Goal: Transaction & Acquisition: Book appointment/travel/reservation

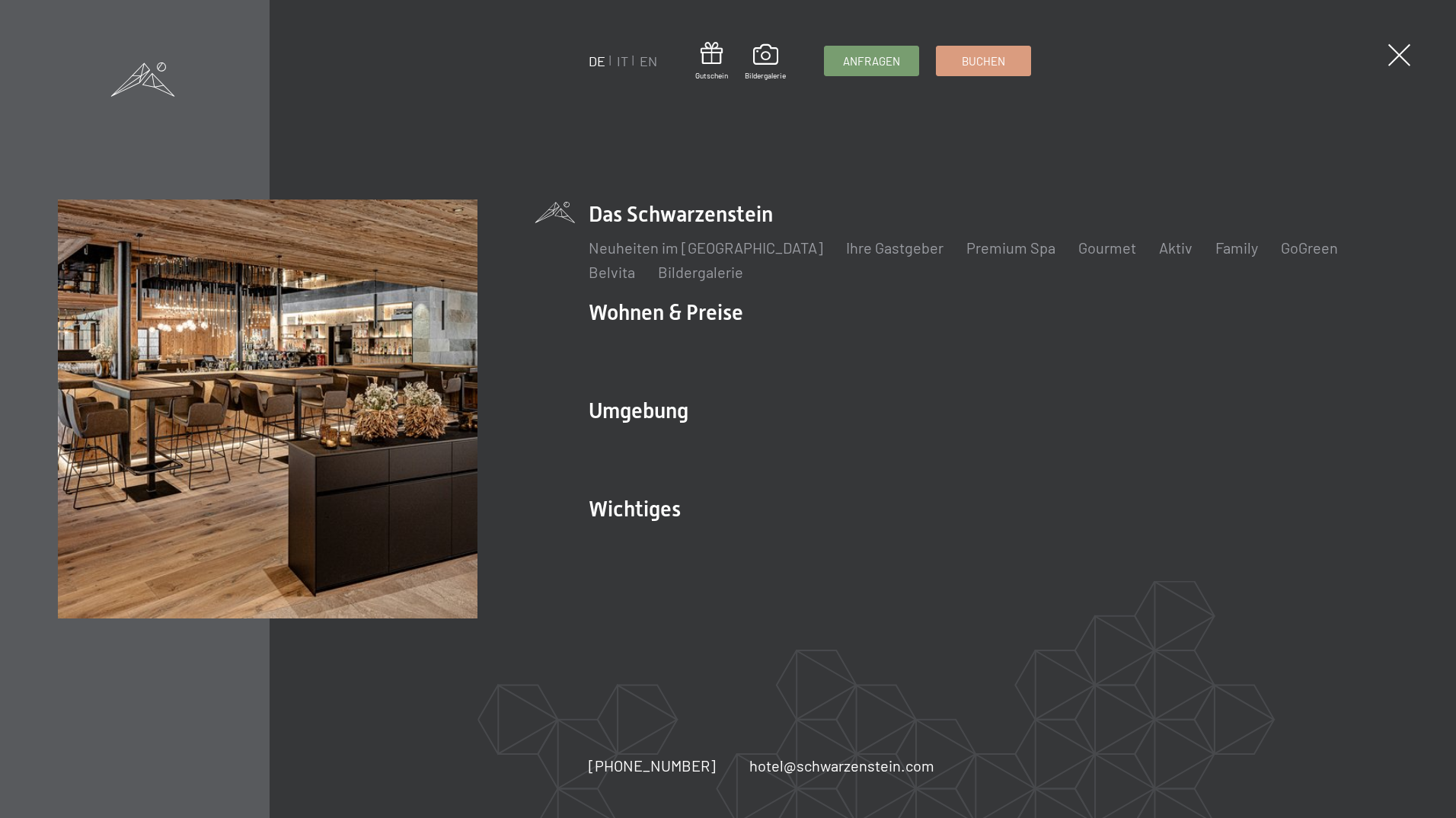
click at [983, 77] on div "DE IT EN Gutschein Bildergalerie Anfragen Buchen" at bounding box center [810, 60] width 442 height 39
click at [989, 67] on span "Buchen" at bounding box center [984, 58] width 44 height 16
click at [1036, 63] on div "DE IT EN Gutschein Bildergalerie Anfragen Buchen DE IT EN Das Schwarzenstein Ne…" at bounding box center [728, 409] width 1456 height 818
click at [1023, 55] on link "Buchen" at bounding box center [984, 58] width 93 height 29
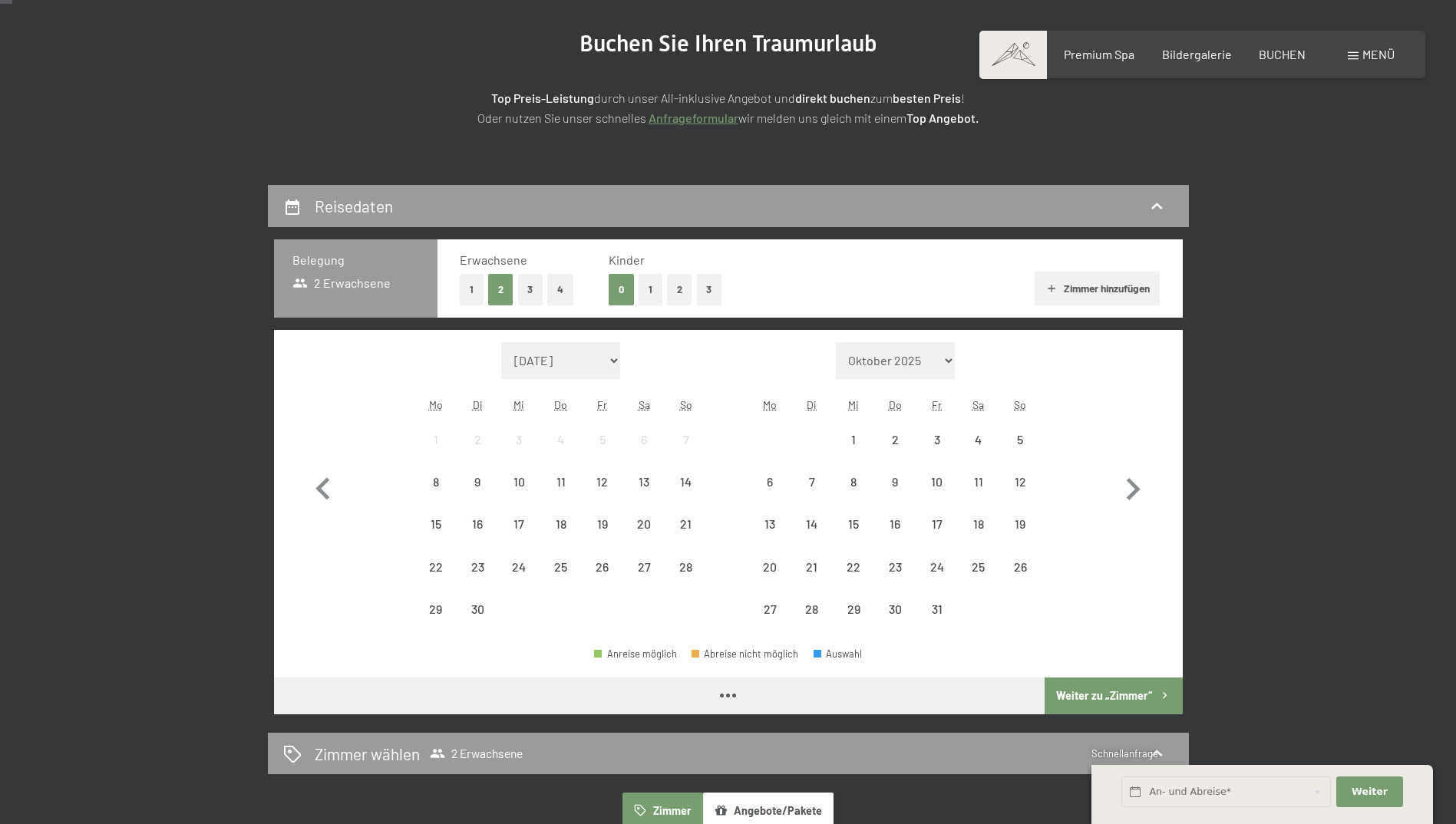
scroll to position [230, 0]
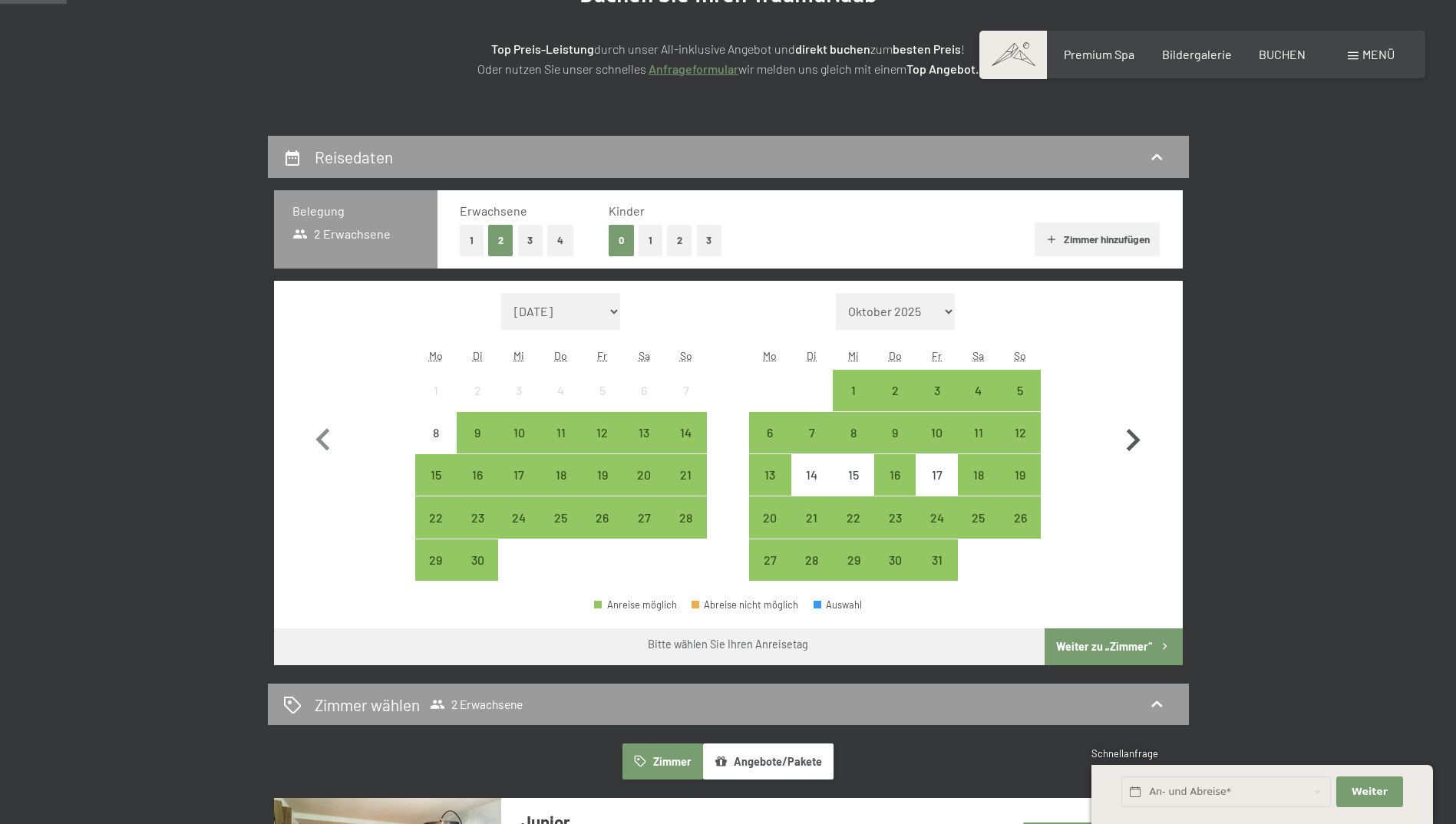
click at [1134, 444] on icon "button" at bounding box center [1133, 439] width 14 height 22
select select "2025-10-01"
select select "2025-11-01"
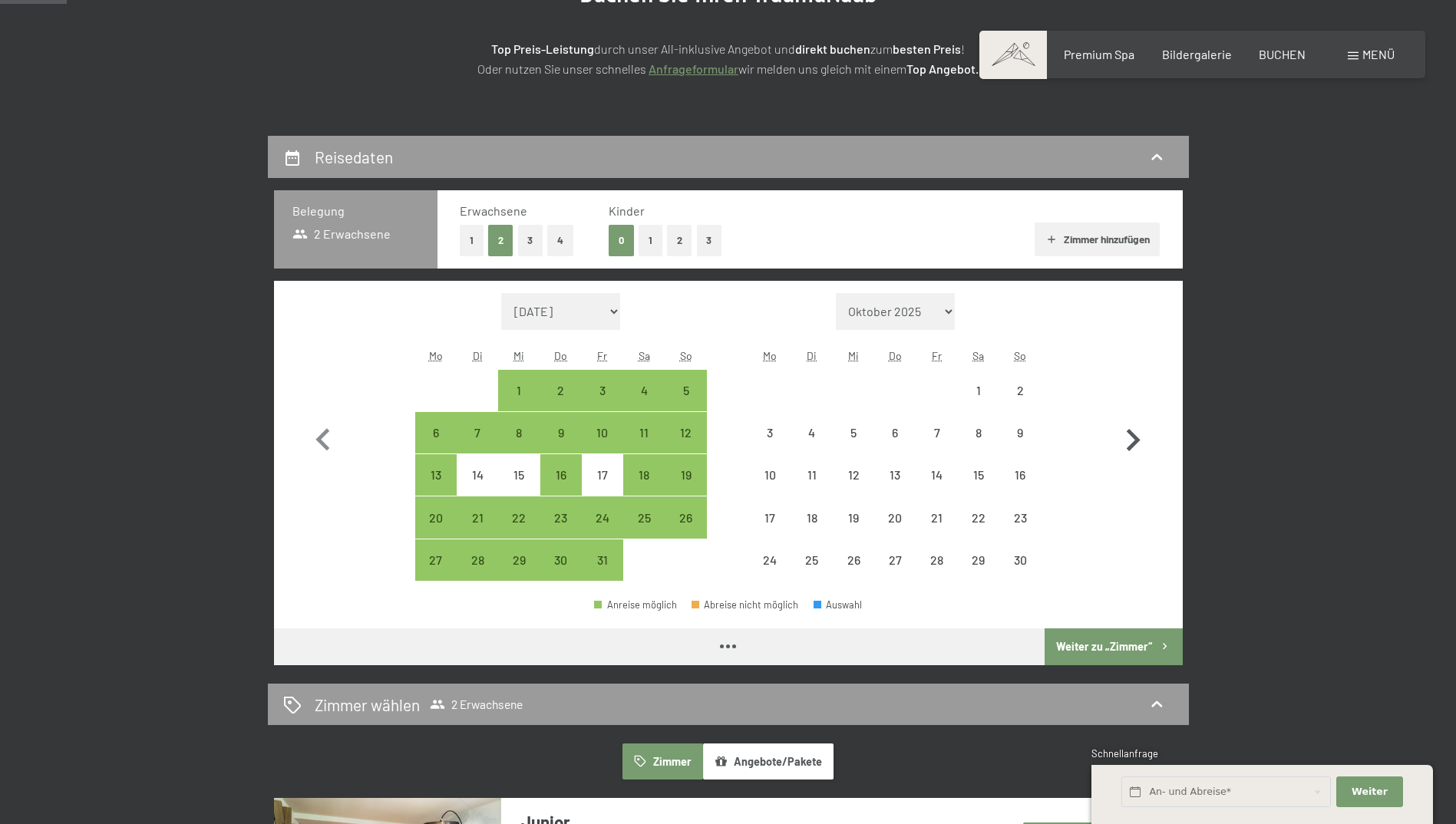
click at [1134, 444] on icon "button" at bounding box center [1133, 439] width 14 height 22
select select "2025-11-01"
select select "2025-12-01"
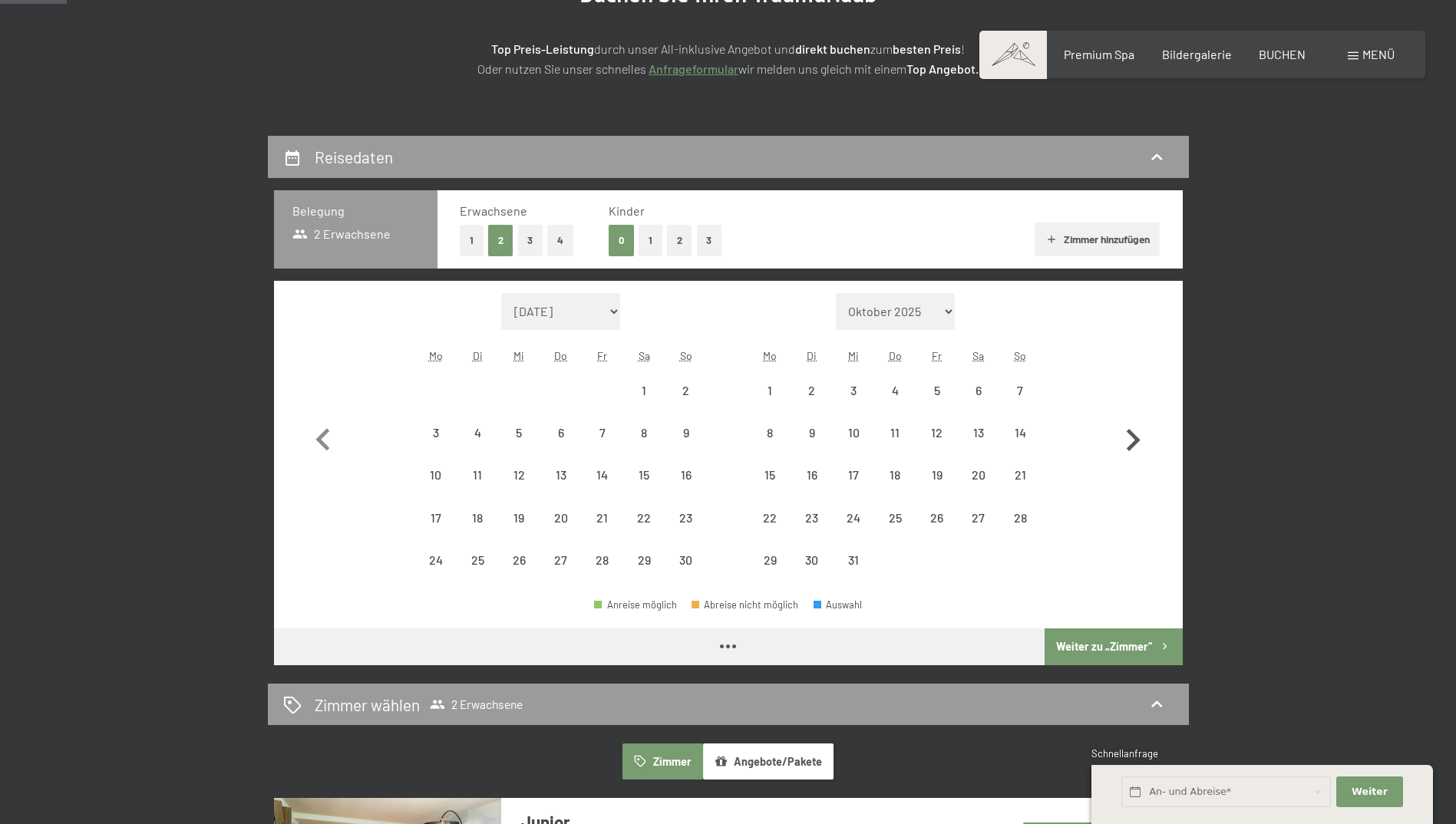
click at [1134, 444] on icon "button" at bounding box center [1133, 439] width 14 height 22
select select "2025-12-01"
select select "2026-01-01"
click at [888, 437] on div "8" at bounding box center [894, 445] width 38 height 38
select select "2025-12-01"
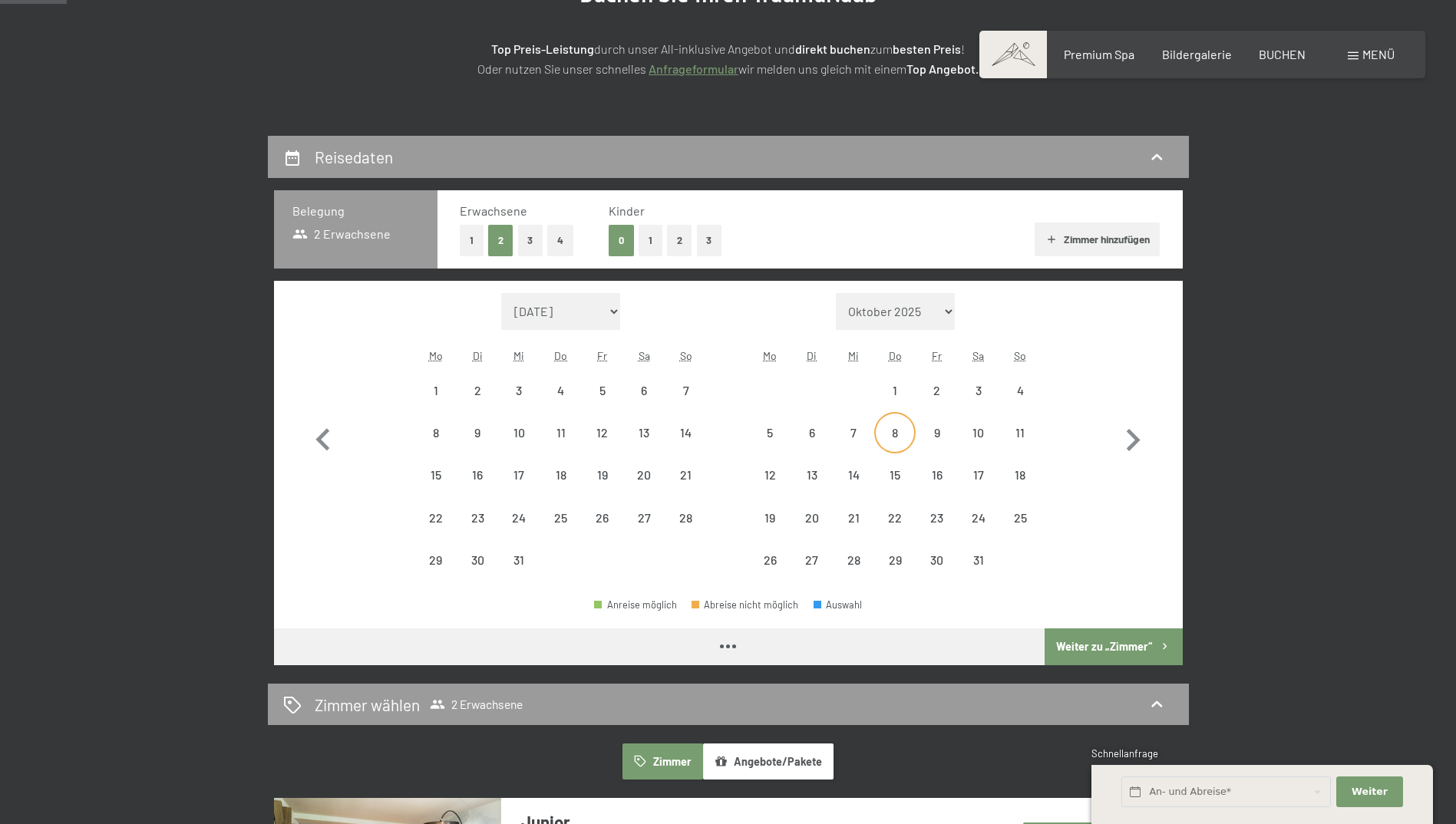
select select "2026-01-01"
click at [1002, 439] on div "11" at bounding box center [1019, 445] width 38 height 38
select select "2025-12-01"
select select "2026-01-01"
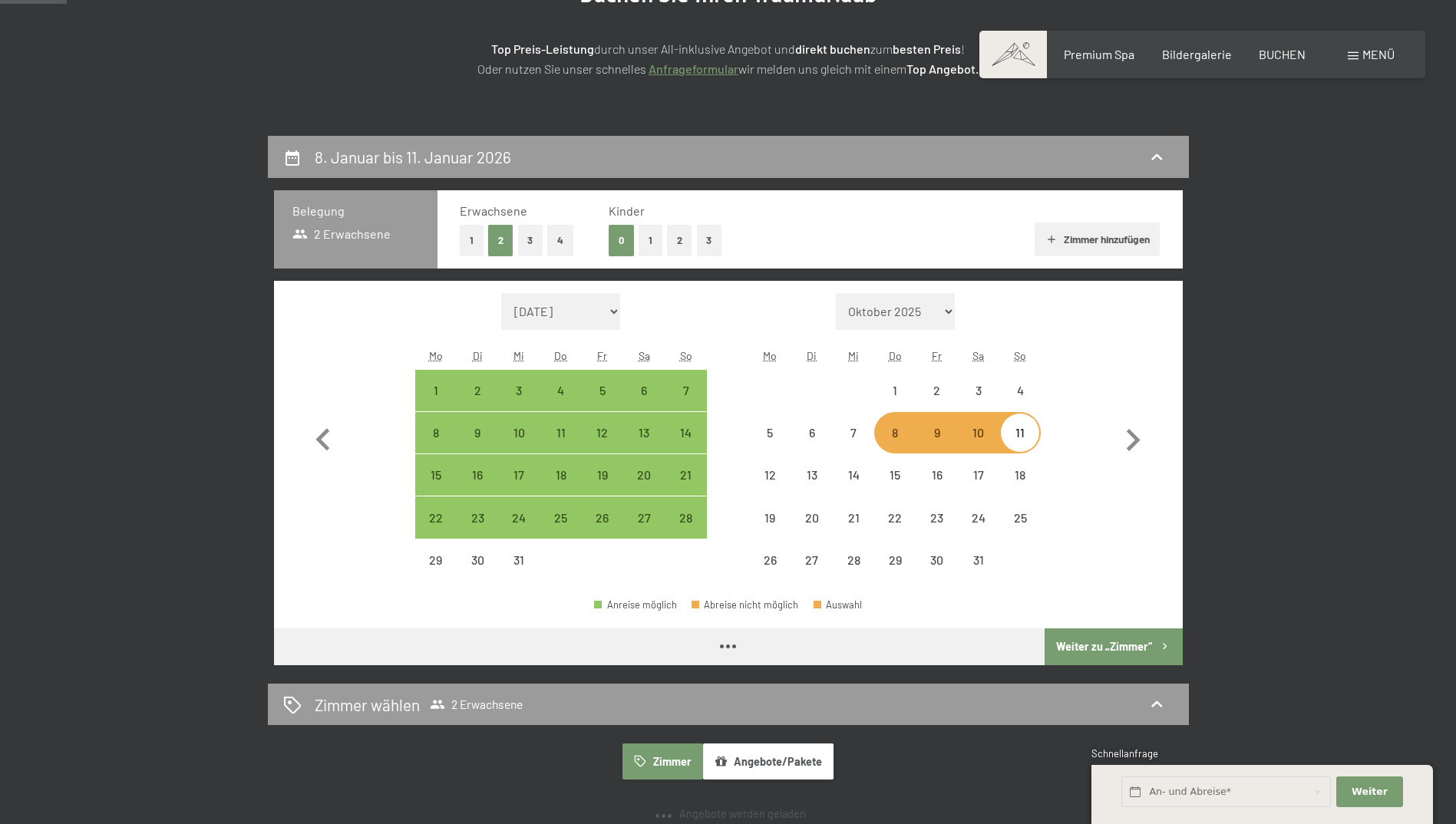
select select "2025-12-01"
select select "2026-01-01"
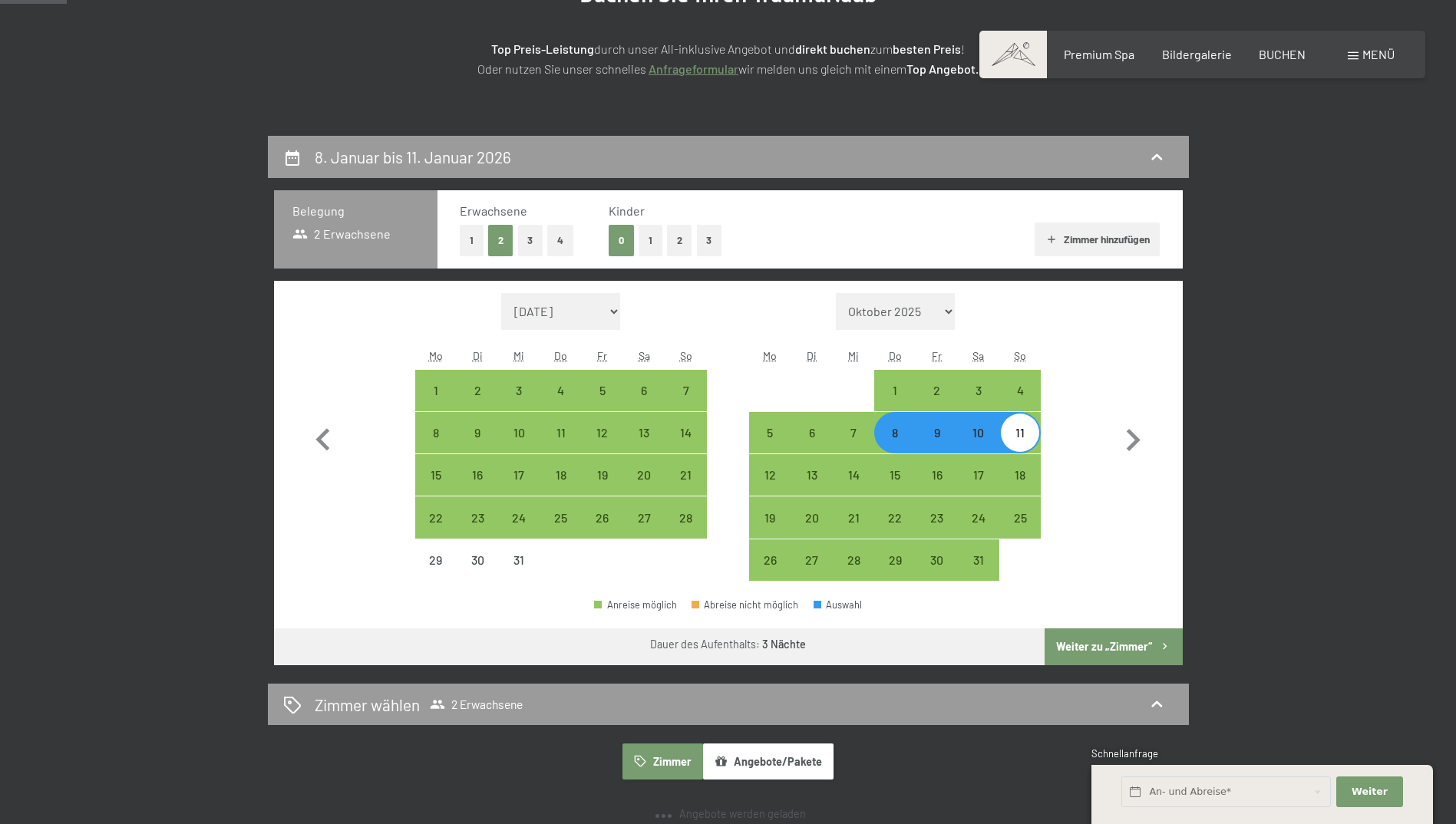
click at [1136, 647] on button "Weiter zu „Zimmer“" at bounding box center [1112, 646] width 137 height 37
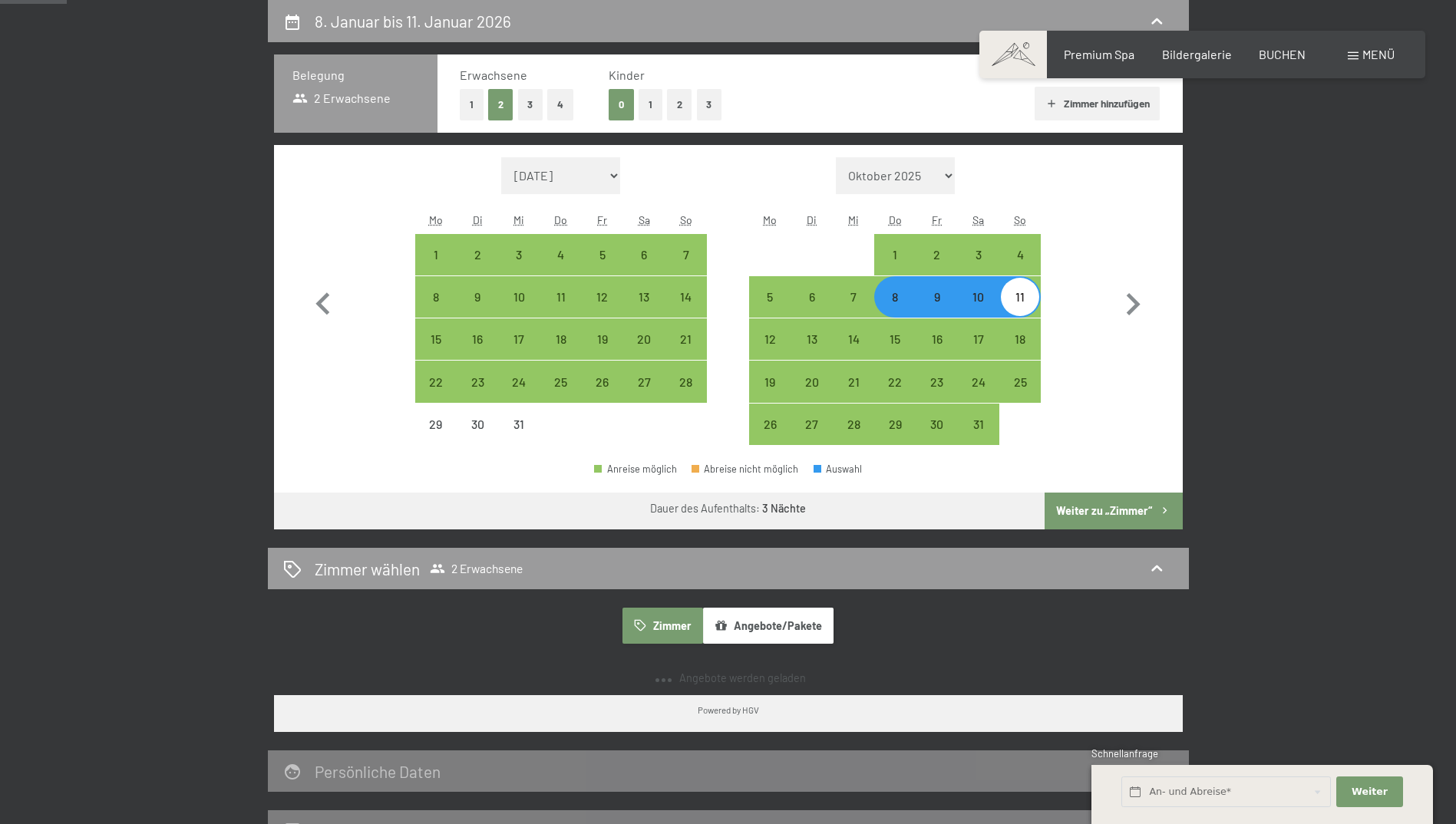
select select "2025-12-01"
select select "2026-01-01"
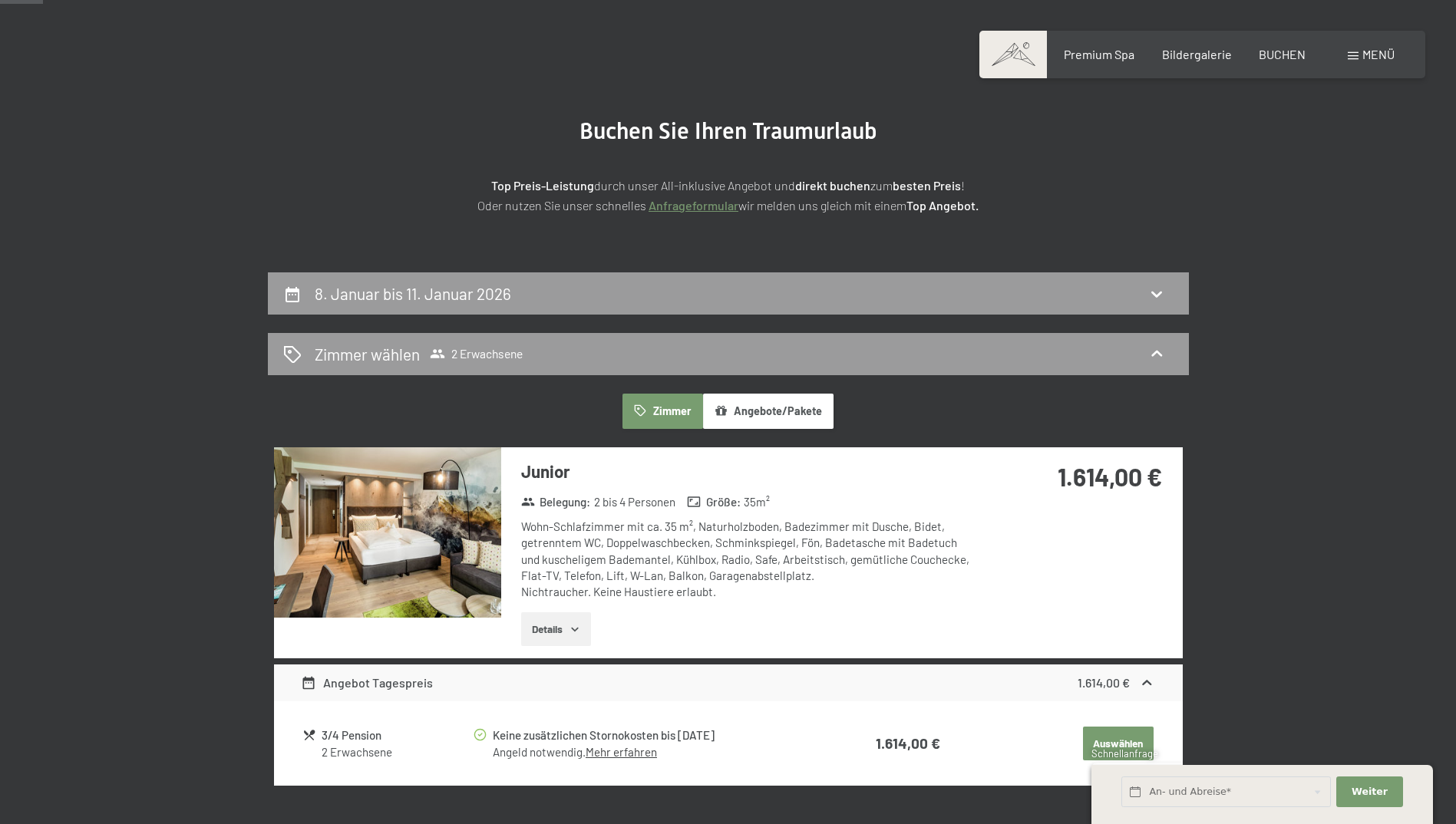
scroll to position [0, 0]
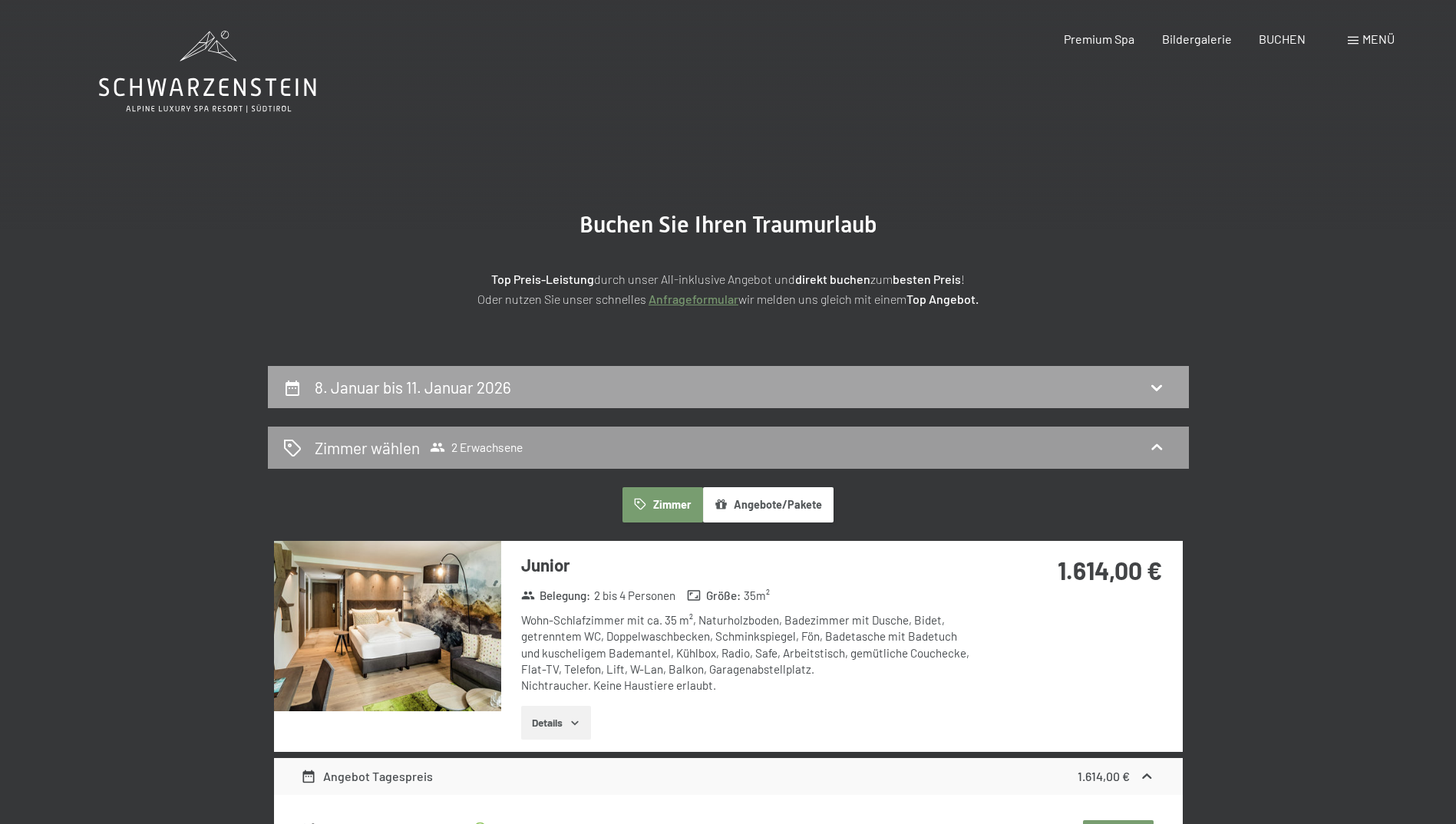
click at [1164, 371] on div "8. Januar bis 11. Januar 2026" at bounding box center [728, 387] width 921 height 42
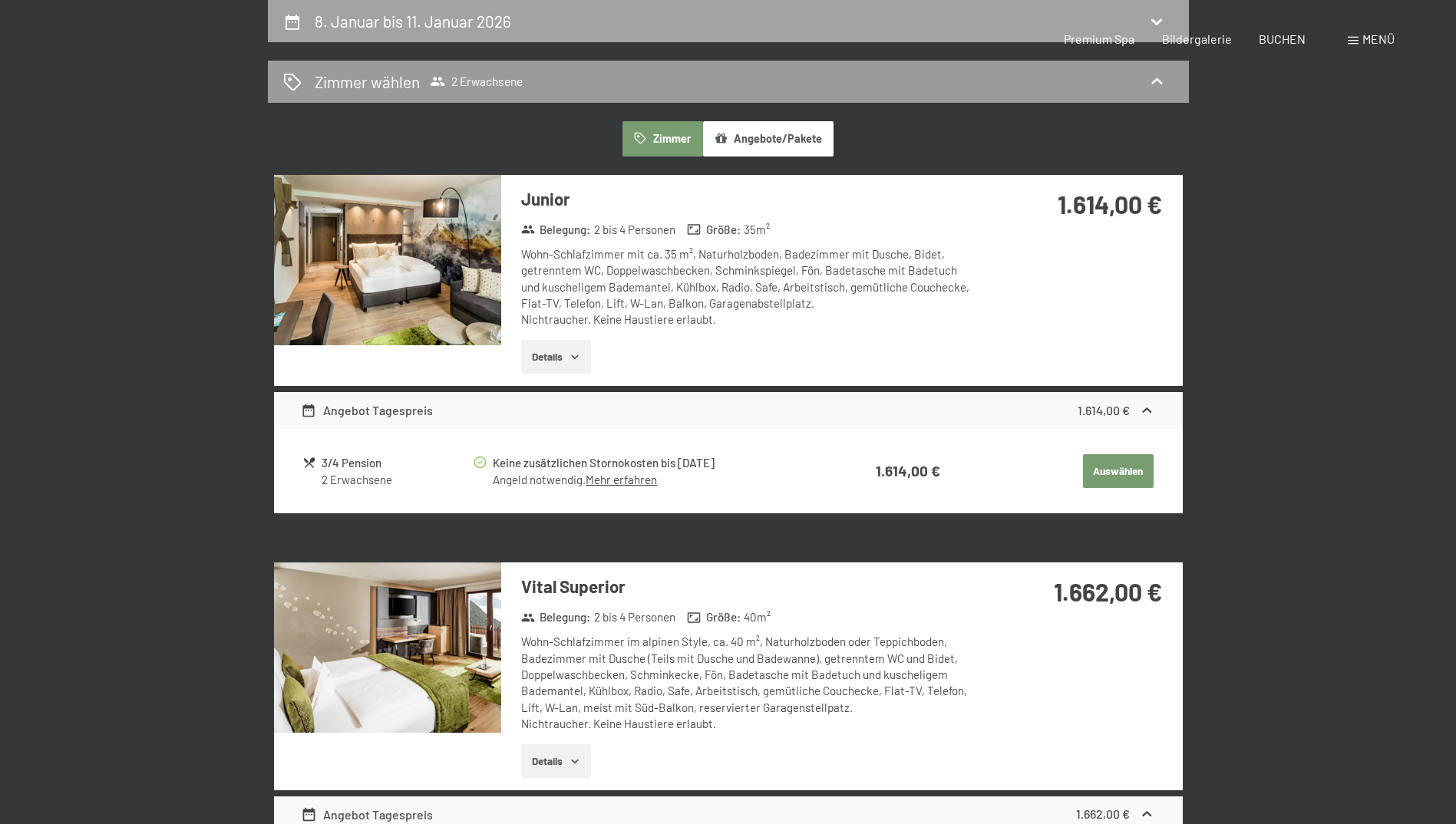
select select "2025-12-01"
select select "2026-01-01"
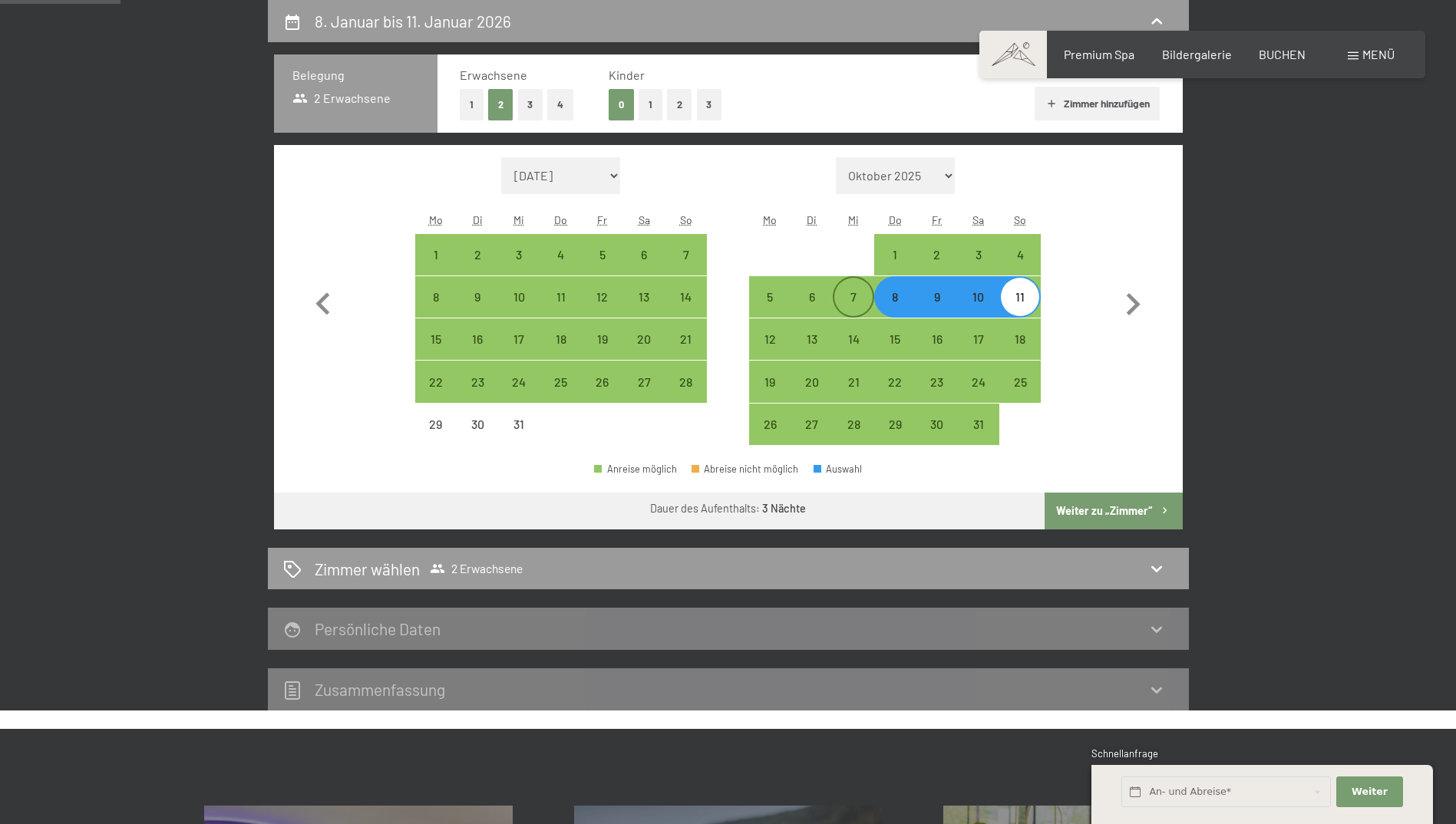
click at [864, 305] on div "7" at bounding box center [853, 310] width 38 height 38
select select "2025-12-01"
select select "2026-01-01"
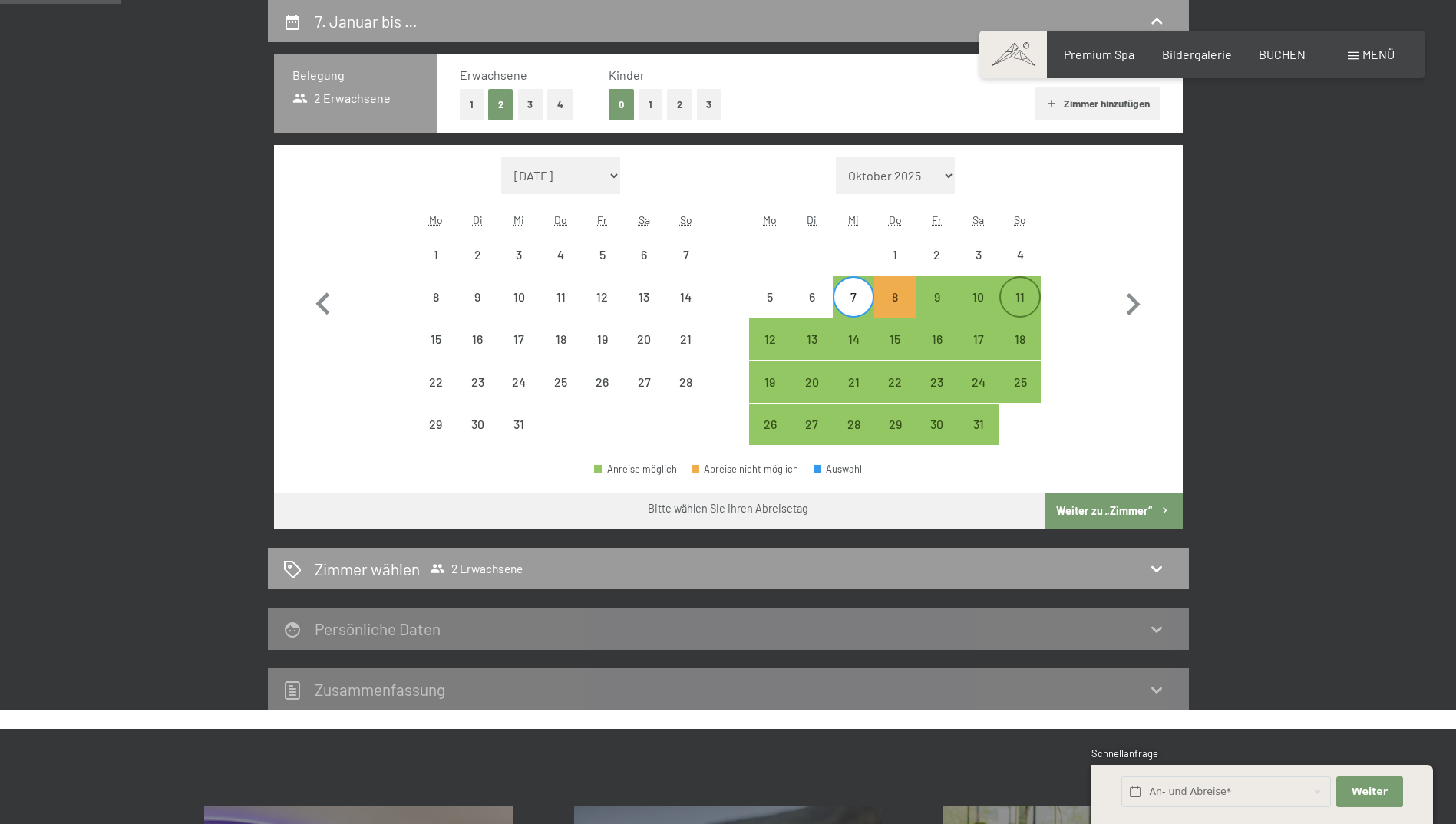
click at [1019, 305] on div "11" at bounding box center [1019, 310] width 38 height 38
select select "2025-12-01"
select select "2026-01-01"
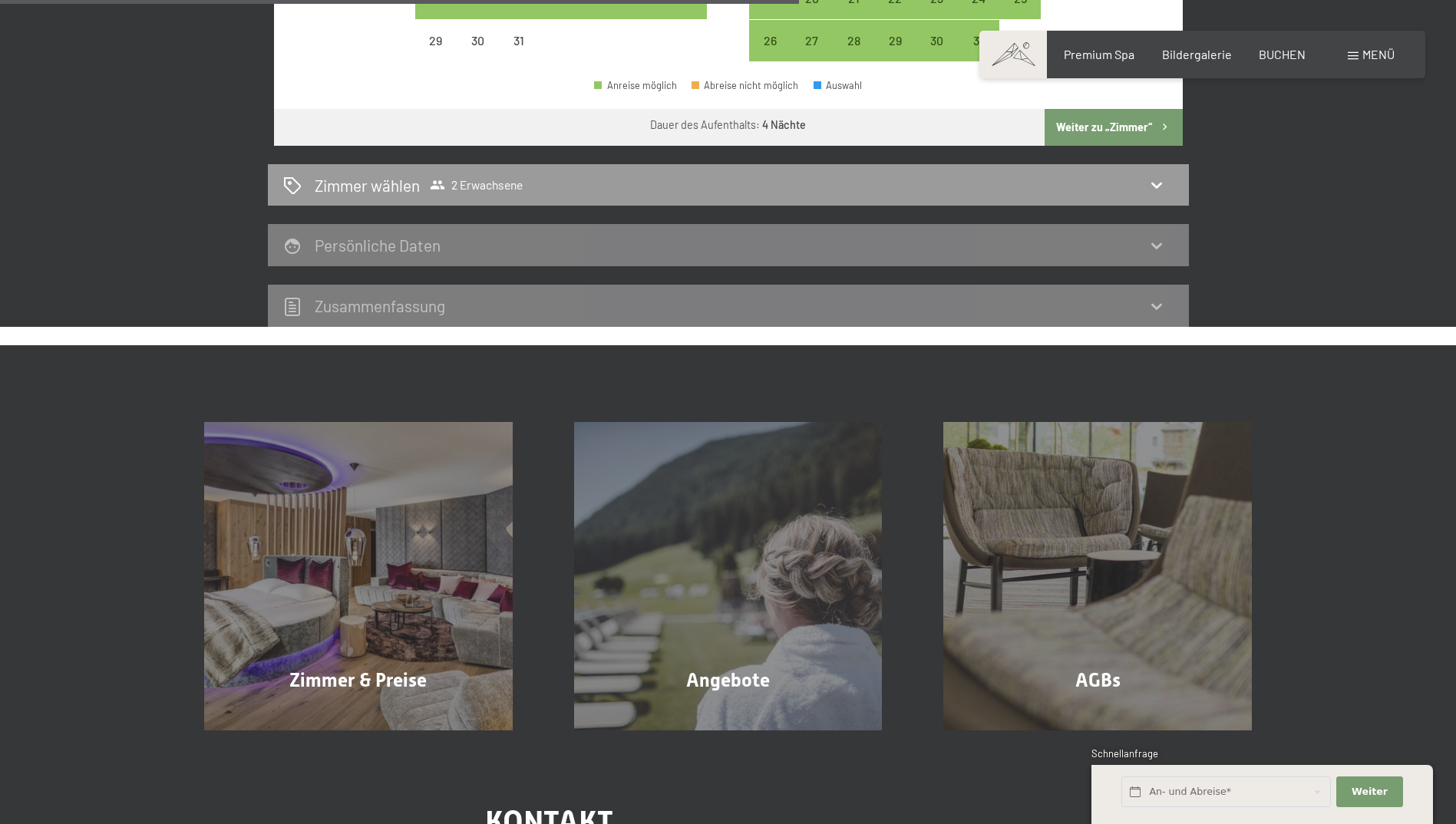
click at [1108, 116] on button "Weiter zu „Zimmer“" at bounding box center [1112, 127] width 137 height 37
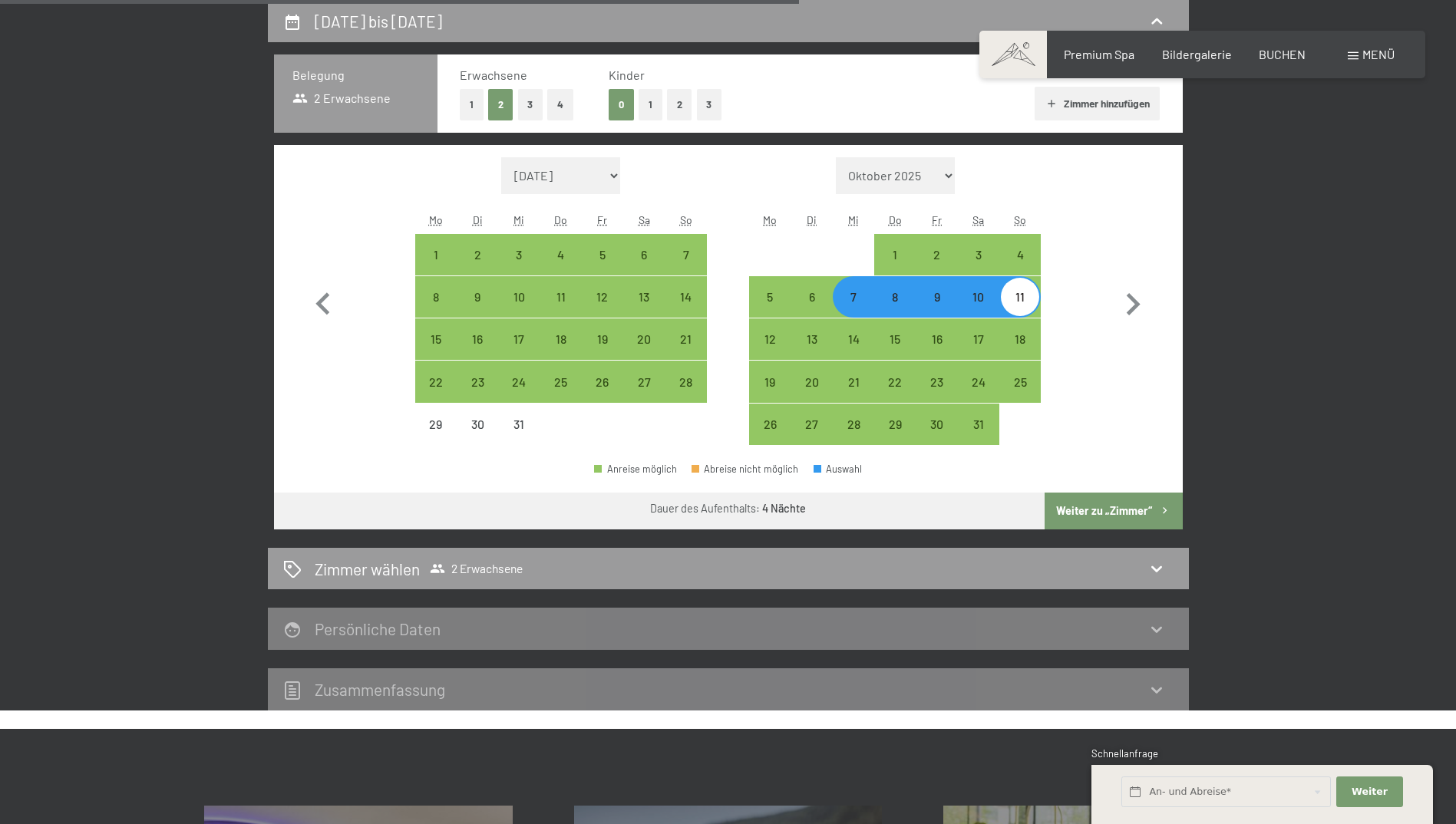
select select "2025-12-01"
select select "2026-01-01"
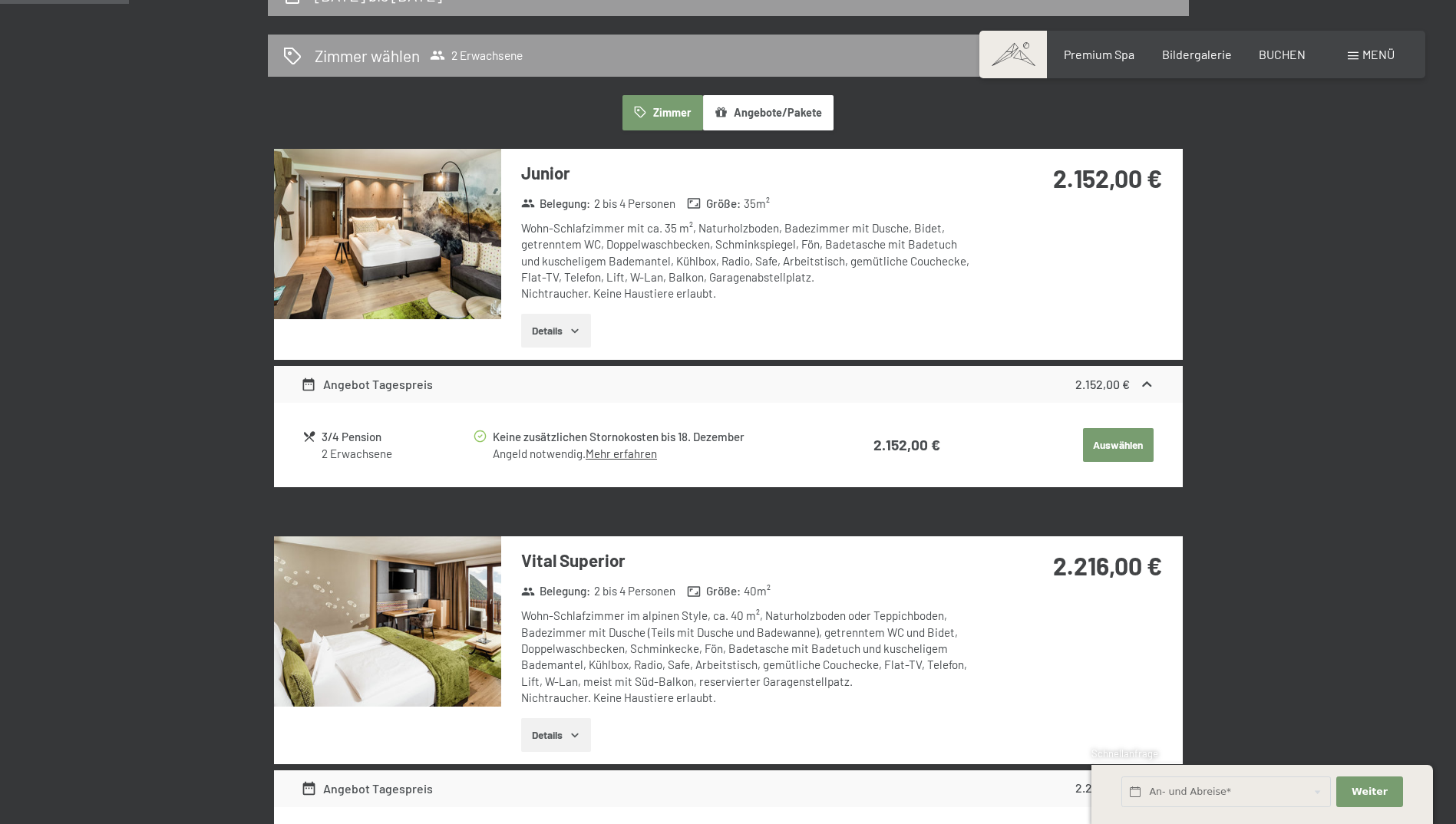
scroll to position [154, 0]
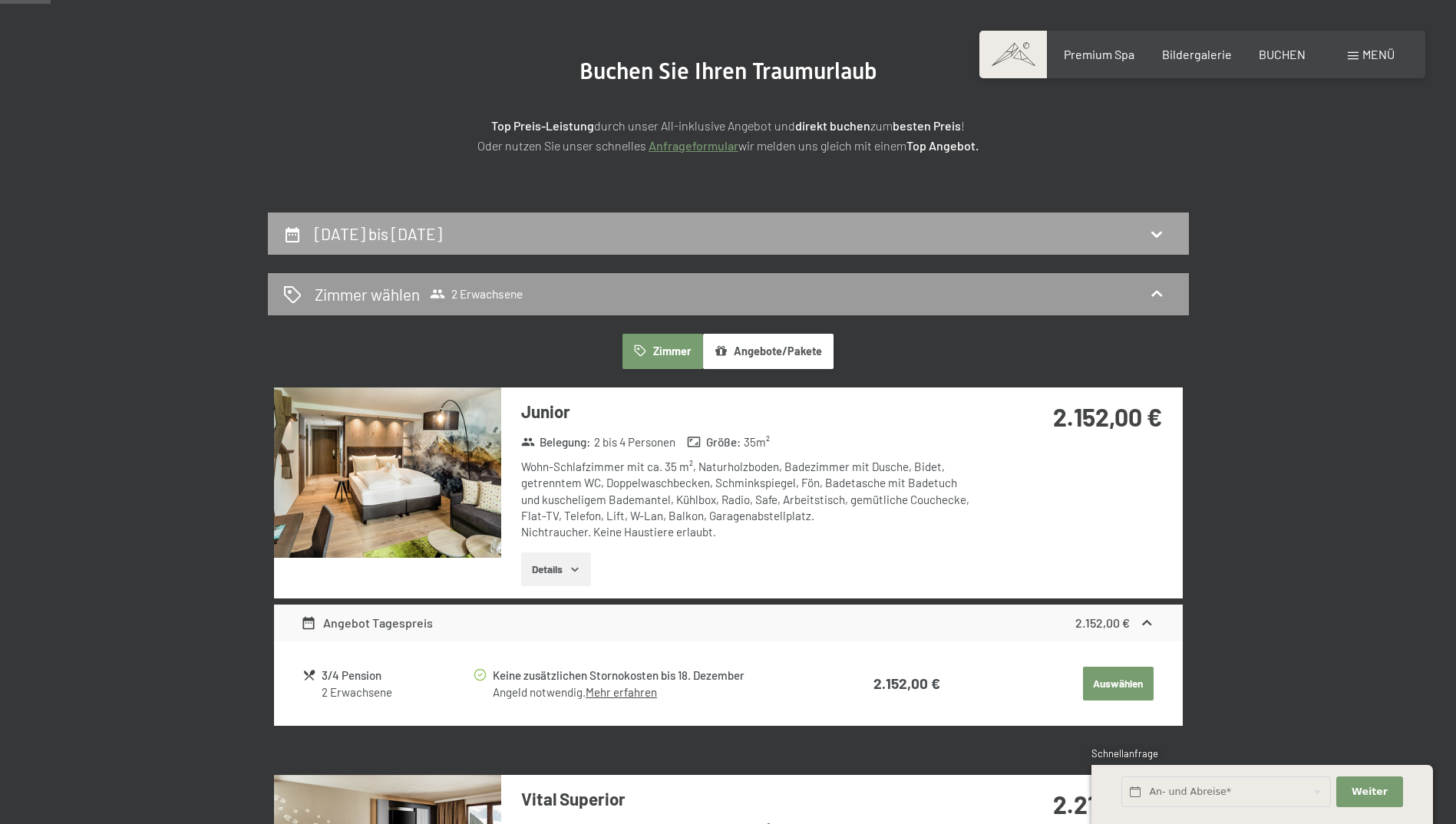
click at [1135, 238] on div "7. Januar bis 11. Januar 2026" at bounding box center [728, 234] width 890 height 22
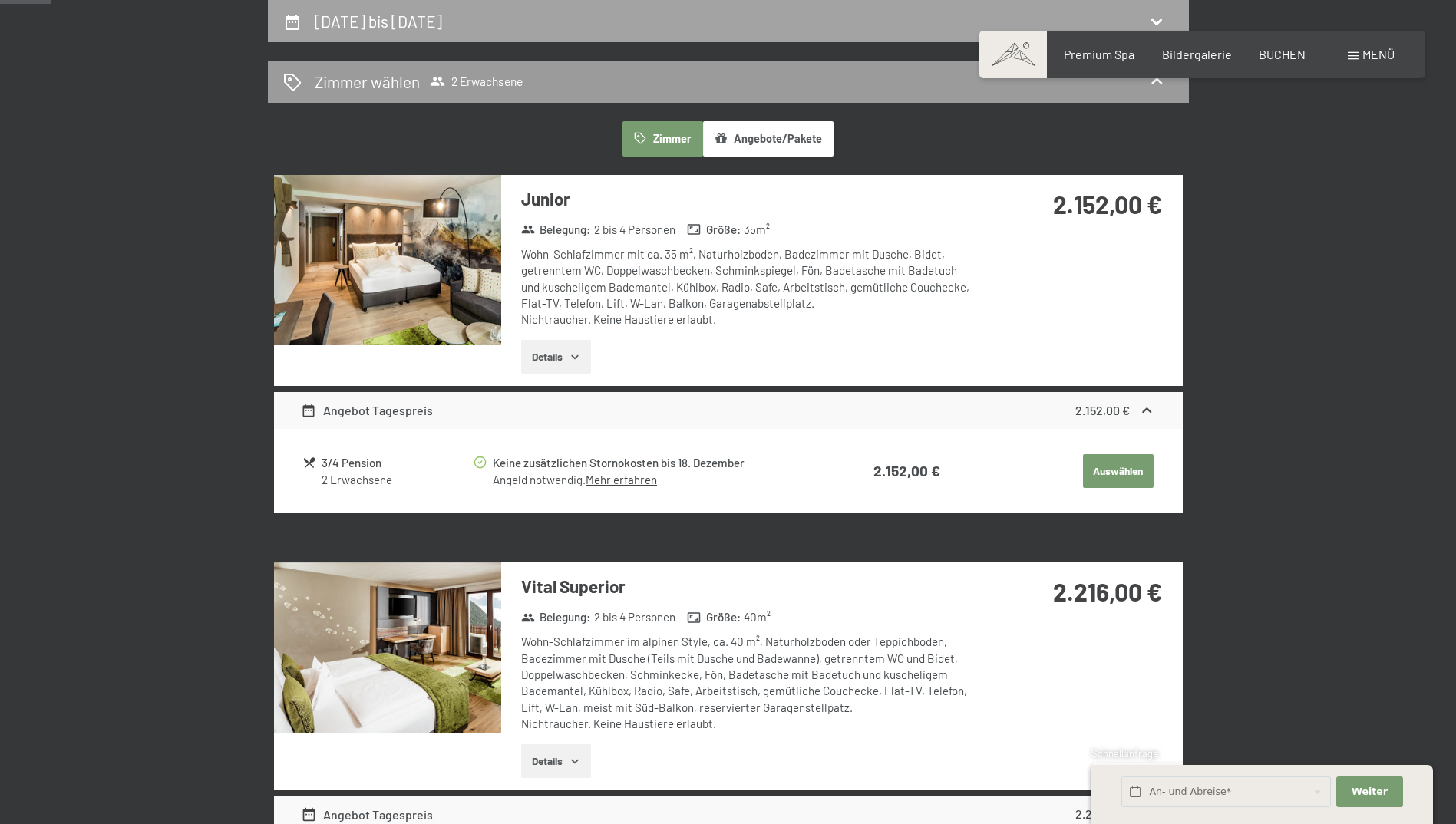
select select "2025-12-01"
select select "2026-01-01"
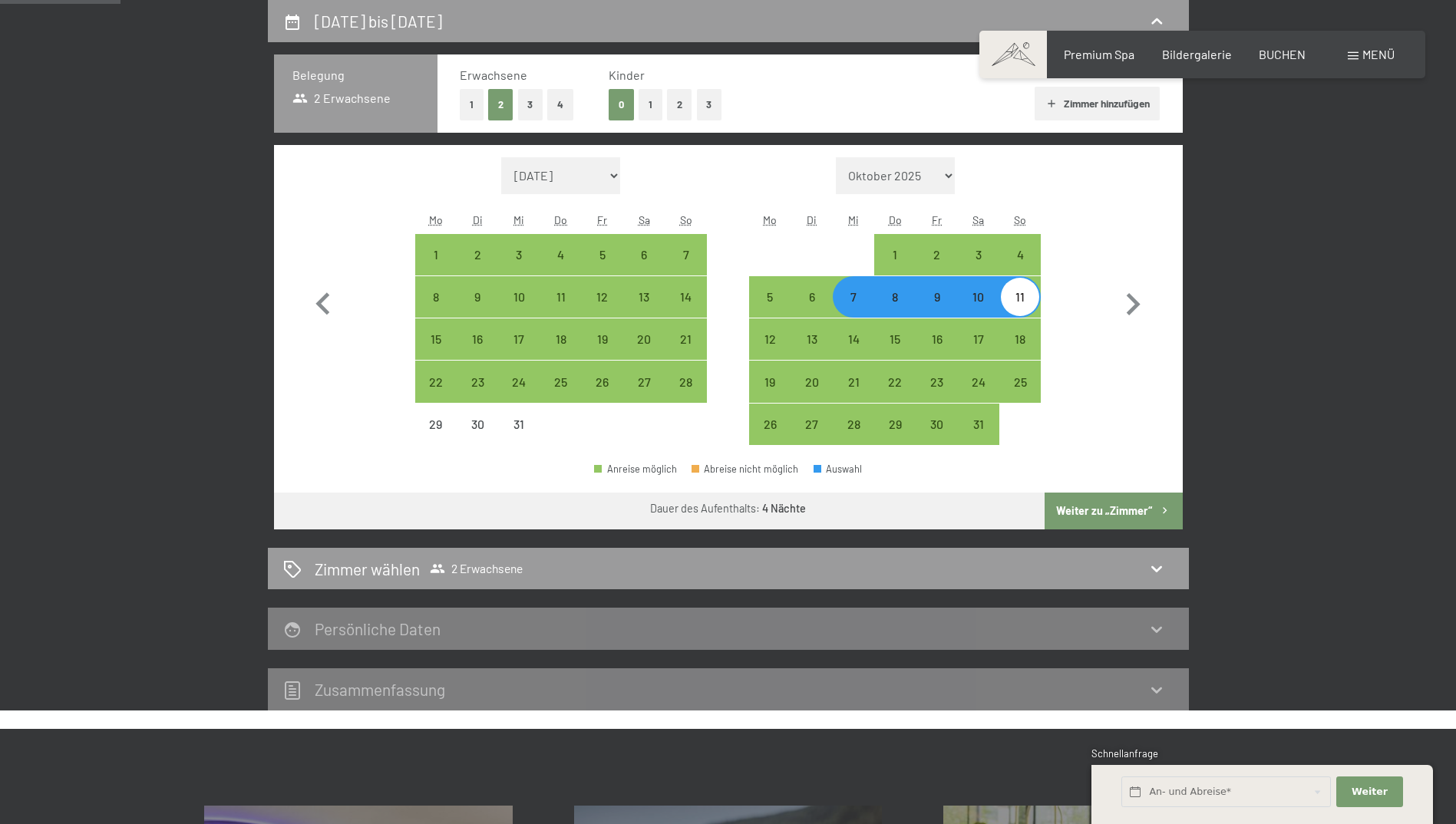
click at [897, 306] on div "8" at bounding box center [894, 310] width 38 height 38
select select "2025-12-01"
select select "2026-01-01"
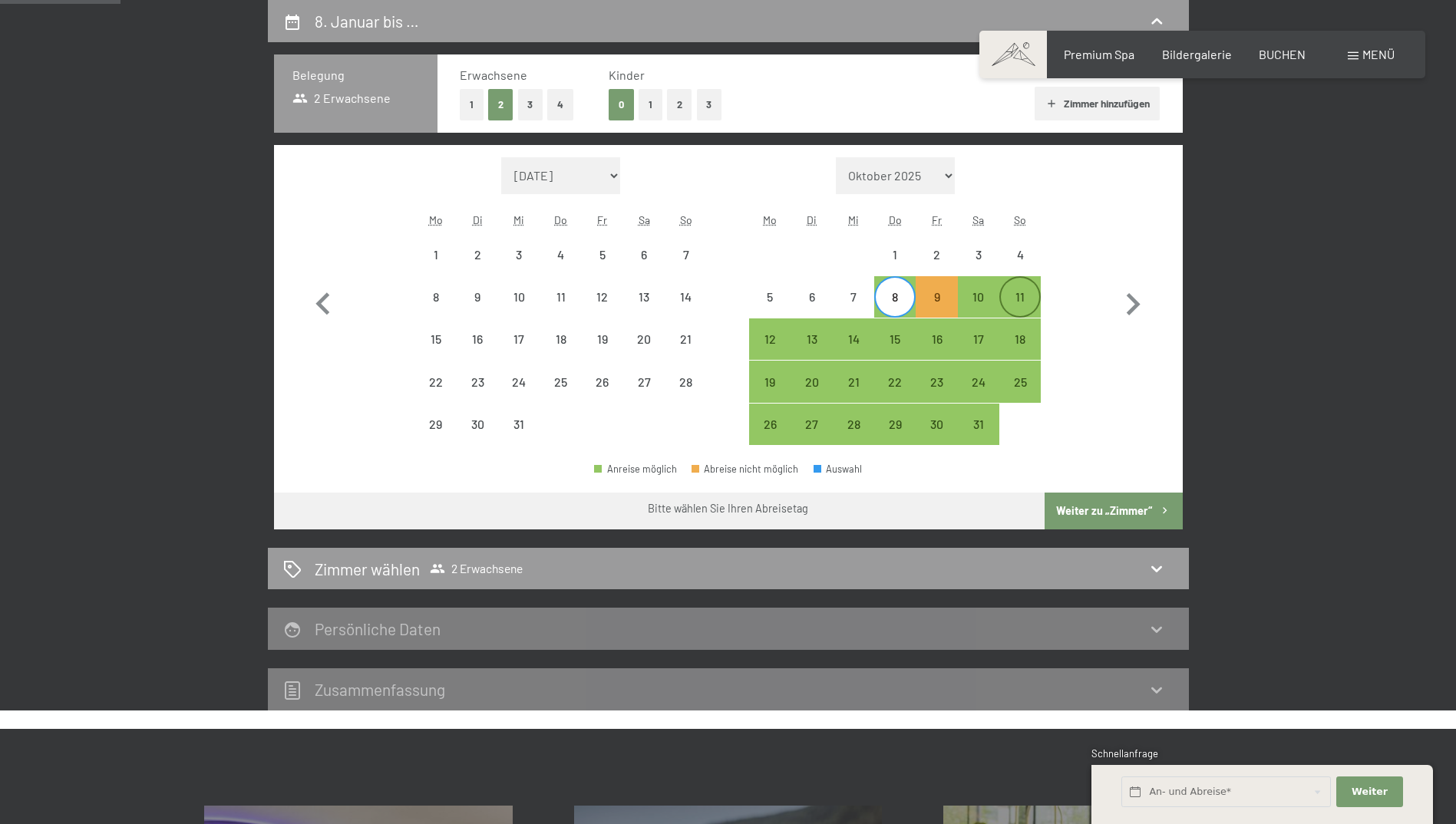
click at [1023, 306] on div "11" at bounding box center [1019, 310] width 38 height 38
select select "2025-12-01"
select select "2026-01-01"
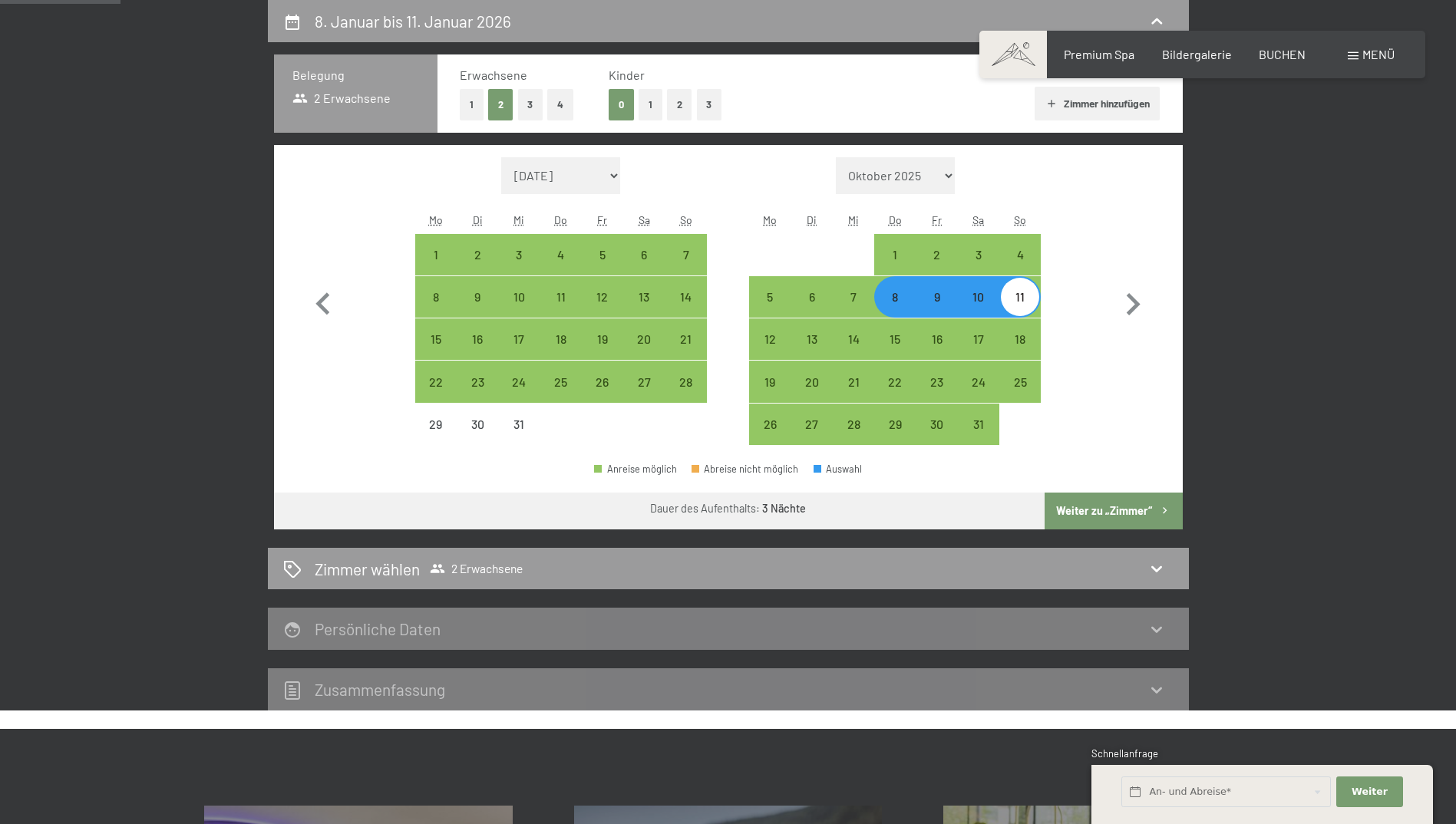
click at [1103, 530] on div "8. Januar bis 11. Januar 2026 Belegung 2 Erwachsene Erwachsene 1 2 3 4 Kinder 0…" at bounding box center [728, 355] width 921 height 710
click at [1123, 510] on button "Weiter zu „Zimmer“" at bounding box center [1112, 510] width 137 height 37
select select "2025-12-01"
select select "2026-01-01"
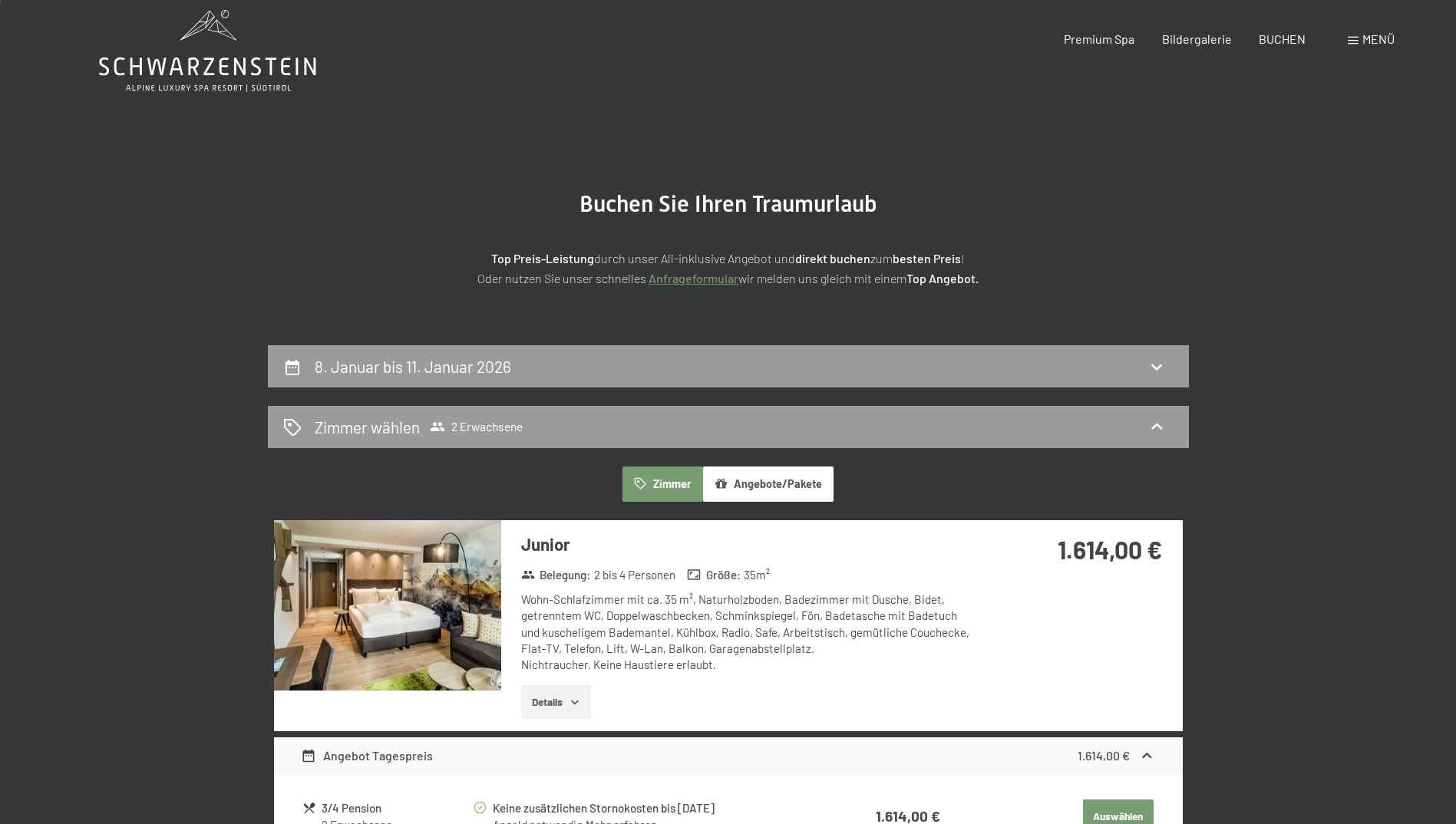
scroll to position [0, 0]
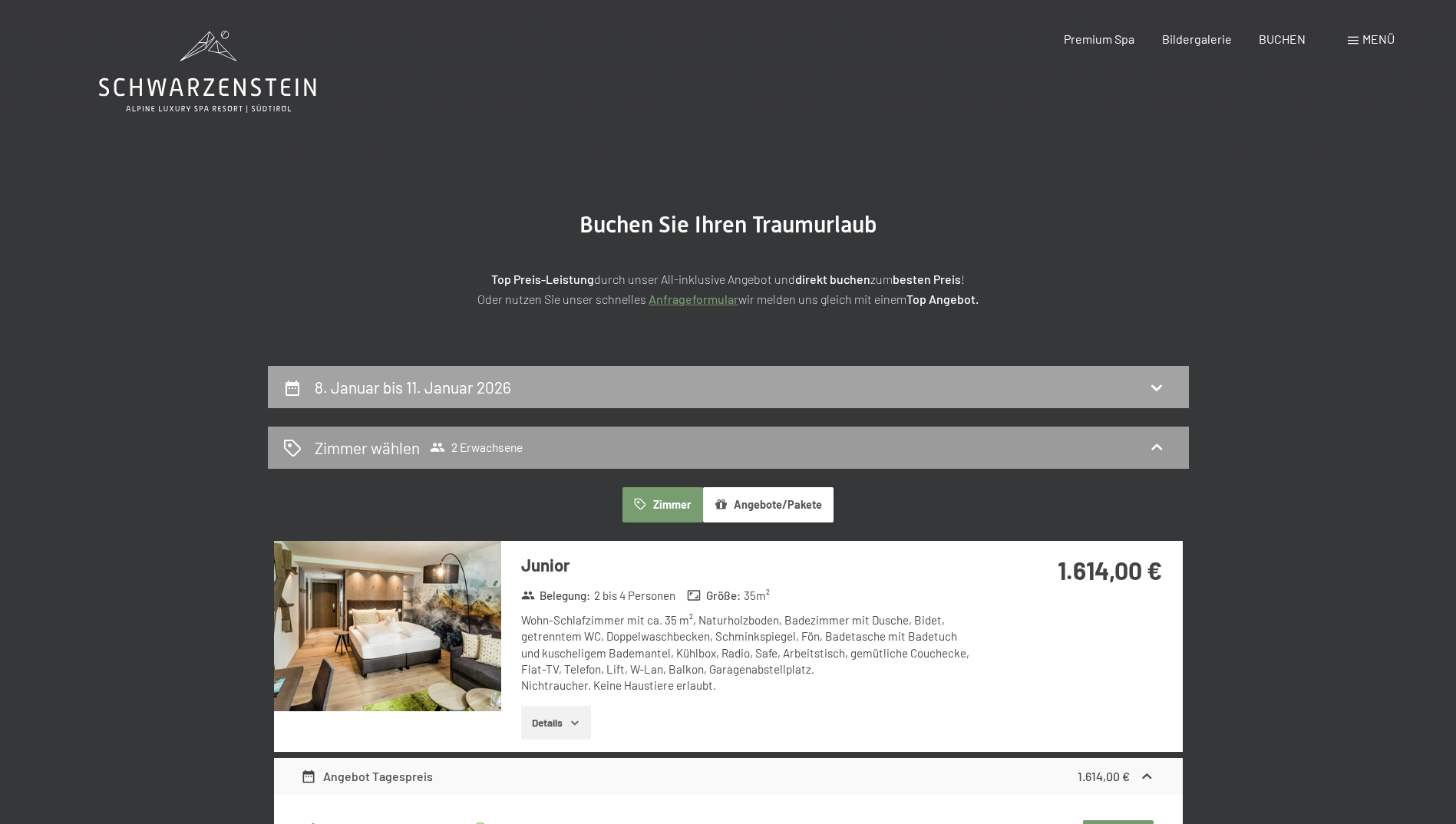
click at [830, 372] on div "8. Januar bis 11. Januar 2026" at bounding box center [728, 387] width 921 height 42
select select "2025-12-01"
select select "2026-01-01"
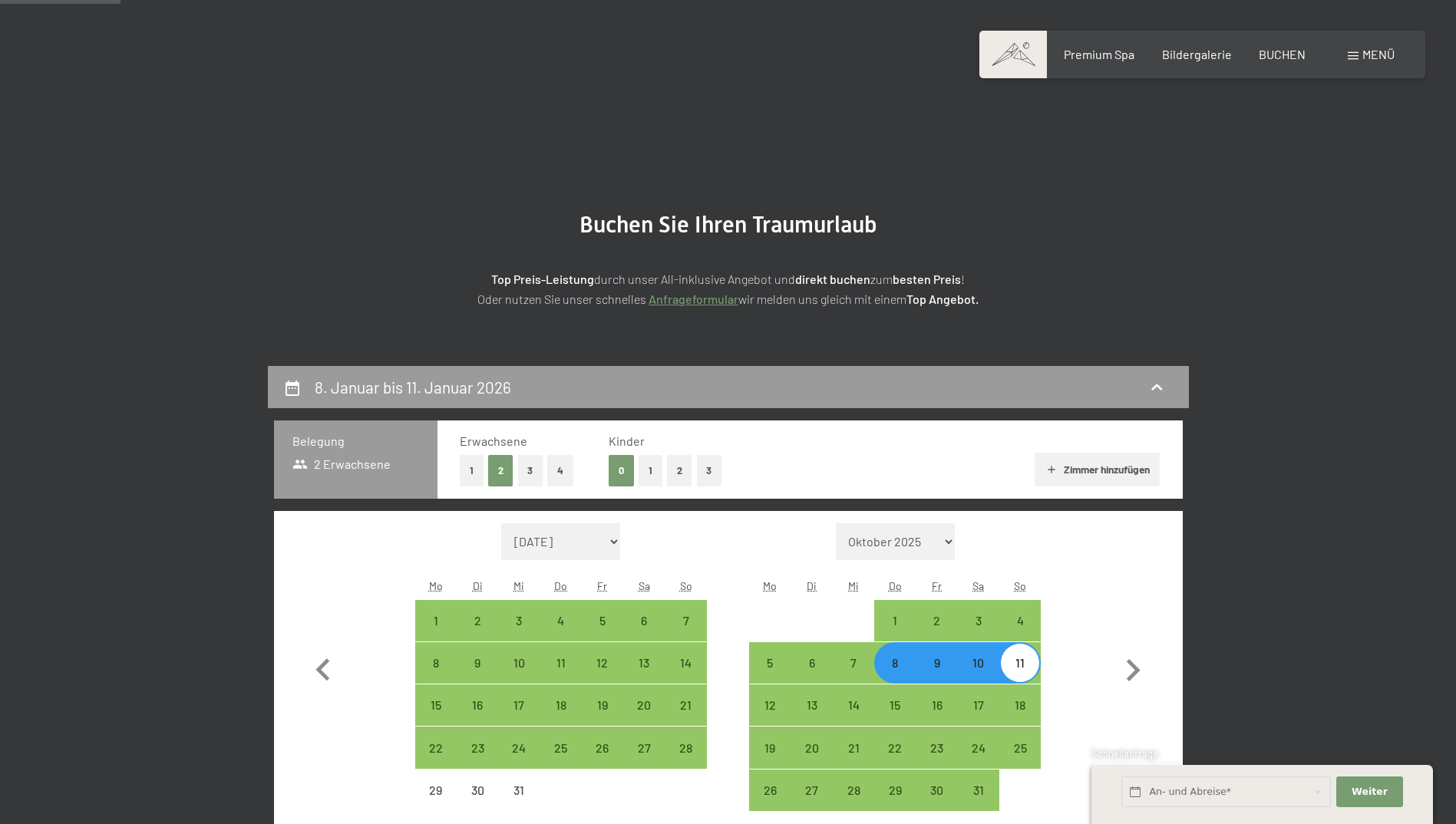
scroll to position [366, 0]
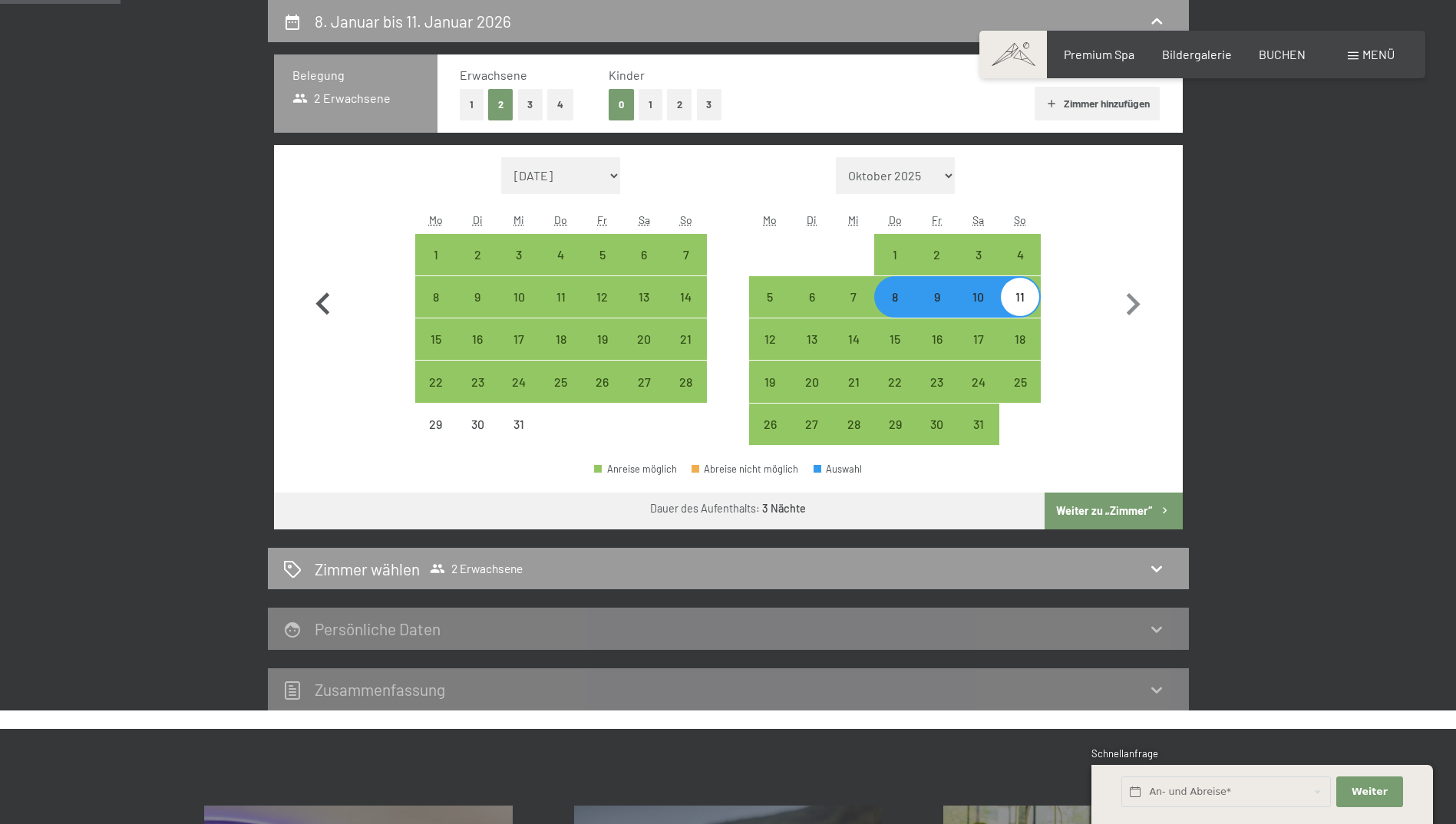
click at [329, 303] on icon "button" at bounding box center [323, 305] width 45 height 45
select select "2025-11-01"
select select "2025-12-01"
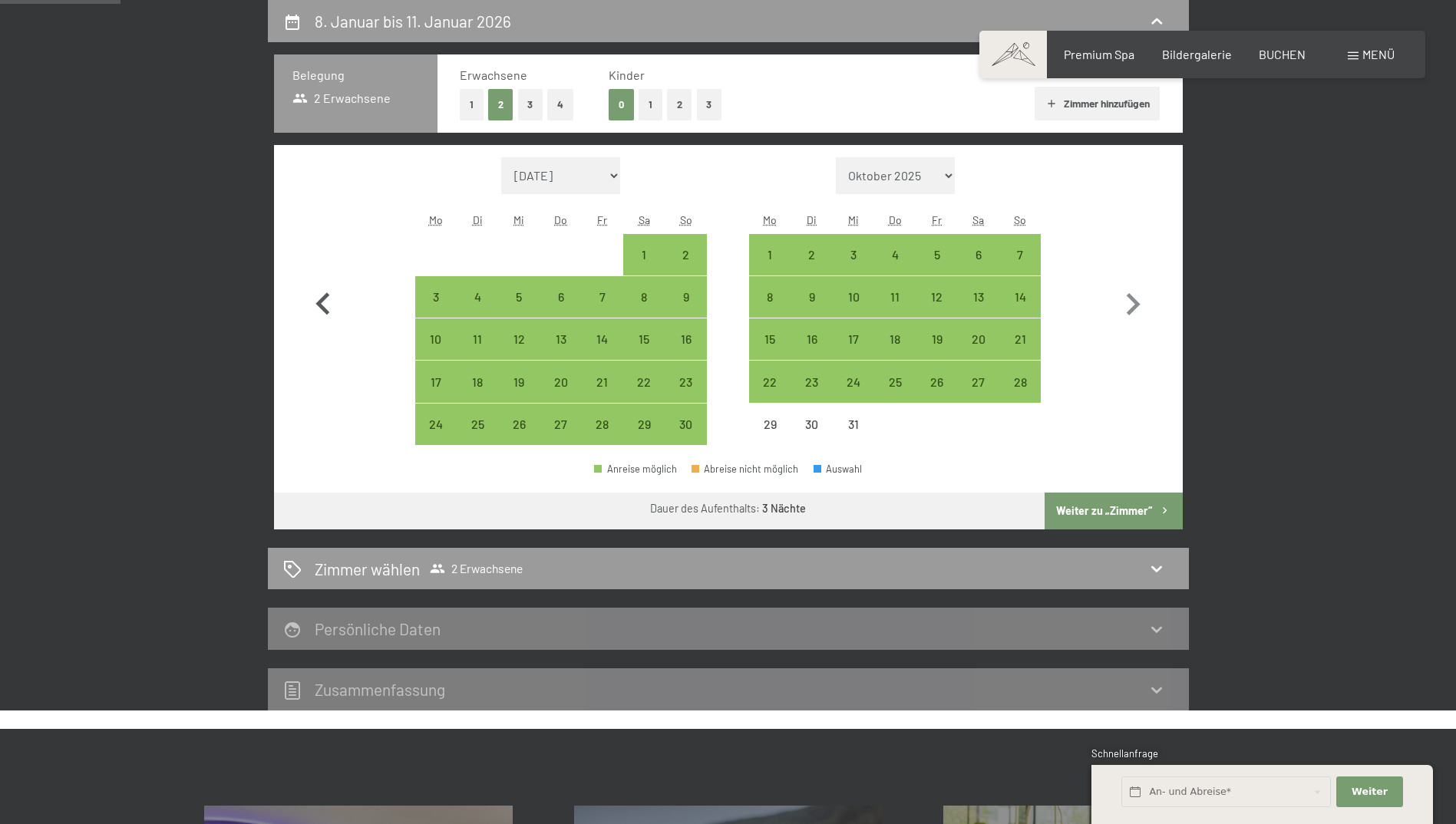
click at [327, 303] on icon "button" at bounding box center [323, 305] width 45 height 45
select select "2025-10-01"
select select "2025-11-01"
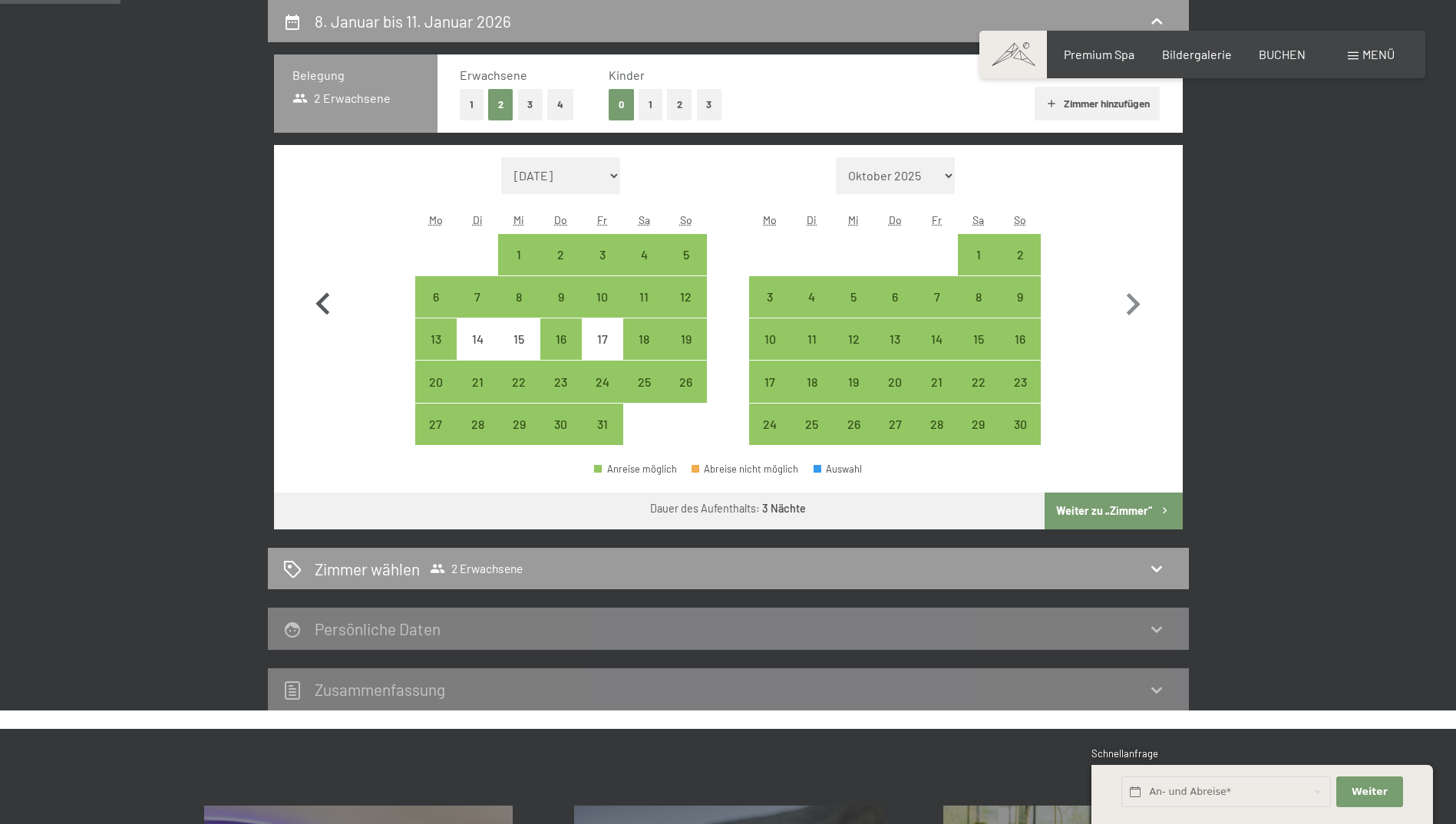
click at [327, 303] on icon "button" at bounding box center [323, 305] width 45 height 45
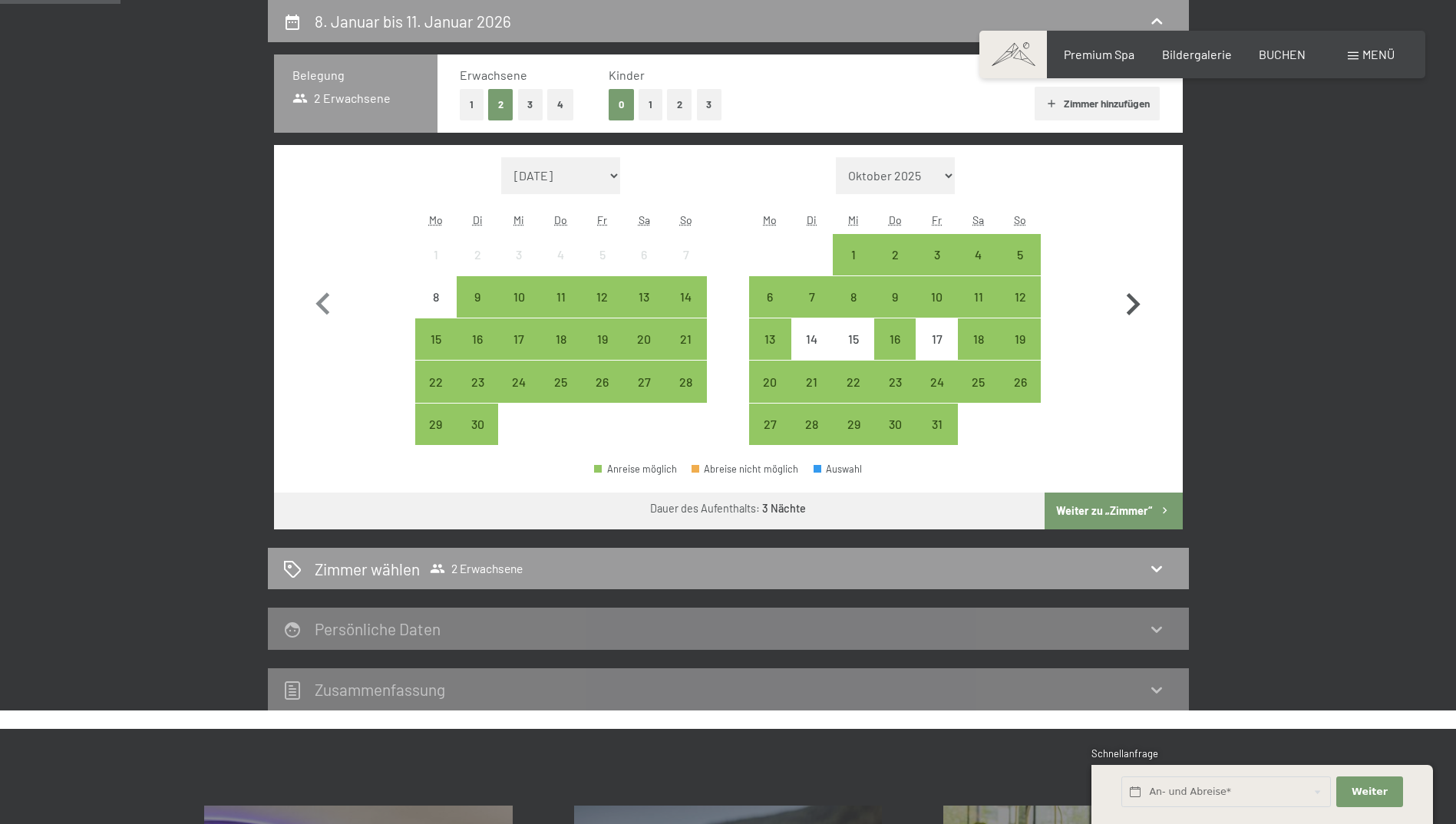
click at [1149, 302] on icon "button" at bounding box center [1132, 305] width 45 height 45
select select "2025-10-01"
select select "2025-11-01"
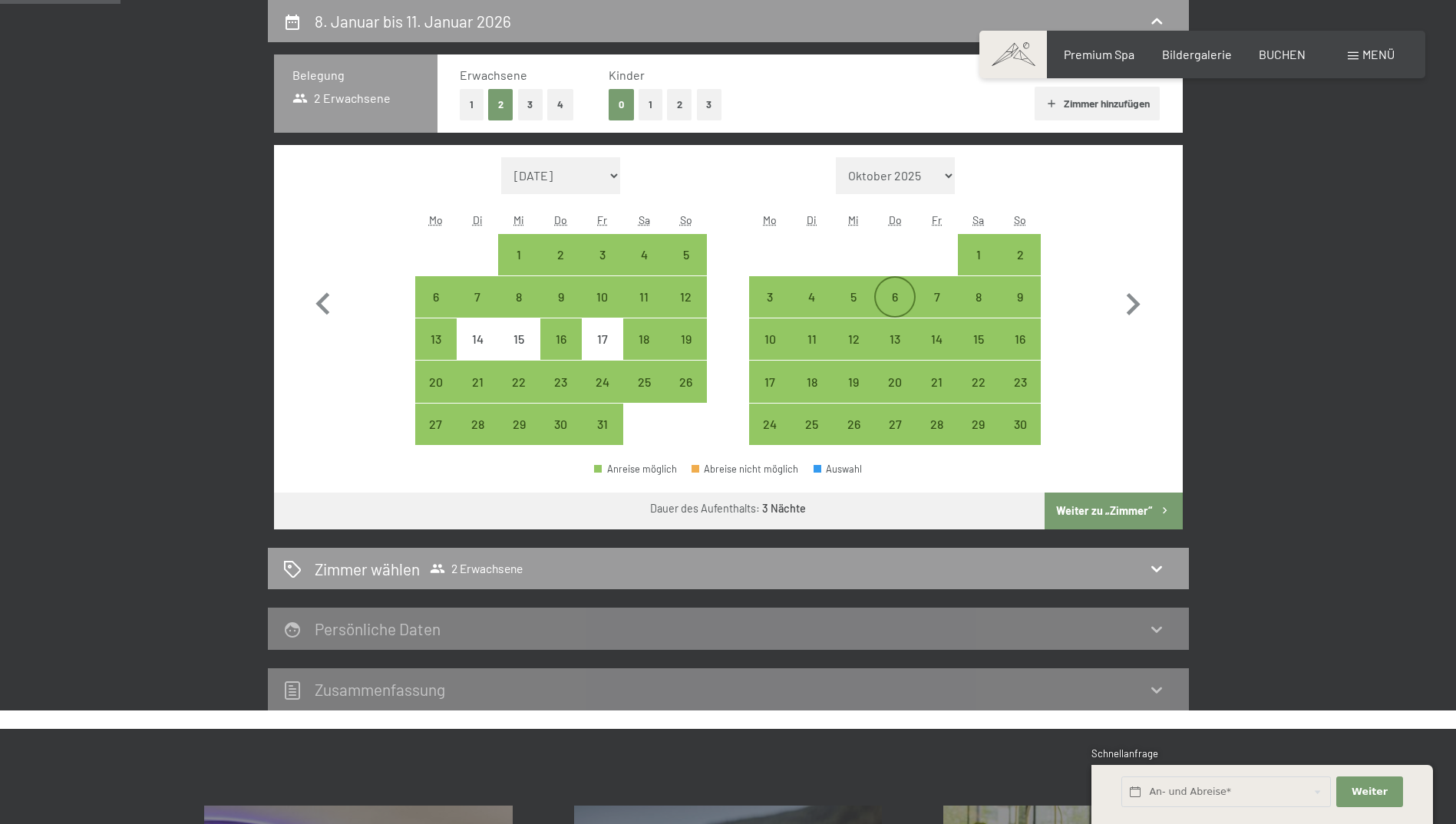
click at [897, 308] on div "6" at bounding box center [894, 310] width 38 height 38
select select "2025-10-01"
select select "2025-11-01"
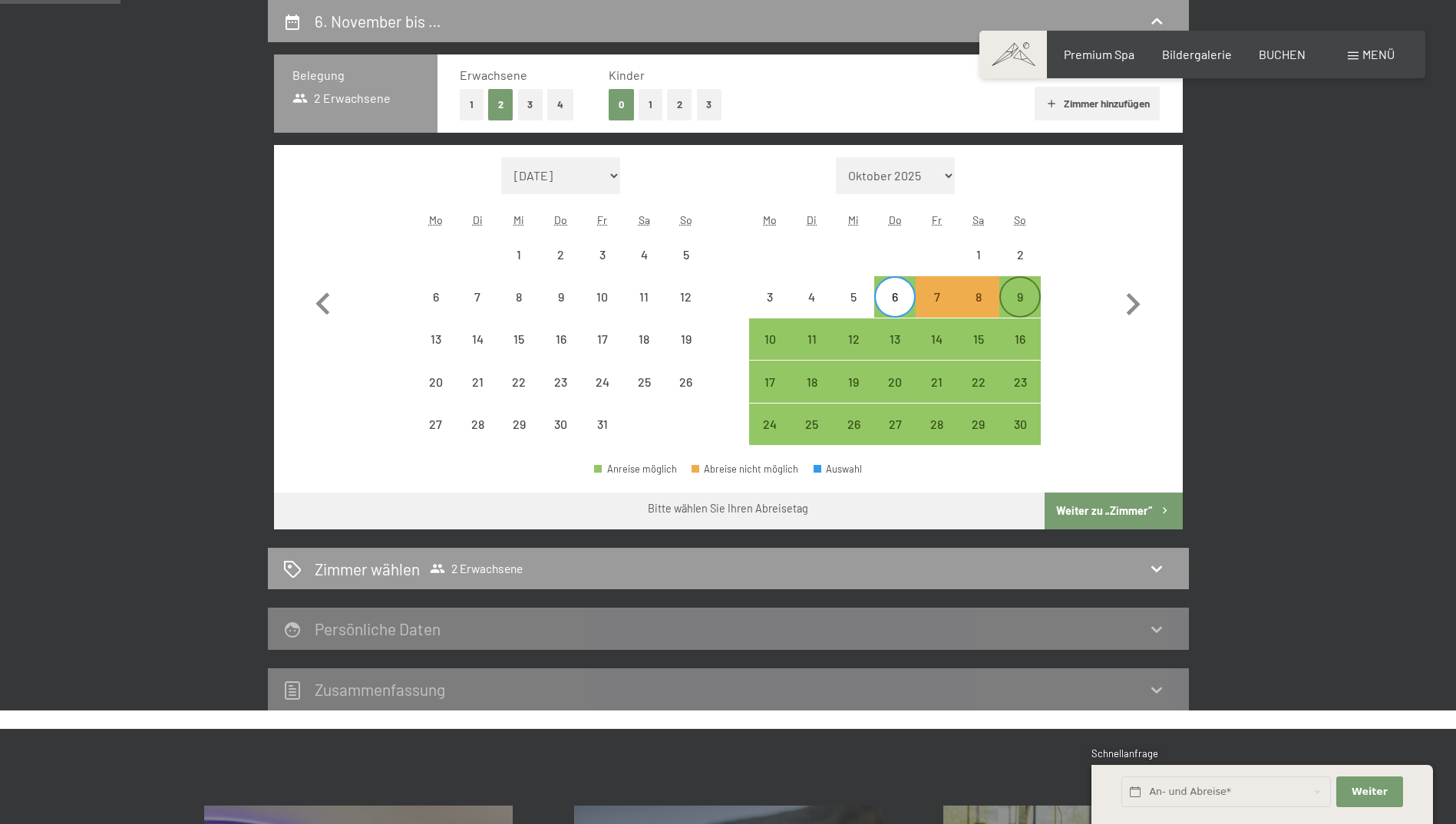
click at [1036, 299] on div "9" at bounding box center [1019, 310] width 38 height 38
select select "2025-10-01"
select select "2025-11-01"
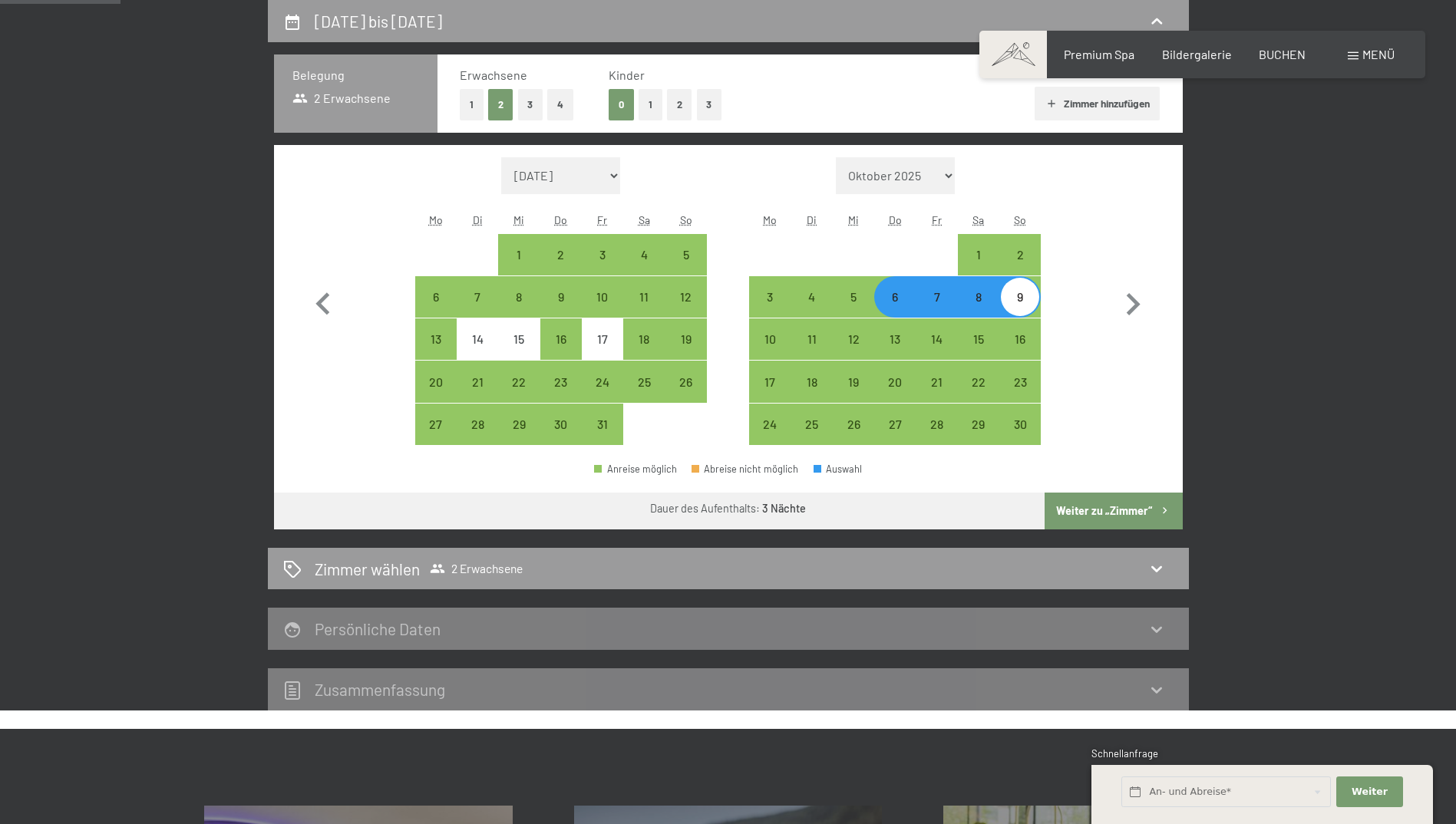
click at [1132, 504] on button "Weiter zu „Zimmer“" at bounding box center [1112, 510] width 137 height 37
select select "2025-10-01"
select select "2025-11-01"
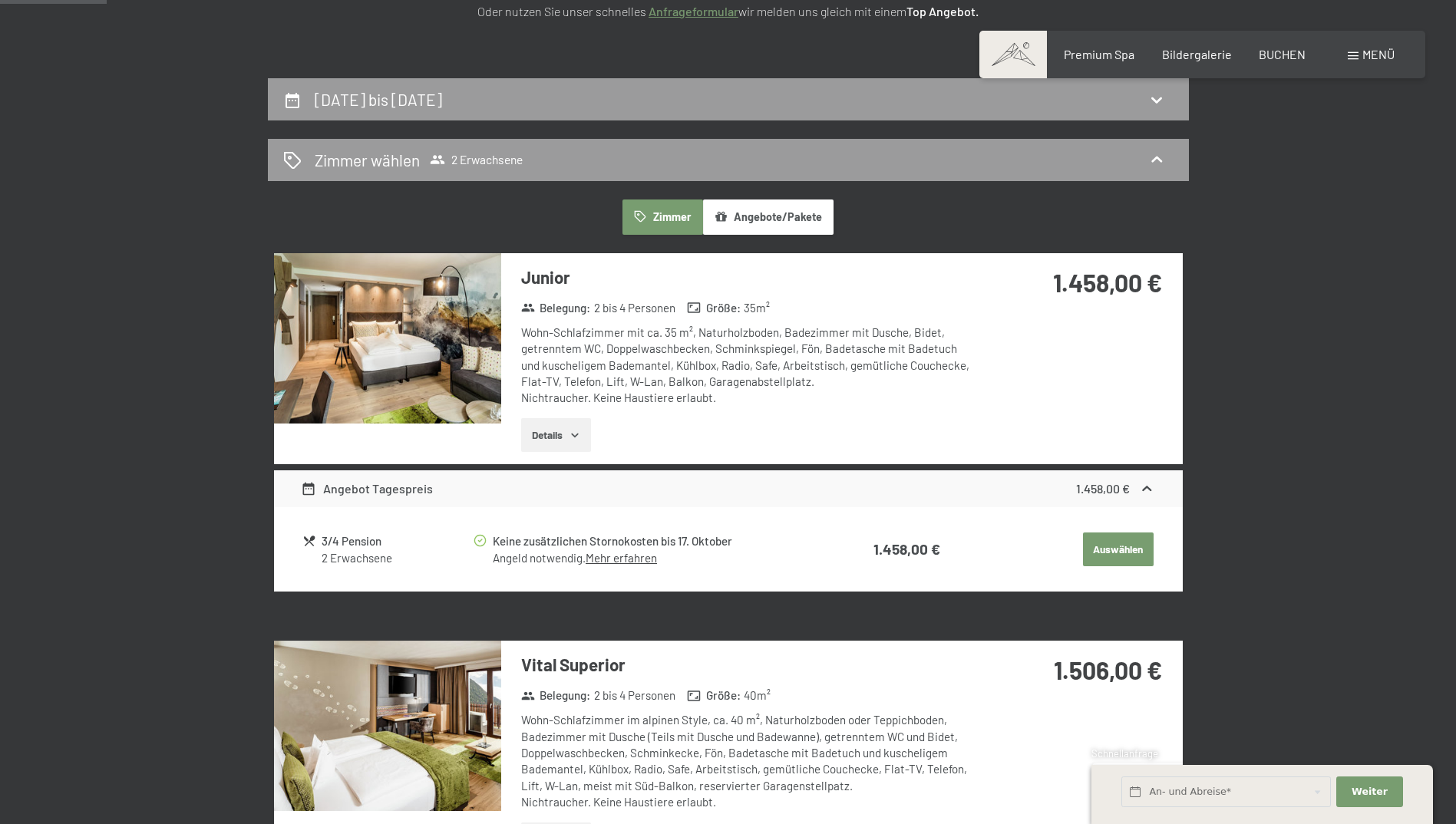
scroll to position [213, 0]
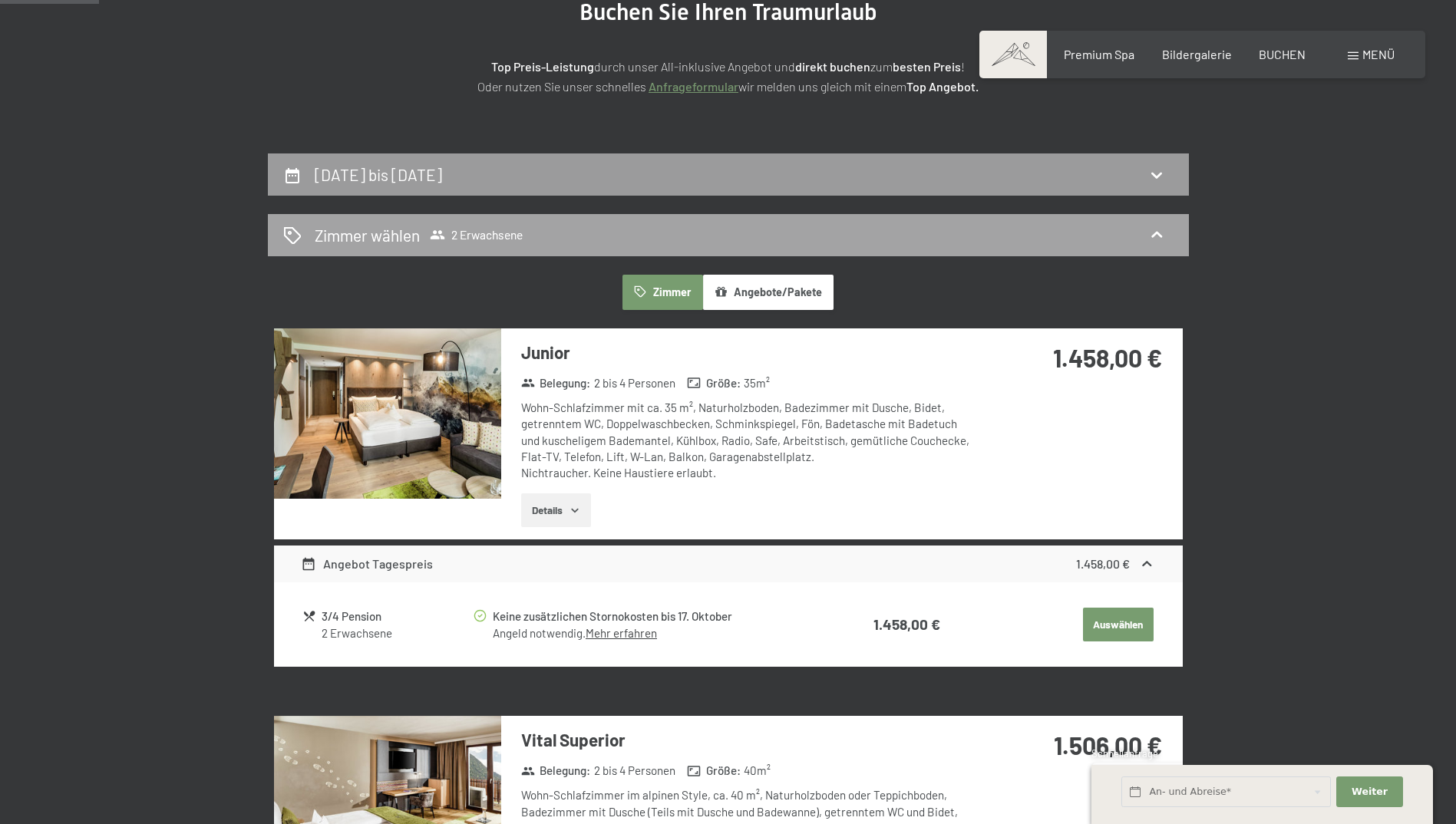
click at [1139, 230] on div "Zimmer wählen 2 Erwachsene" at bounding box center [728, 235] width 890 height 22
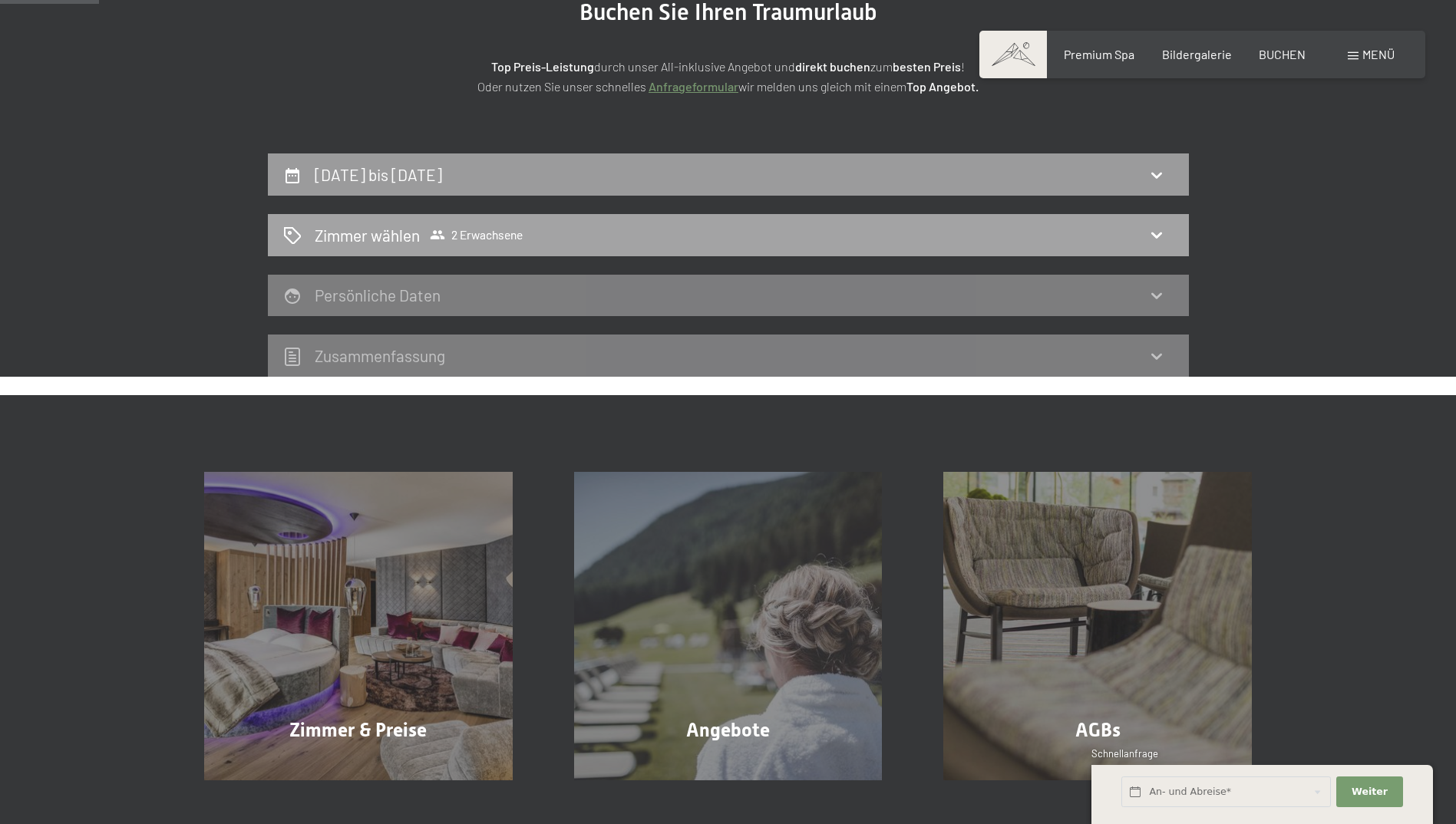
click at [1151, 233] on icon at bounding box center [1156, 235] width 18 height 18
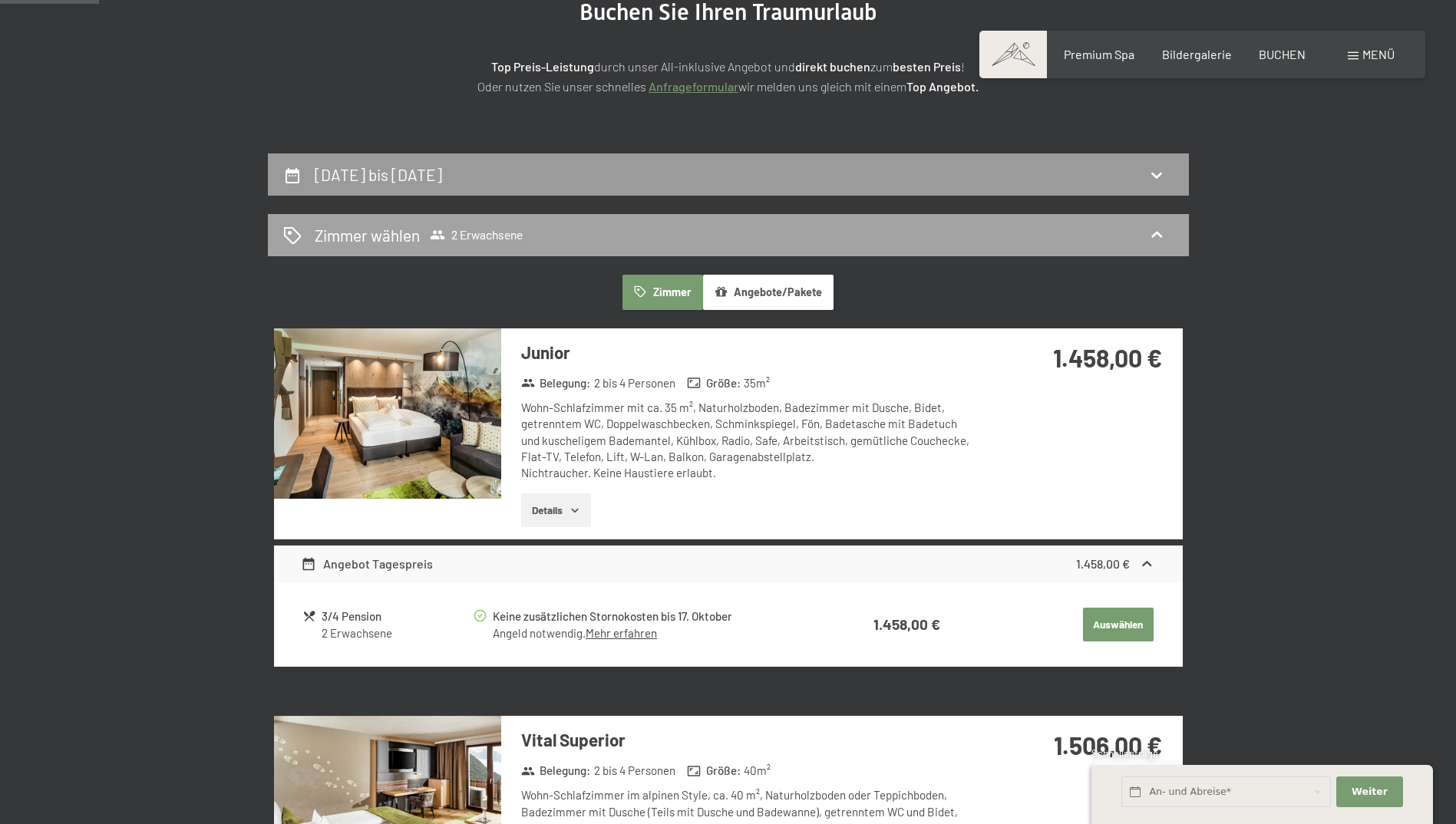
click at [1151, 233] on icon at bounding box center [1156, 235] width 18 height 18
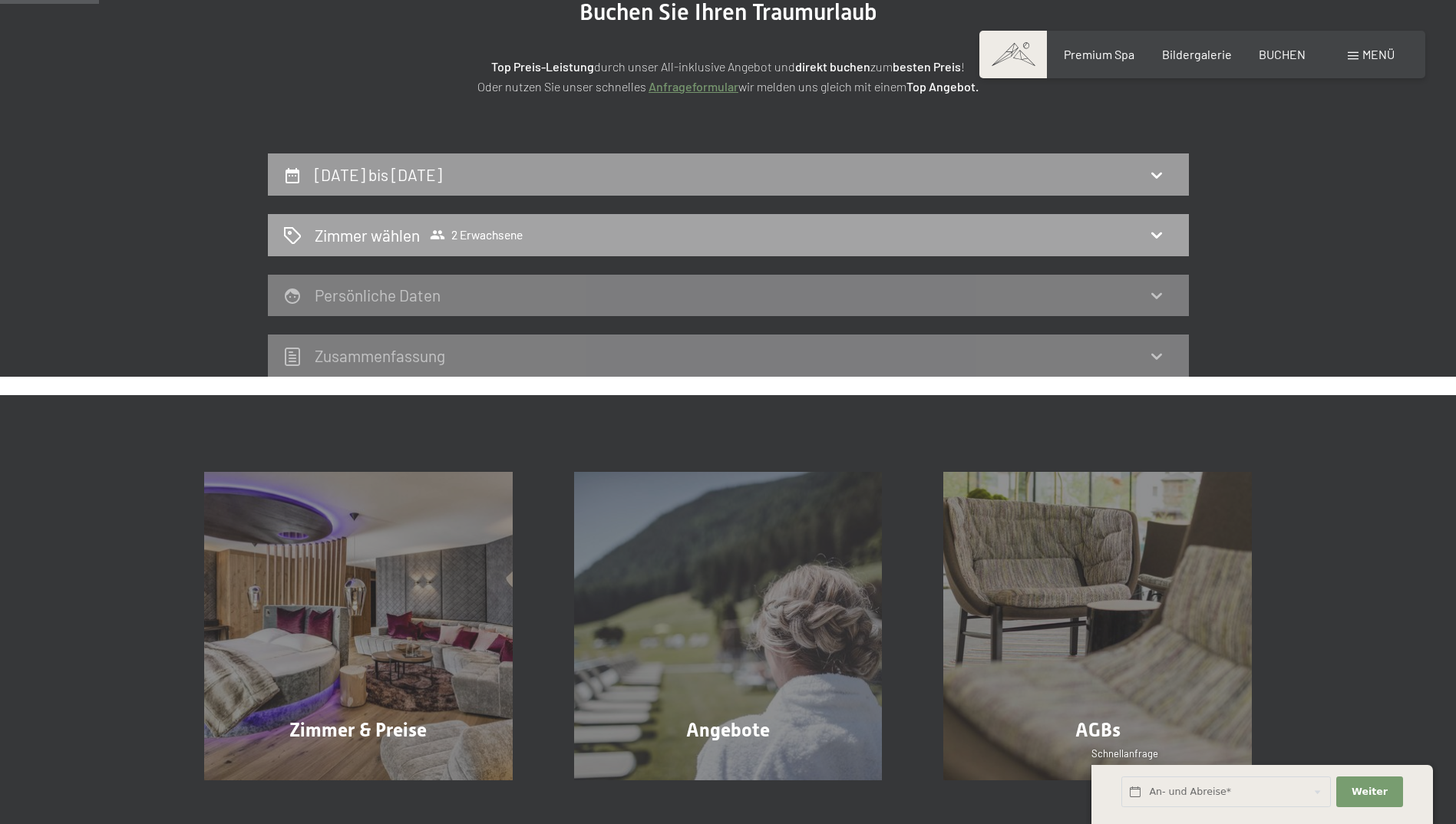
click at [1151, 233] on icon at bounding box center [1156, 235] width 18 height 18
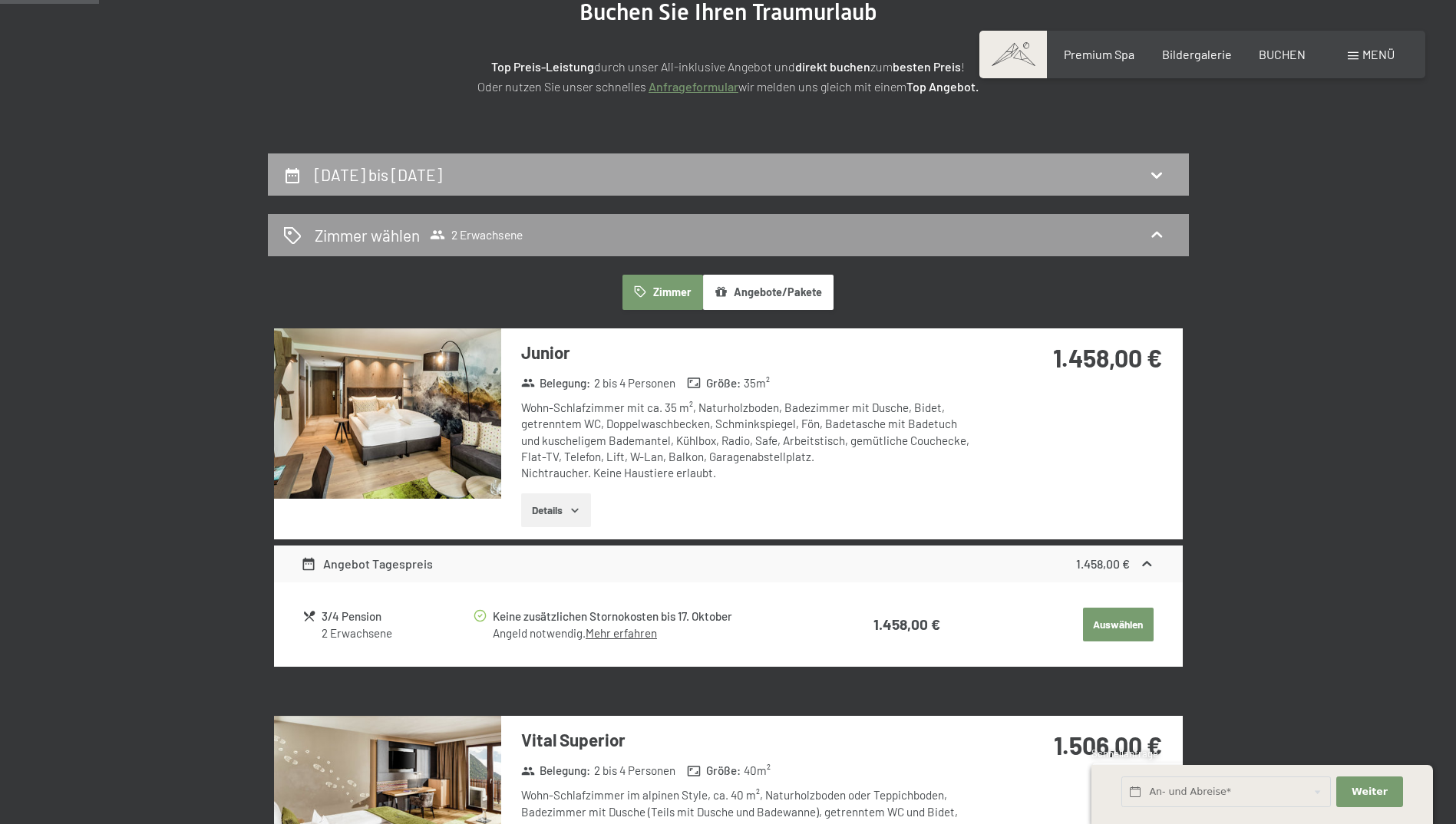
click at [1165, 186] on div "6. November bis 9. November 2025" at bounding box center [728, 175] width 890 height 22
select select "2025-10-01"
select select "2025-11-01"
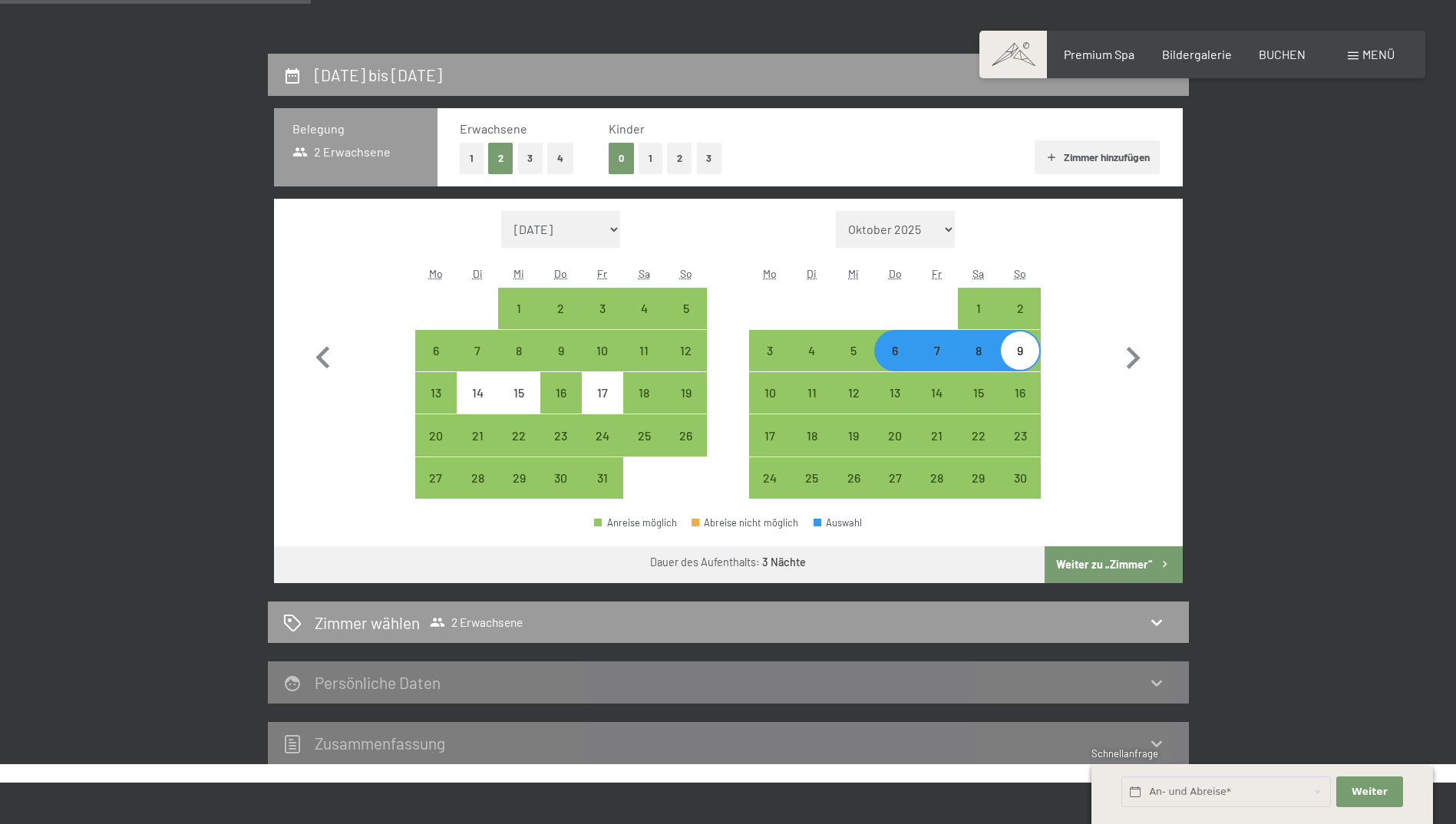
scroll to position [290, 0]
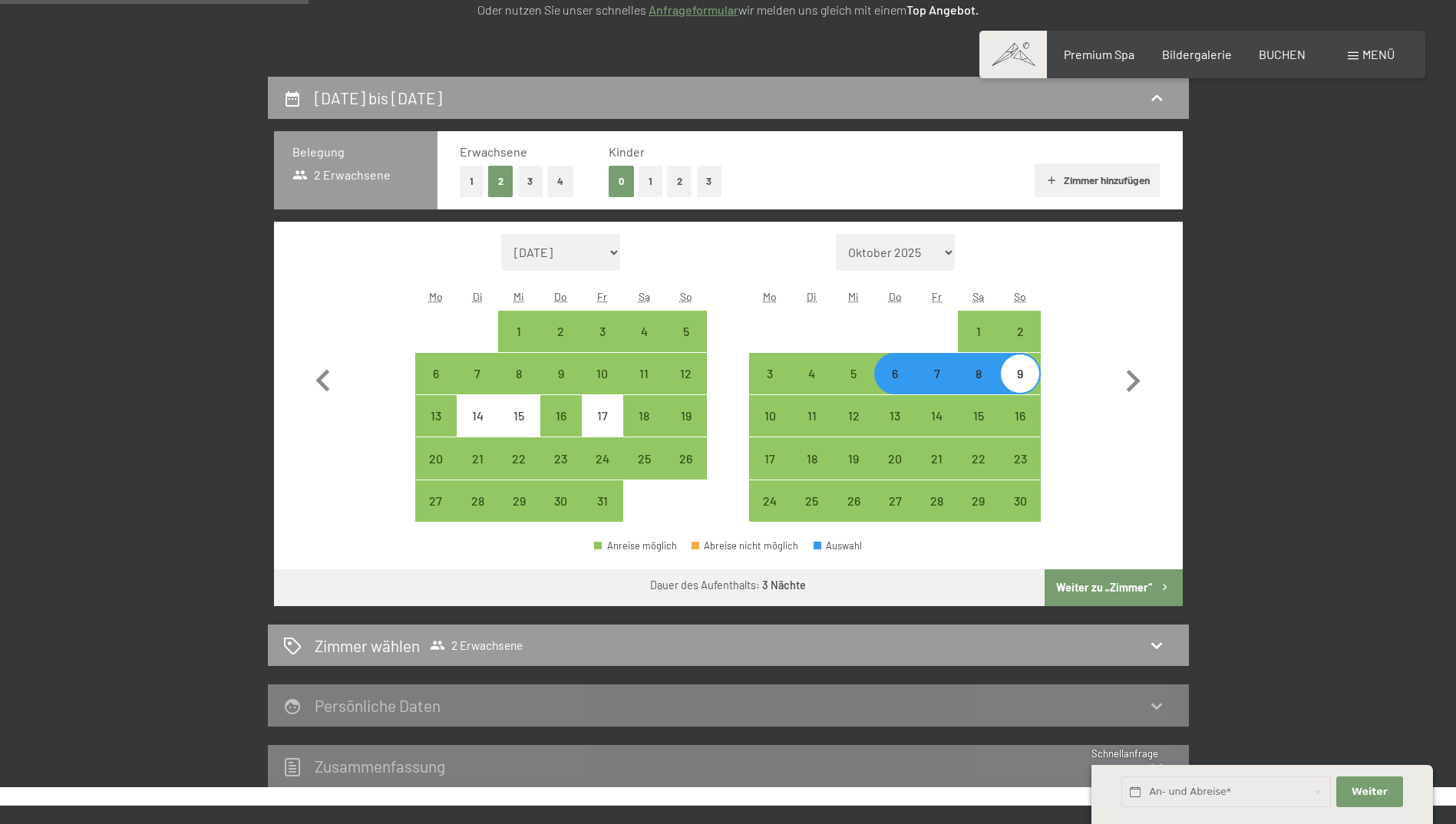
click at [567, 187] on button "4" at bounding box center [561, 181] width 26 height 31
select select "2025-10-01"
select select "2025-11-01"
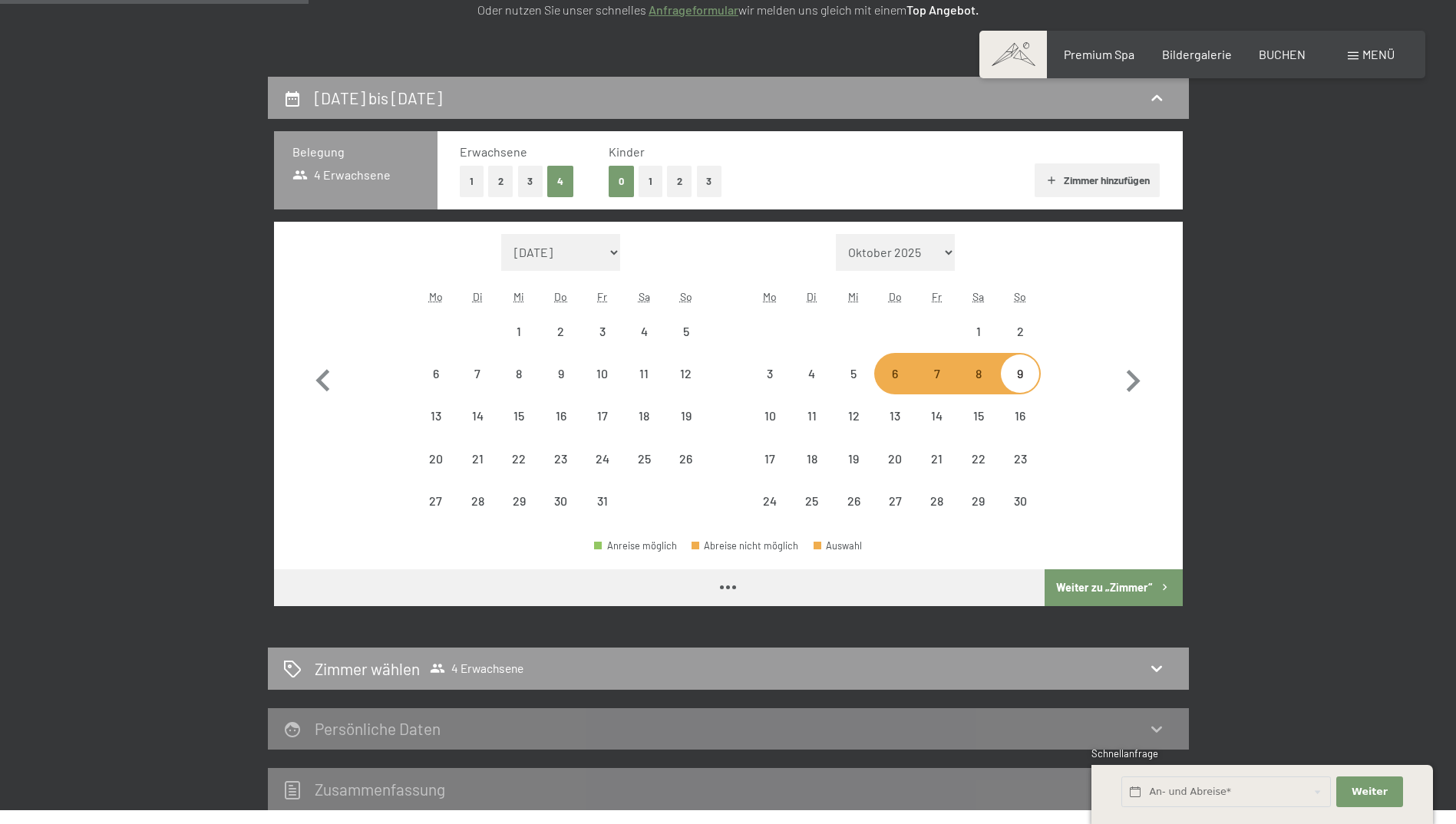
select select "2025-10-01"
select select "2025-11-01"
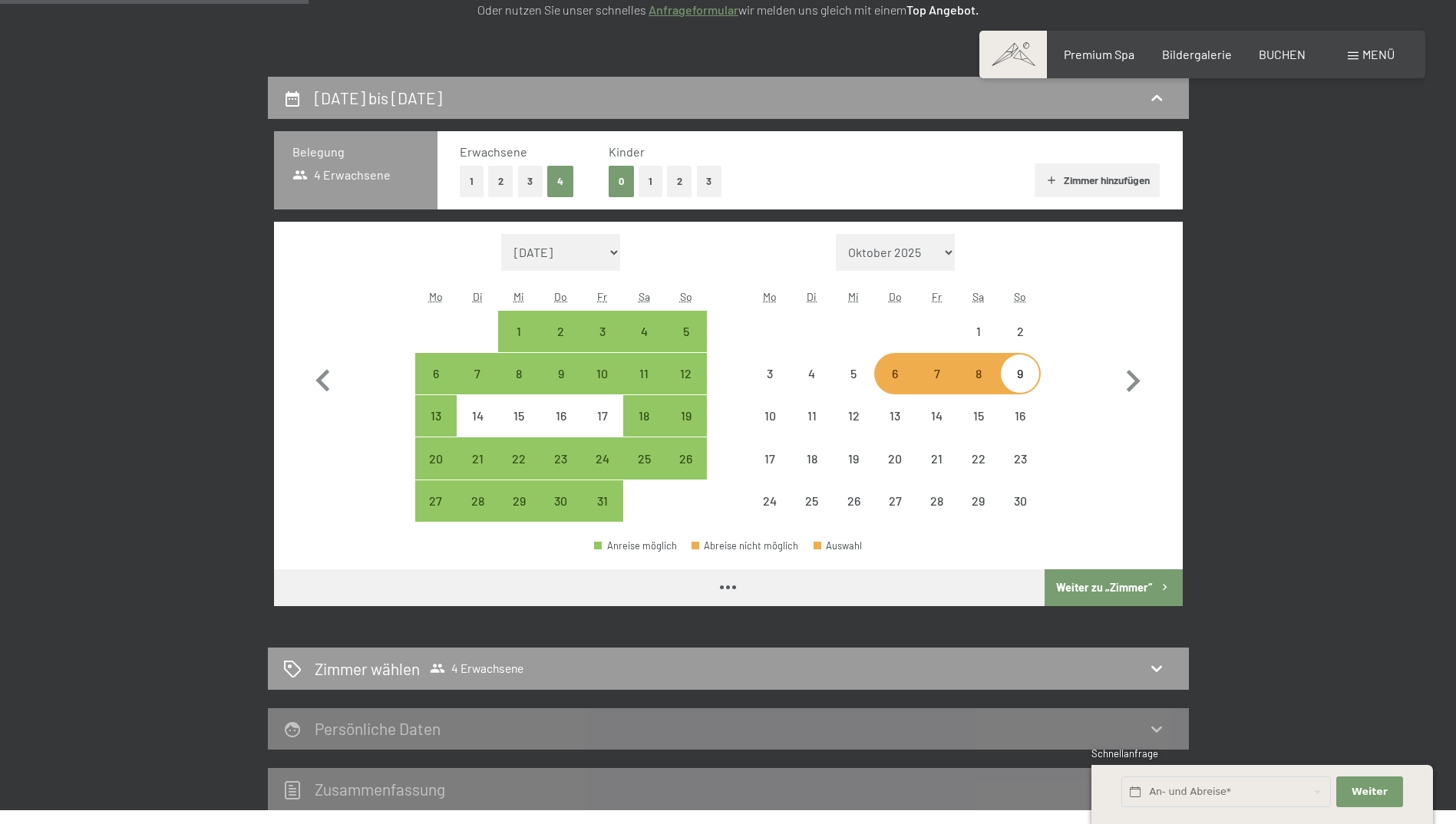
select select "2025-10-01"
select select "2025-11-01"
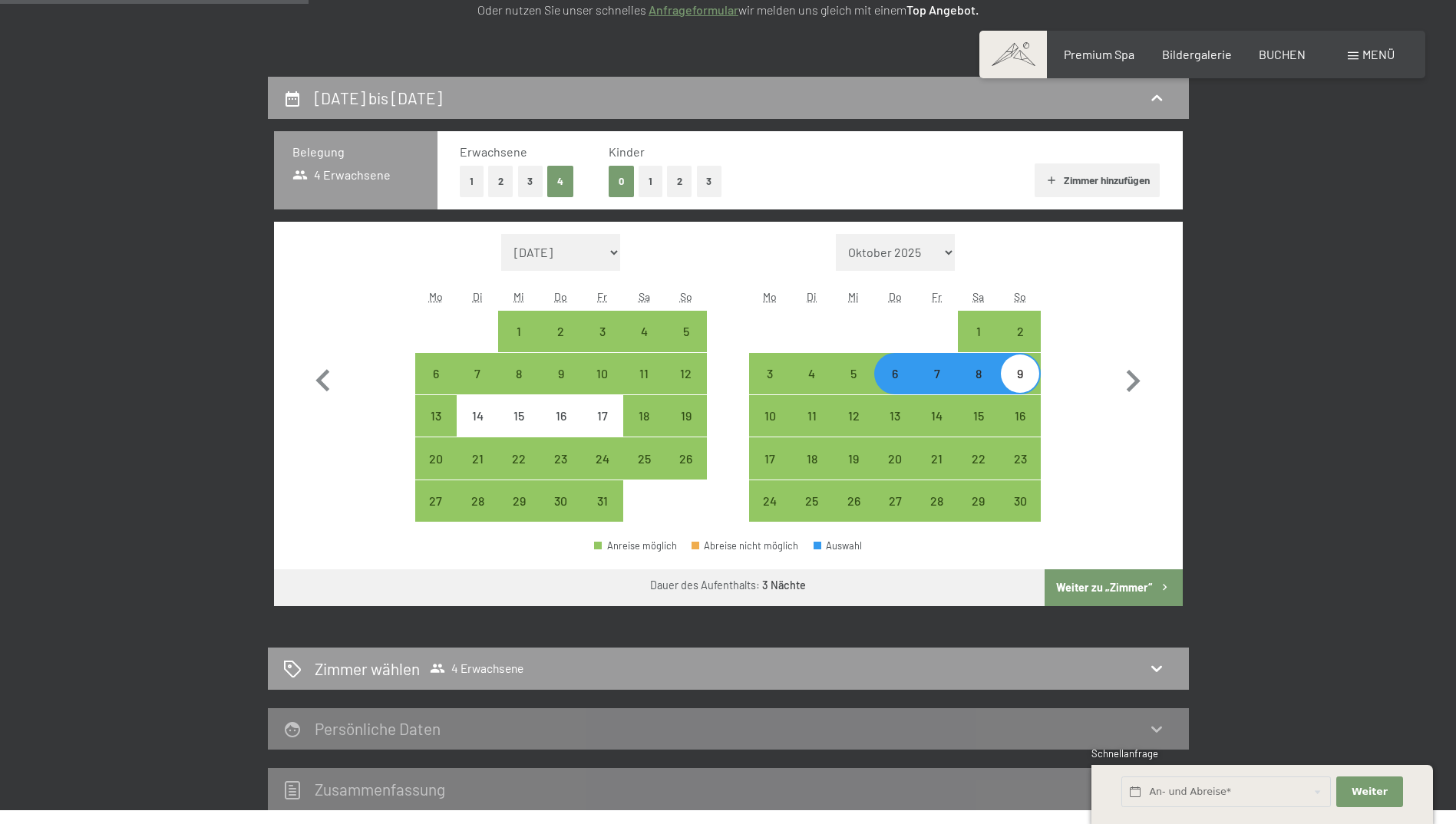
click at [498, 182] on button "2" at bounding box center [500, 181] width 25 height 31
select select "2025-10-01"
select select "2025-11-01"
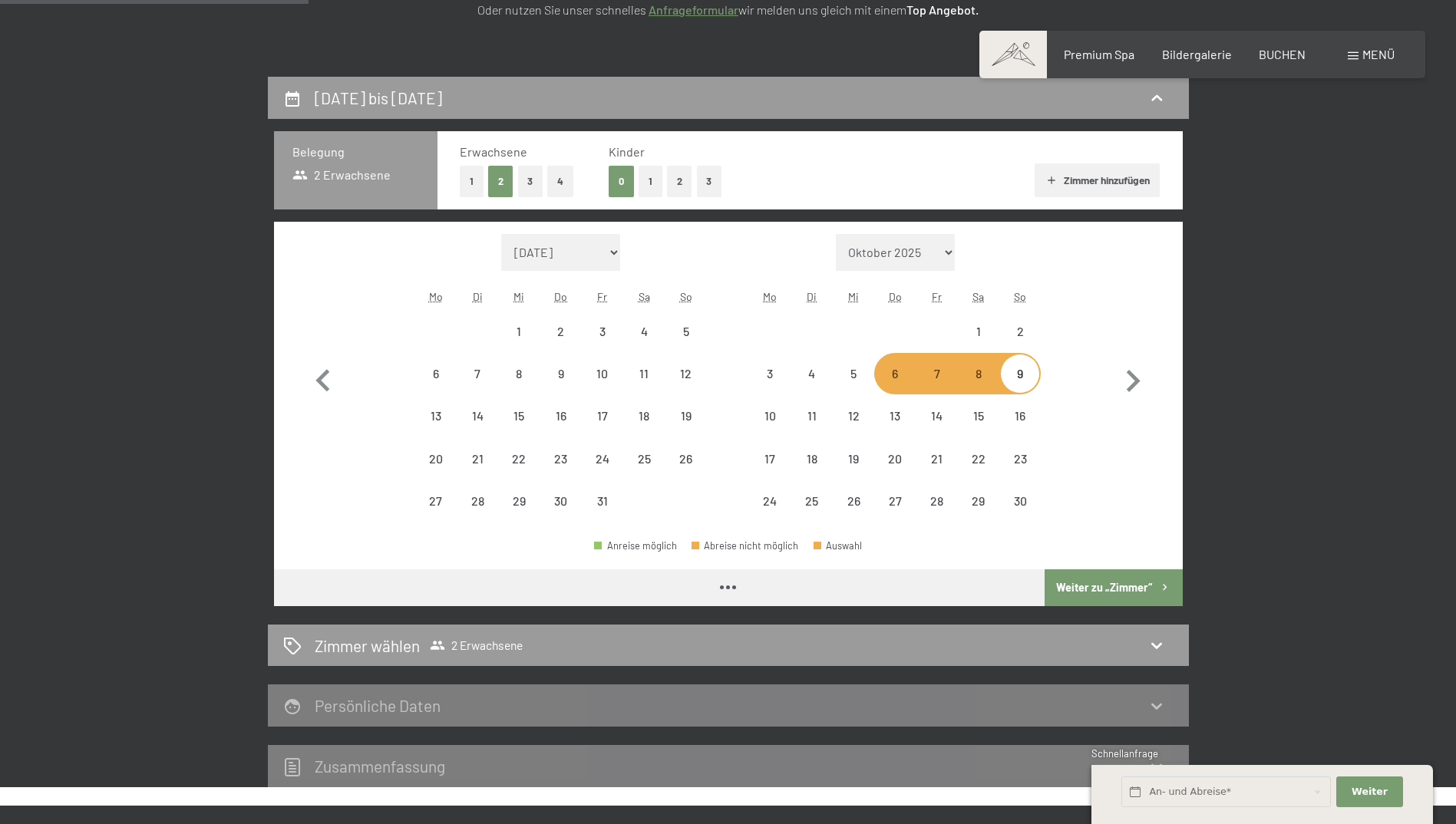
select select "2025-10-01"
select select "2025-11-01"
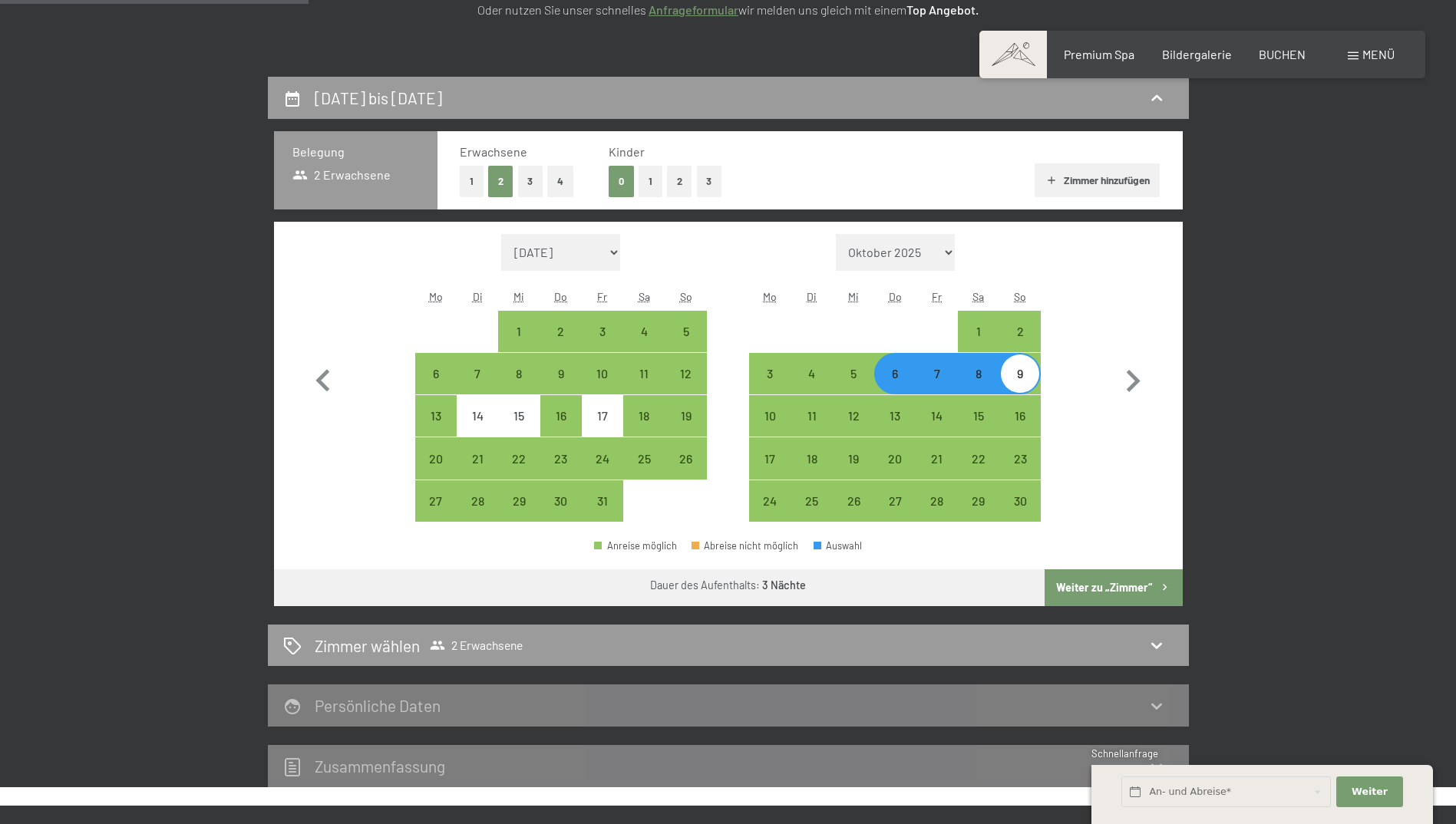
click at [1102, 176] on button "Zimmer hinzufügen" at bounding box center [1096, 181] width 125 height 34
select select "2025-10-01"
select select "2025-11-01"
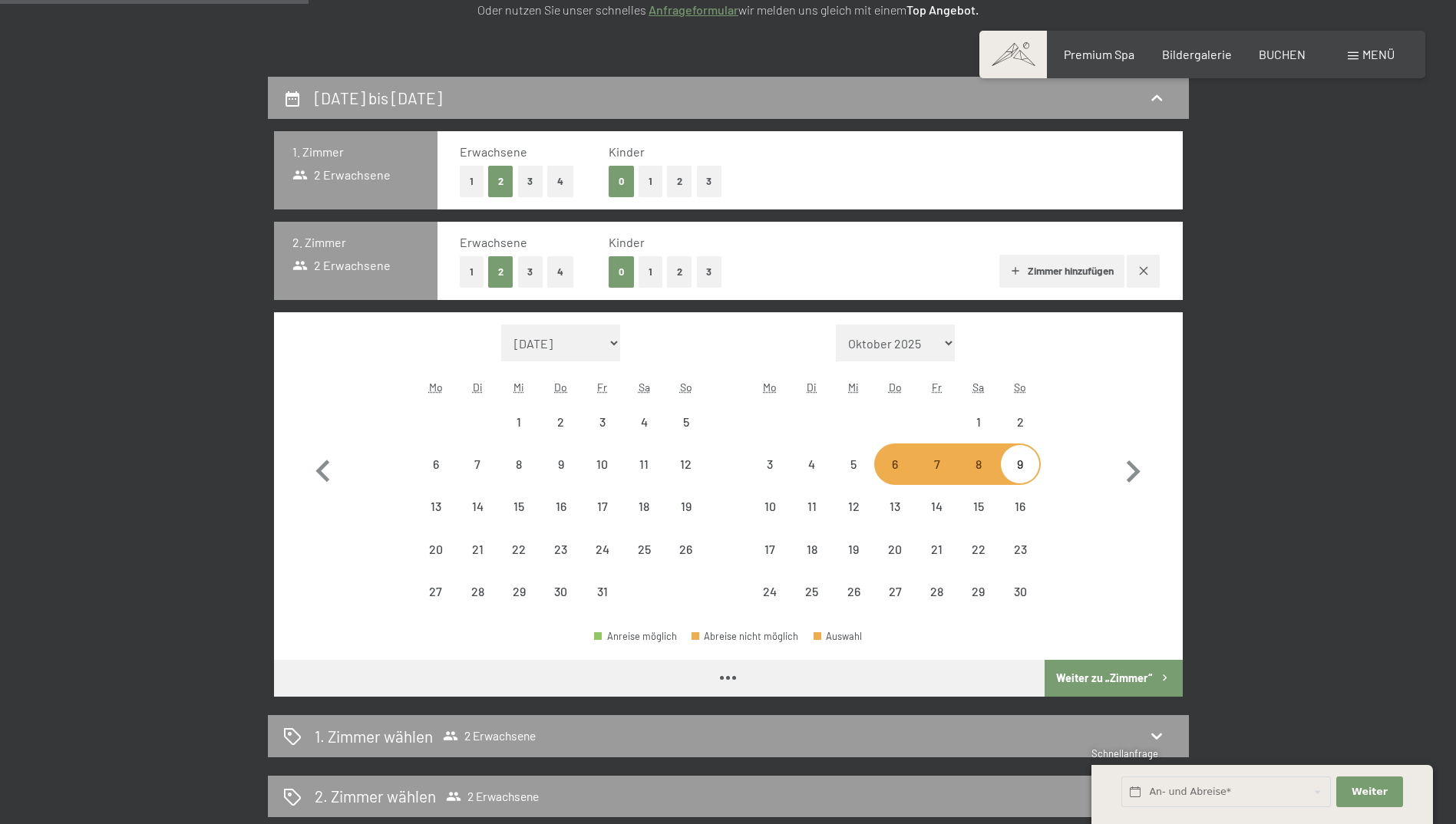
select select "2025-10-01"
select select "2025-11-01"
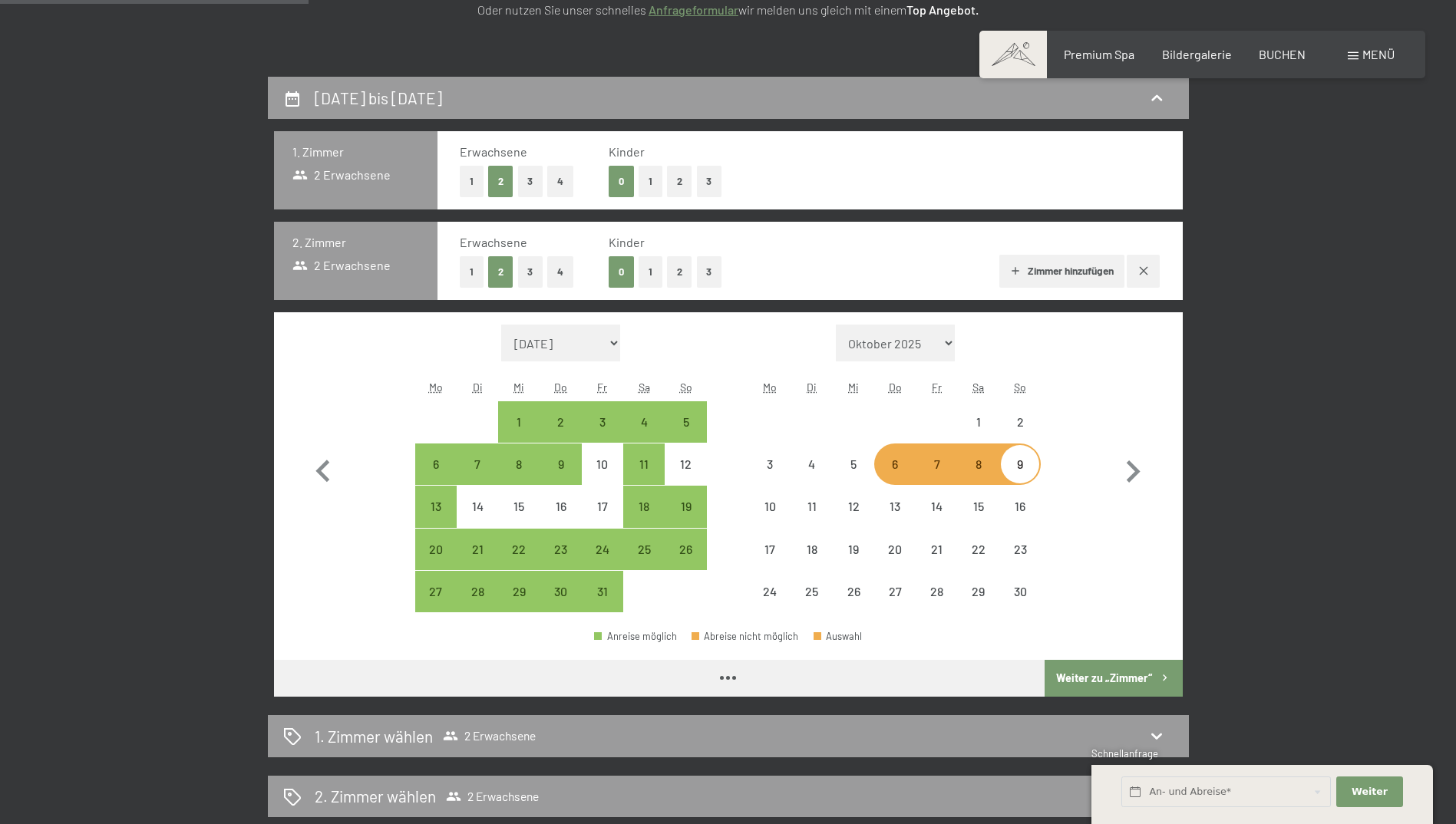
select select "2025-10-01"
select select "2025-11-01"
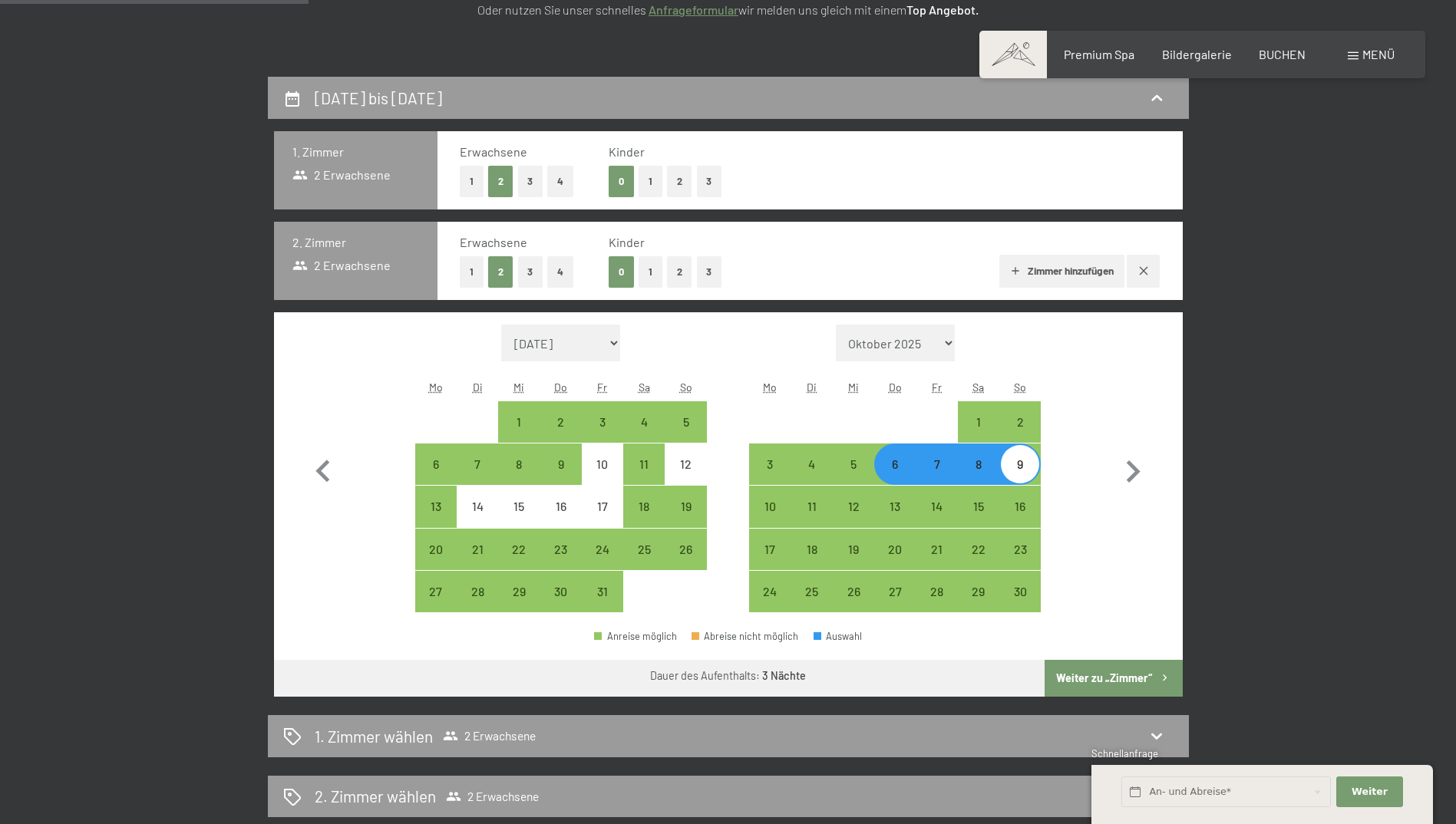
click at [1095, 672] on button "Weiter zu „Zimmer“" at bounding box center [1112, 677] width 137 height 37
select select "2025-10-01"
select select "2025-11-01"
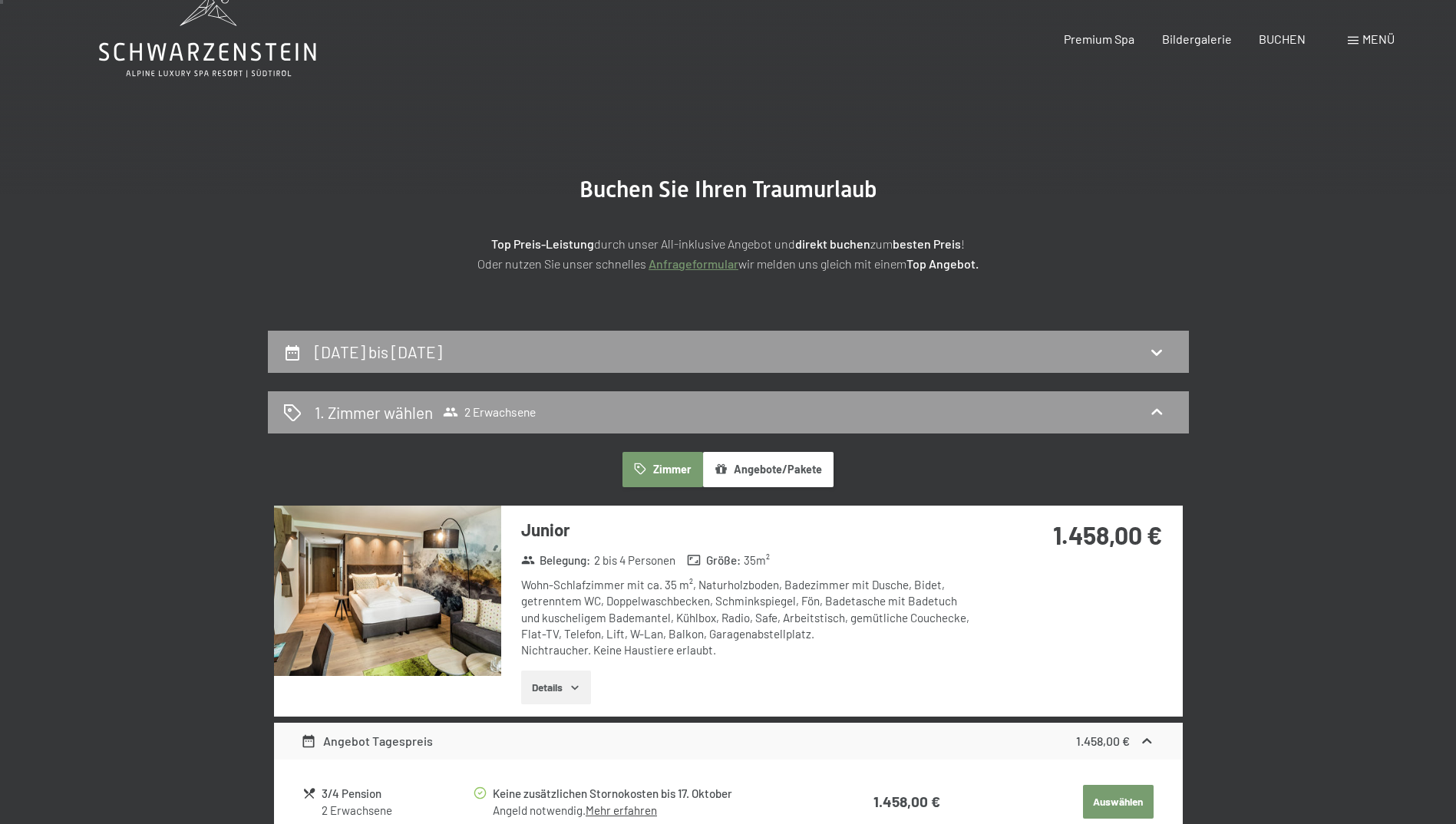
scroll to position [0, 0]
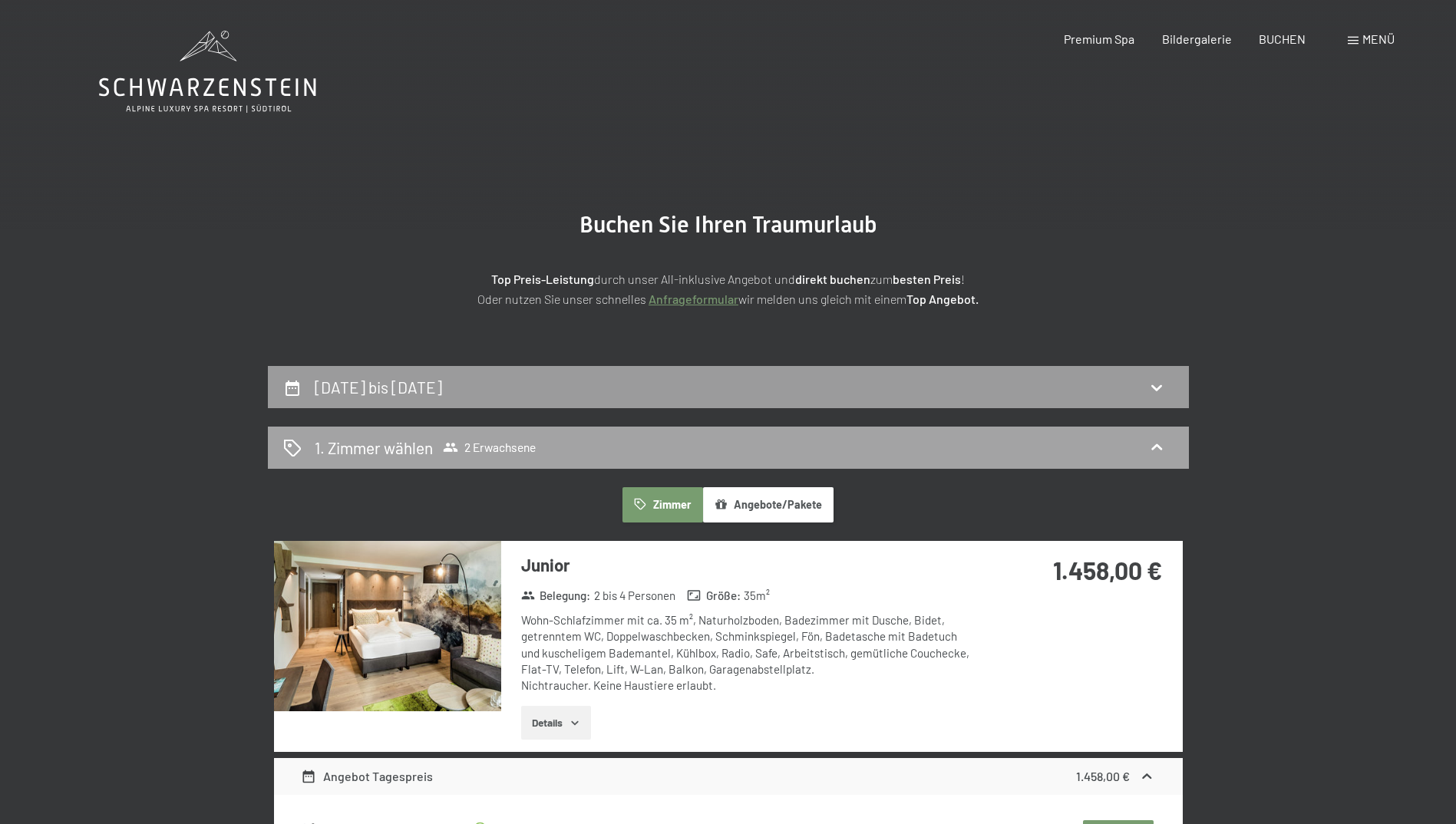
click at [1161, 444] on icon at bounding box center [1156, 446] width 18 height 18
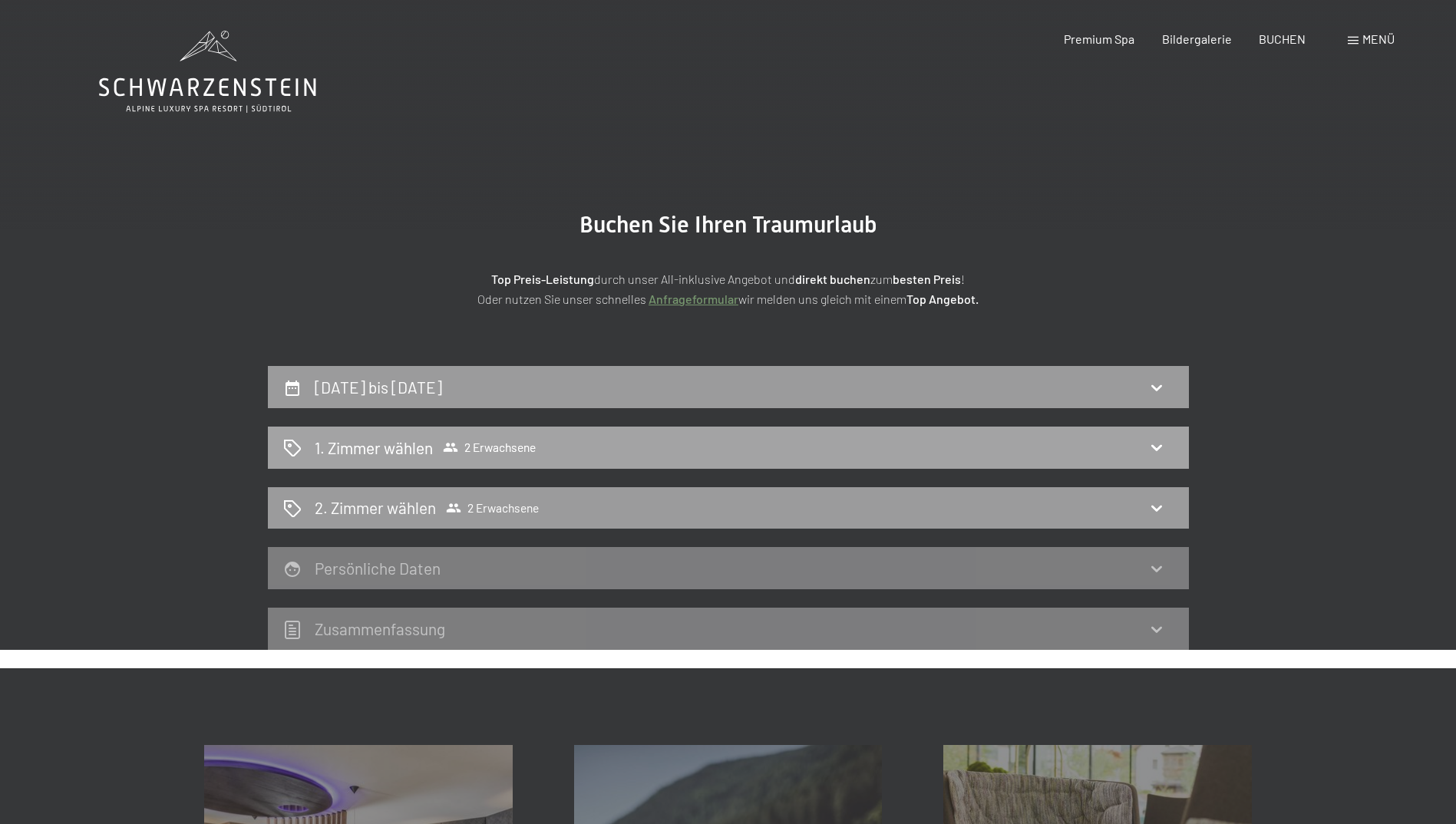
click at [1161, 444] on icon at bounding box center [1156, 446] width 18 height 18
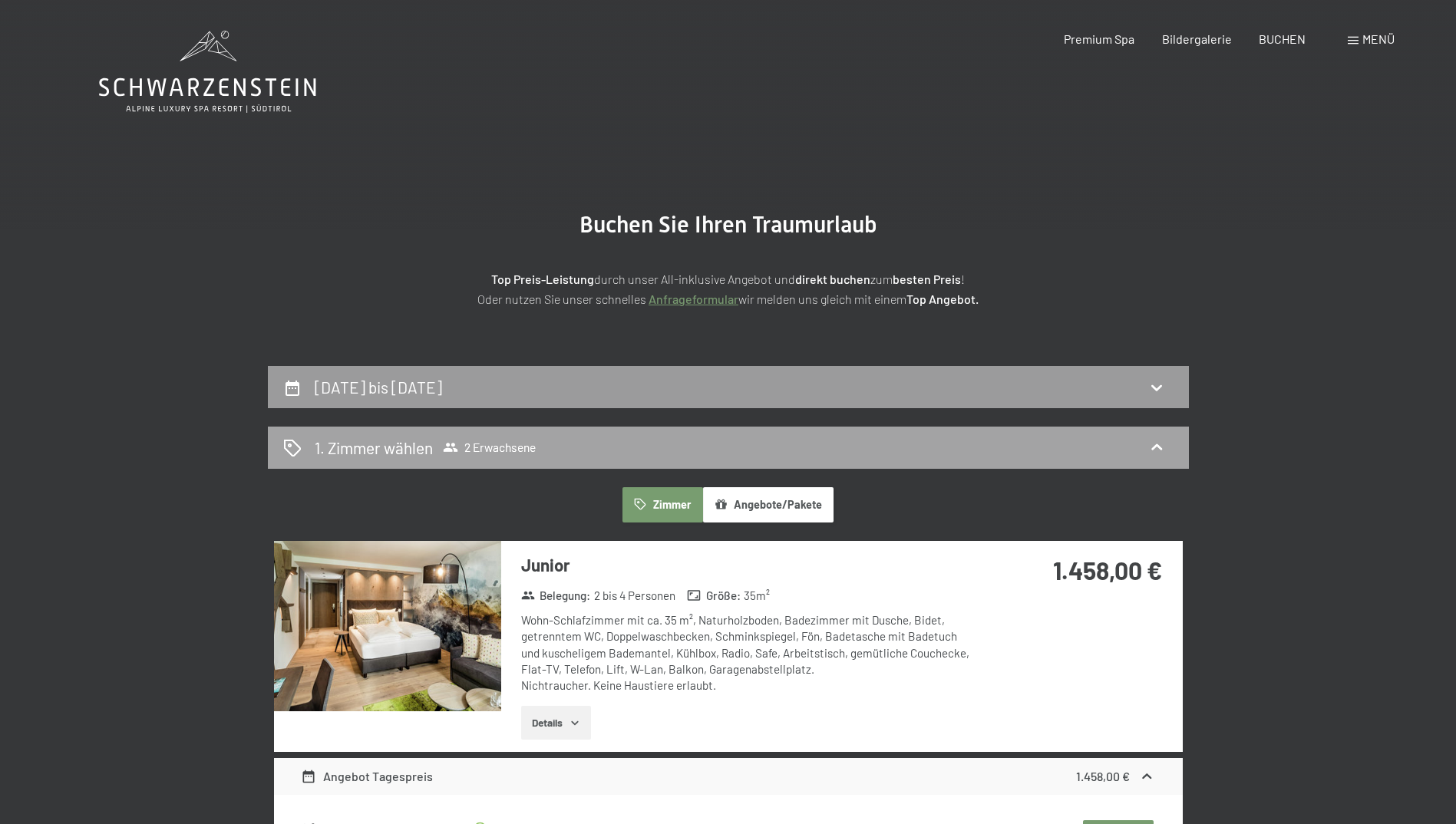
click at [1161, 444] on icon at bounding box center [1156, 446] width 18 height 18
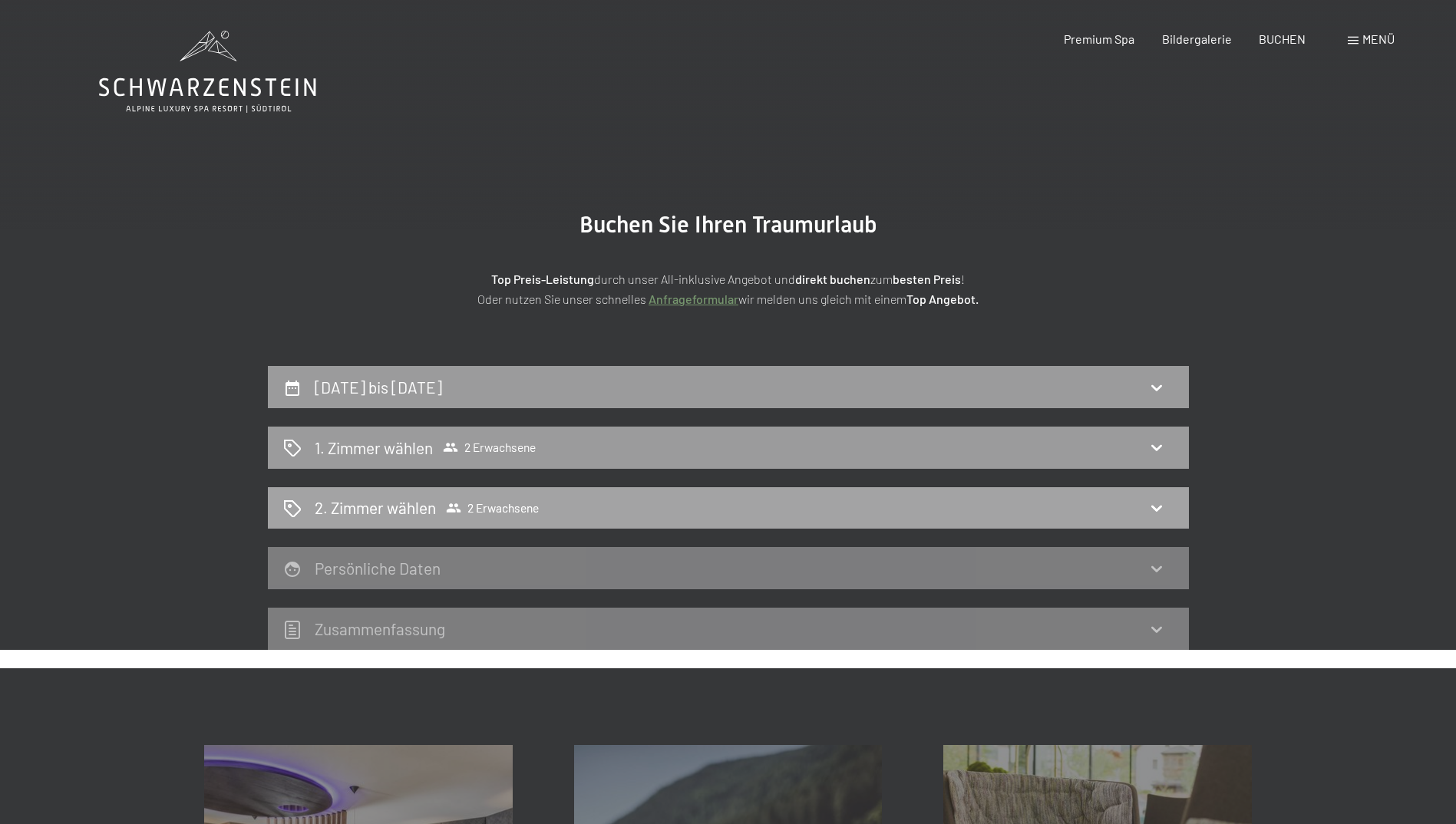
click at [1153, 515] on icon at bounding box center [1156, 507] width 18 height 18
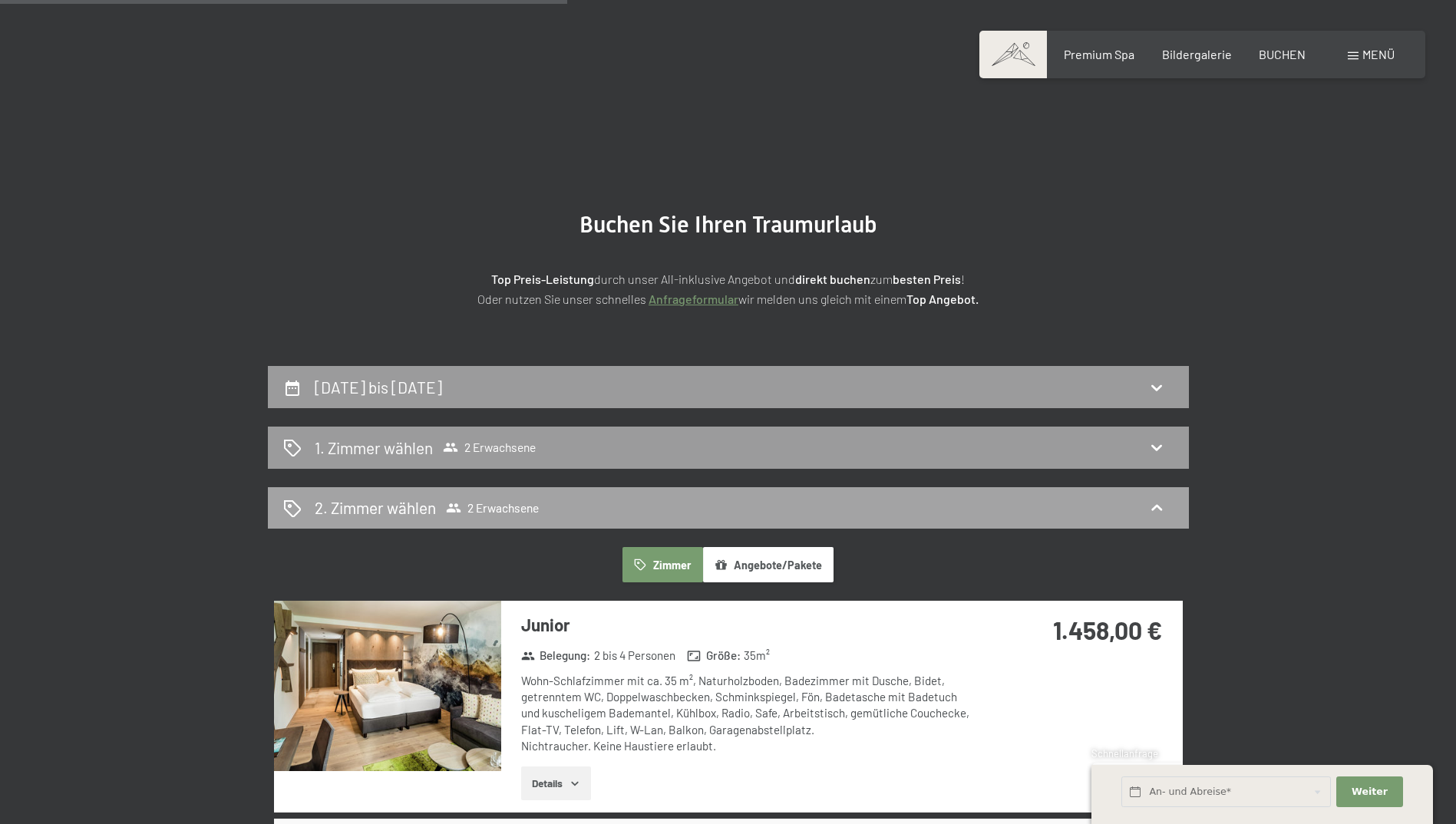
scroll to position [366, 0]
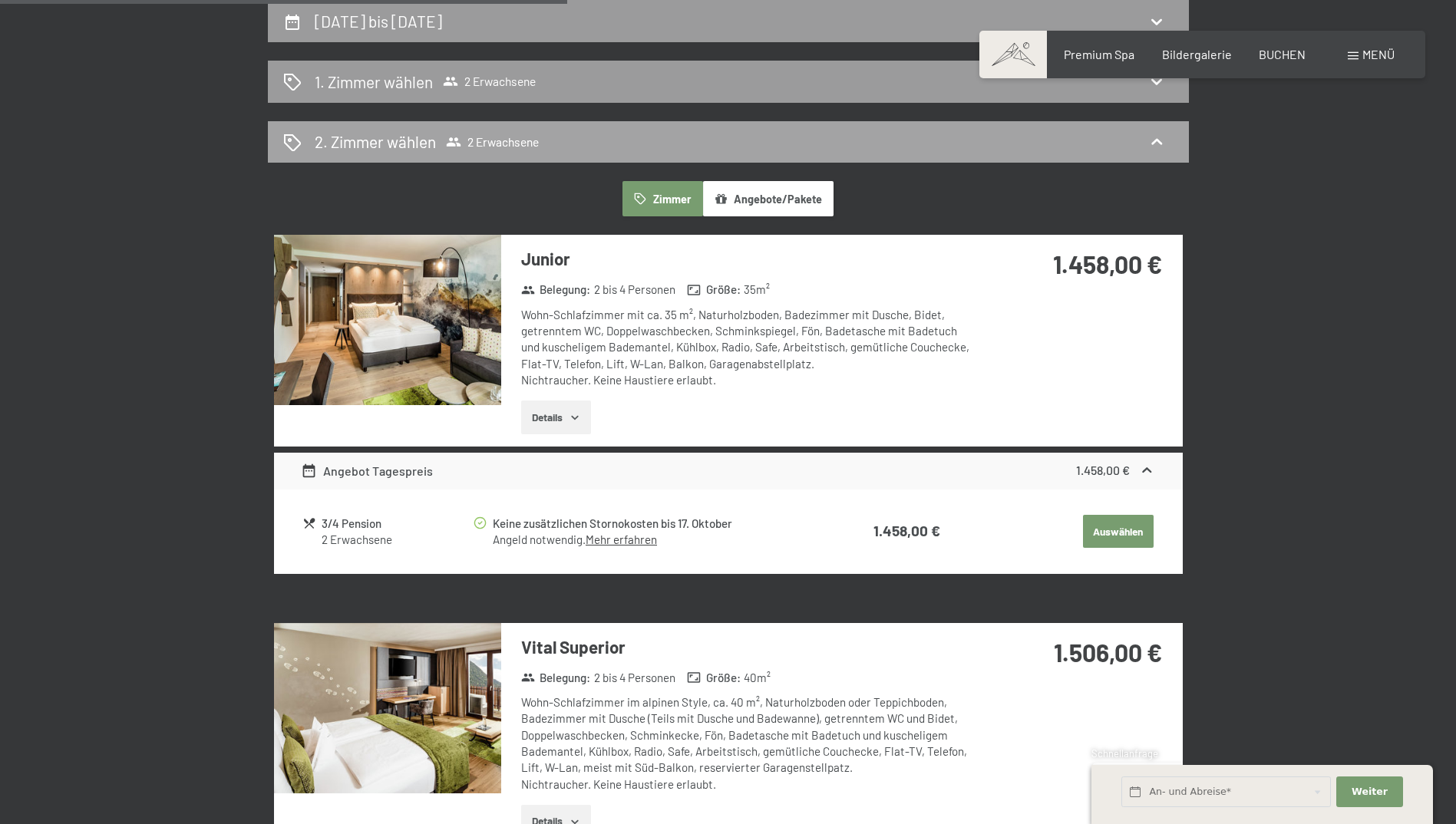
click at [1147, 158] on div "2. Zimmer wählen 2 Erwachsene" at bounding box center [728, 142] width 921 height 42
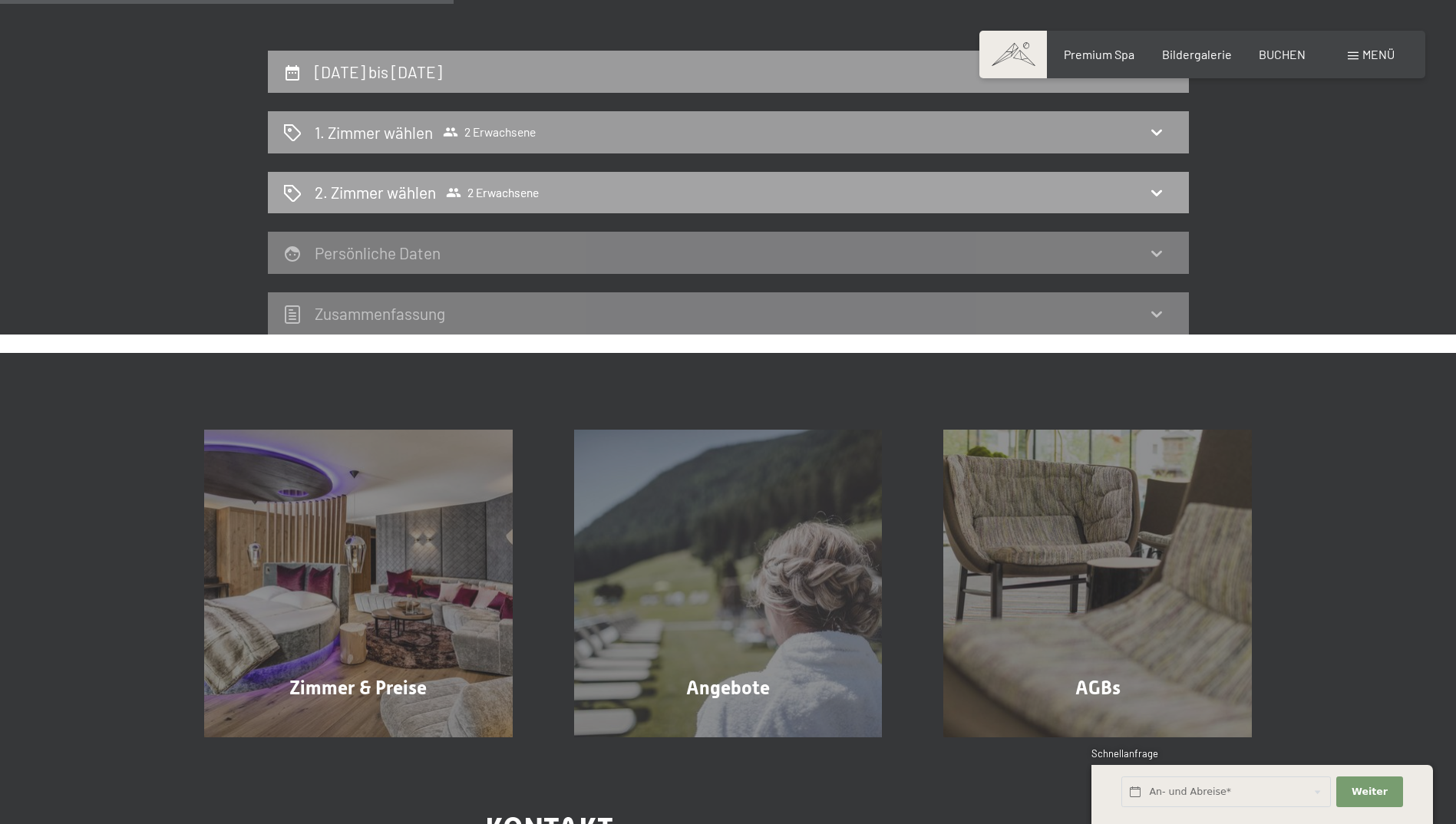
scroll to position [290, 0]
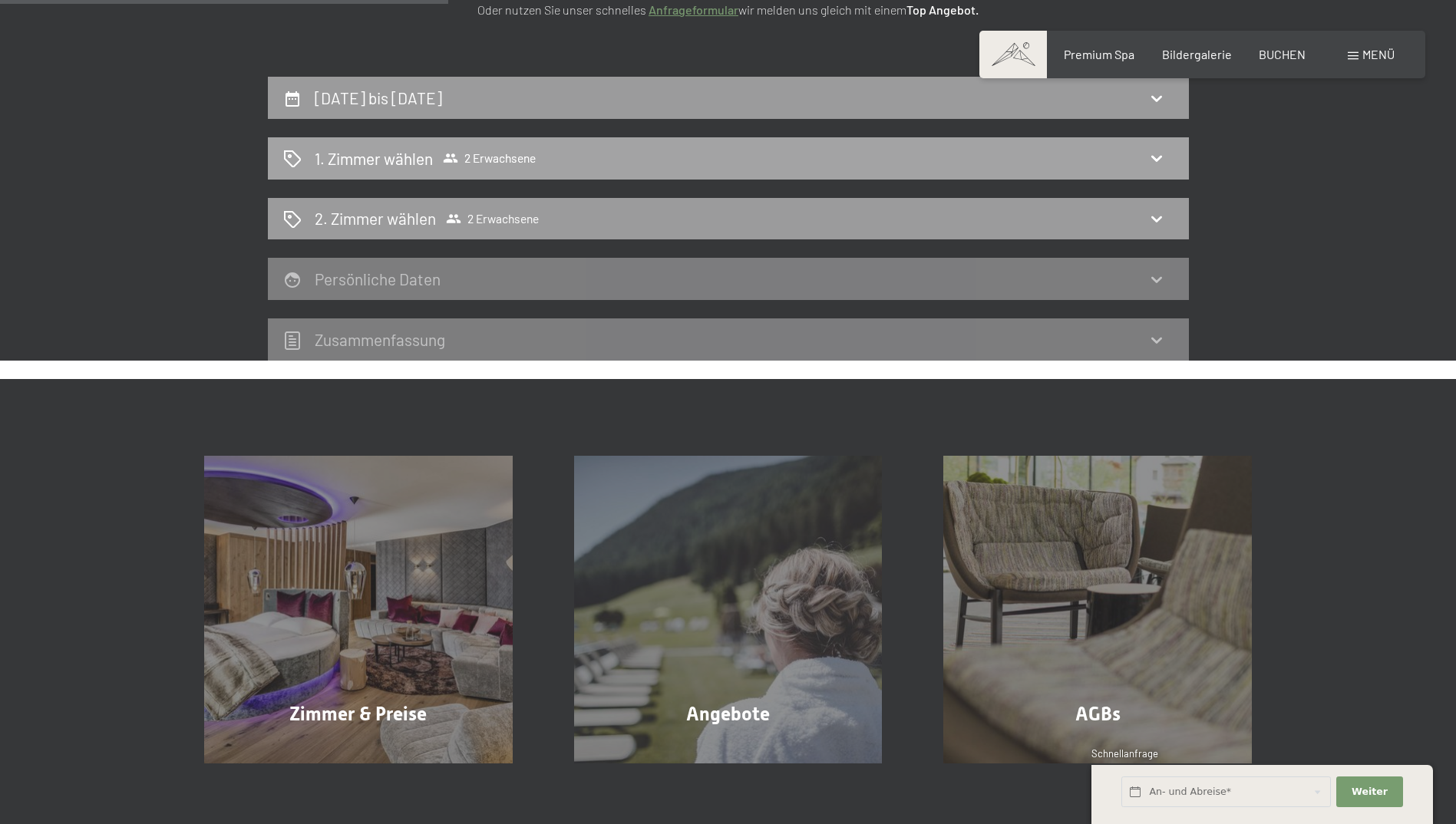
click at [1162, 179] on div "1. Zimmer wählen 2 Erwachsene" at bounding box center [728, 158] width 921 height 42
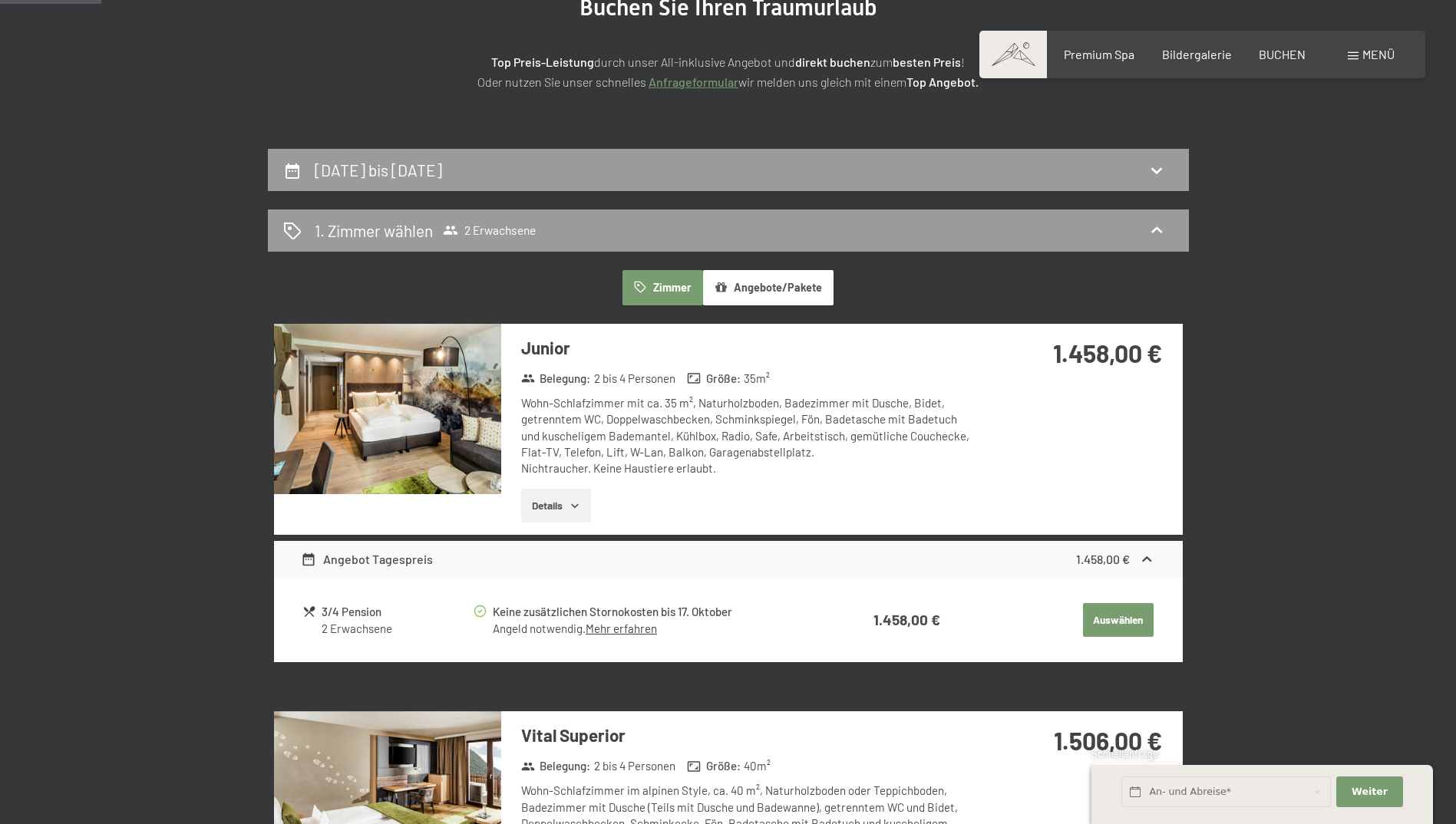
scroll to position [213, 0]
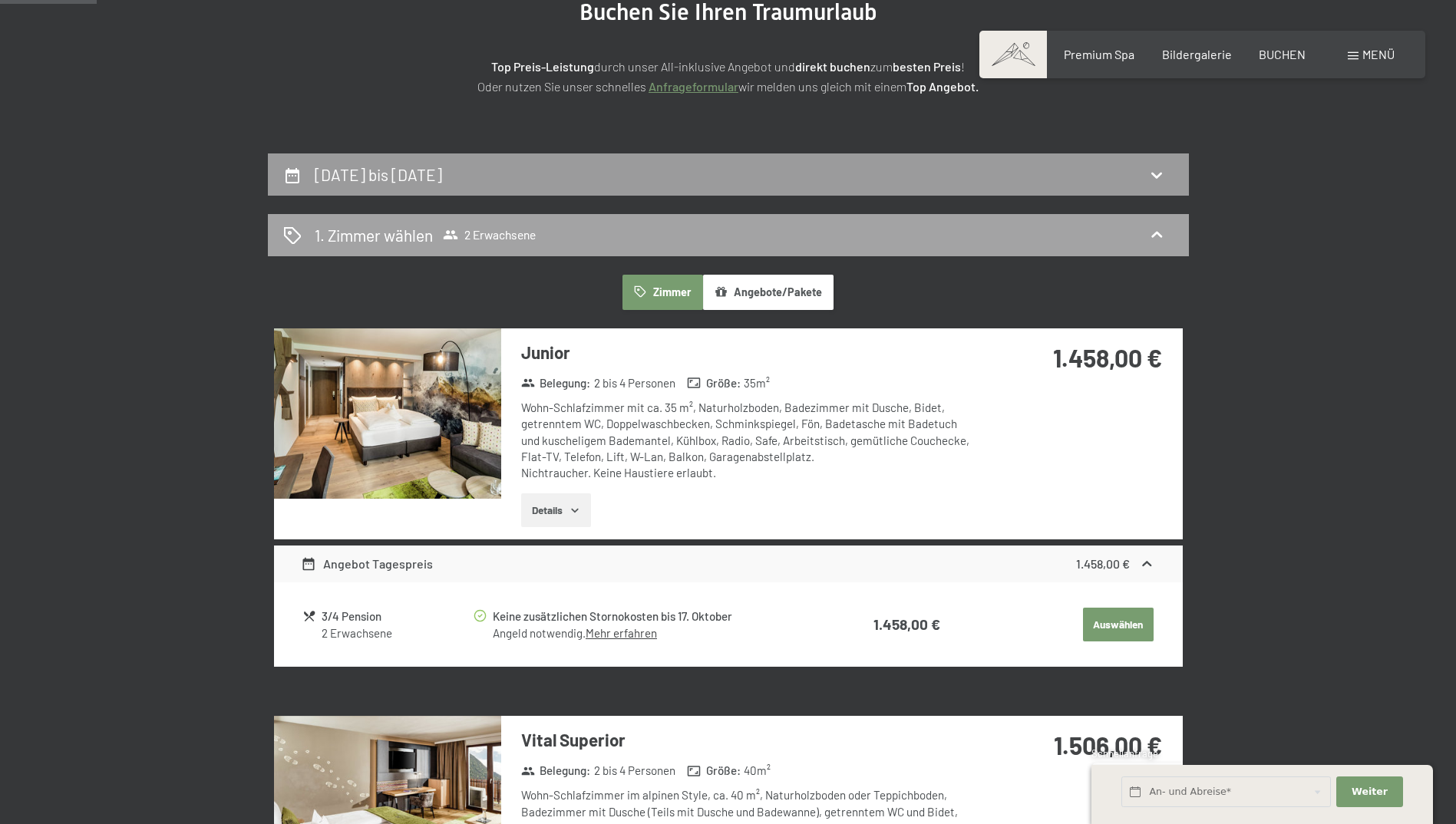
click at [1172, 234] on div "1. Zimmer wählen 2 Erwachsene" at bounding box center [728, 235] width 890 height 22
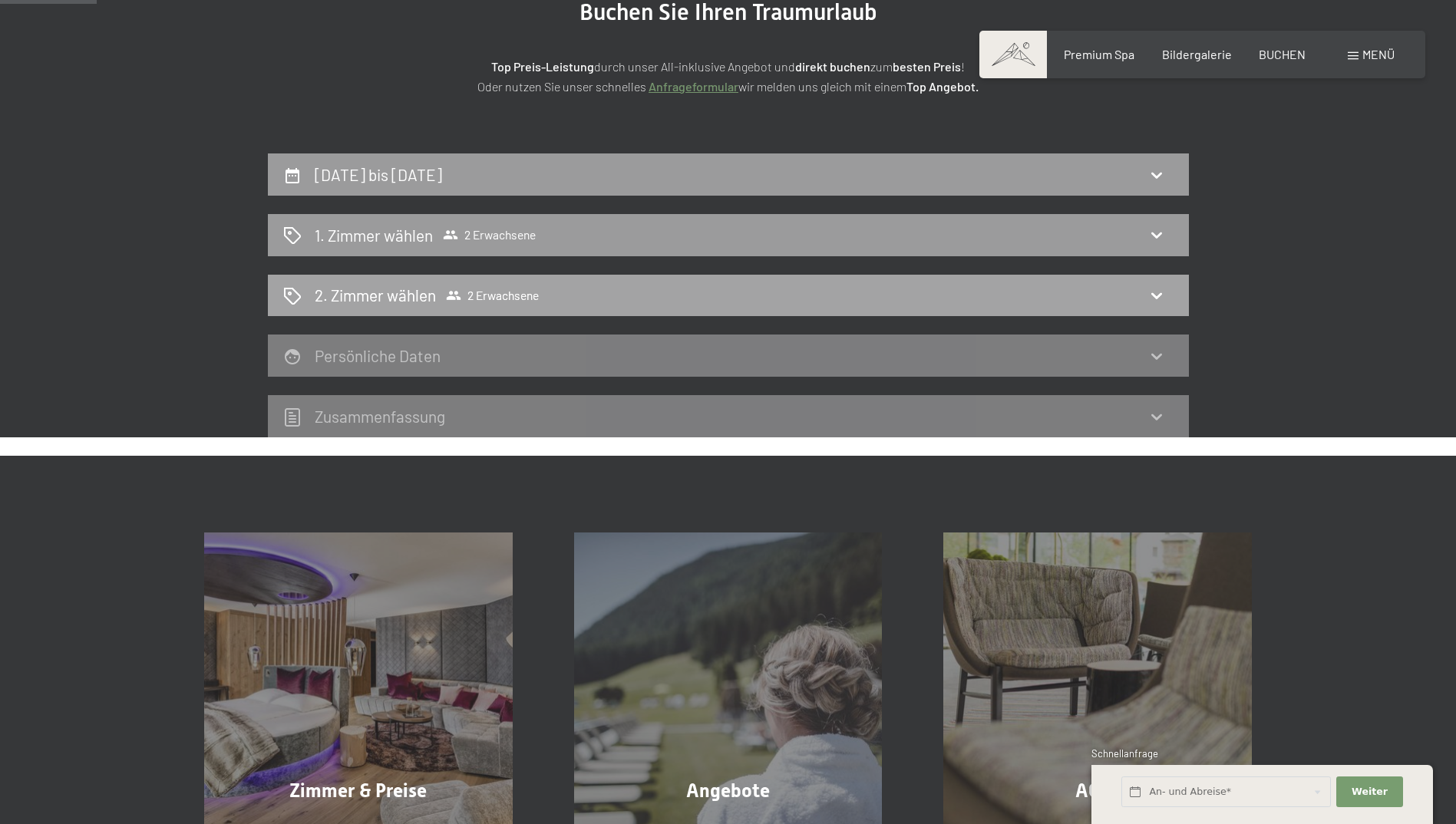
click at [1161, 302] on icon at bounding box center [1156, 295] width 18 height 18
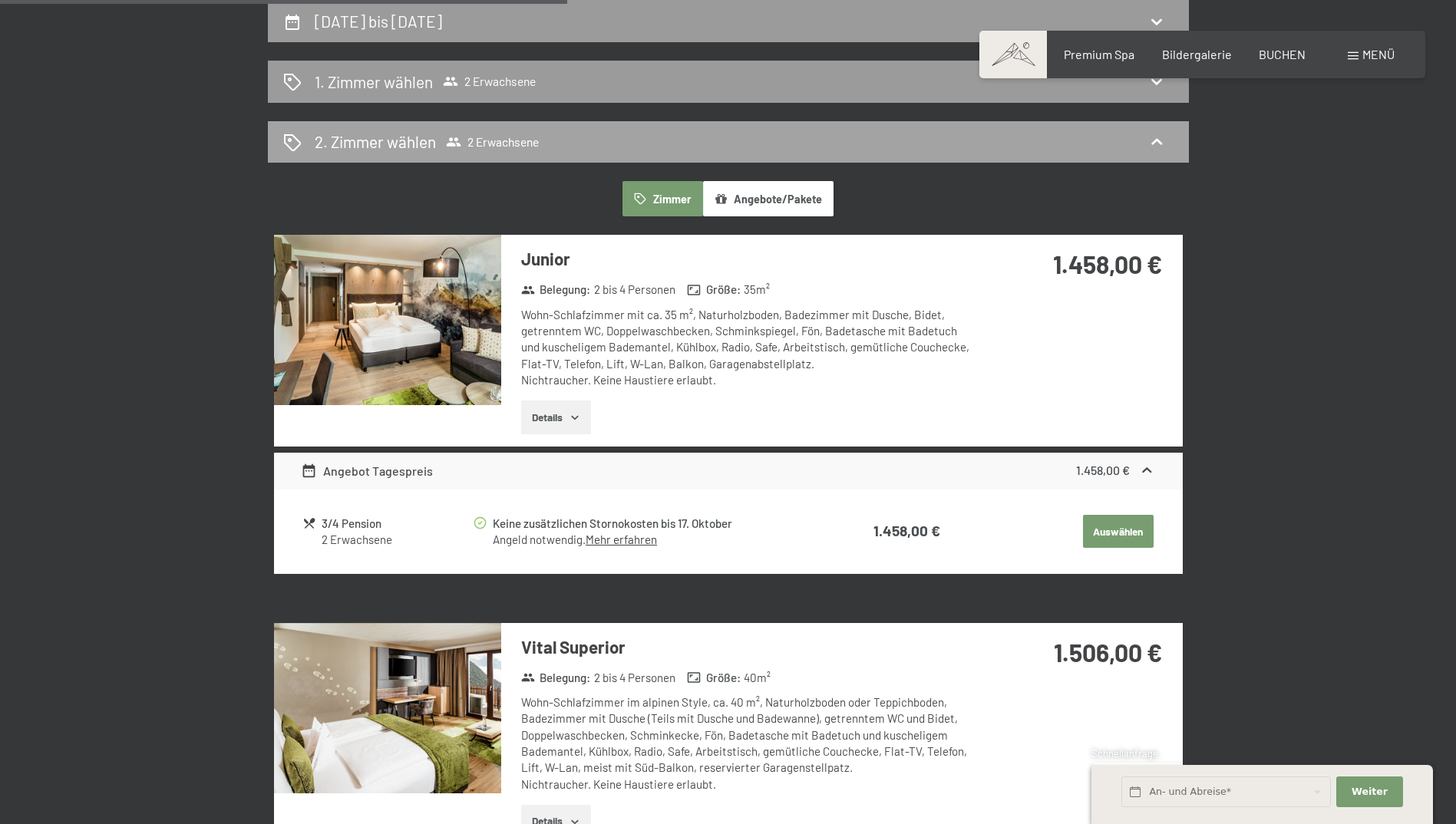
click at [1161, 302] on div "1.458,00 €" at bounding box center [1079, 283] width 204 height 96
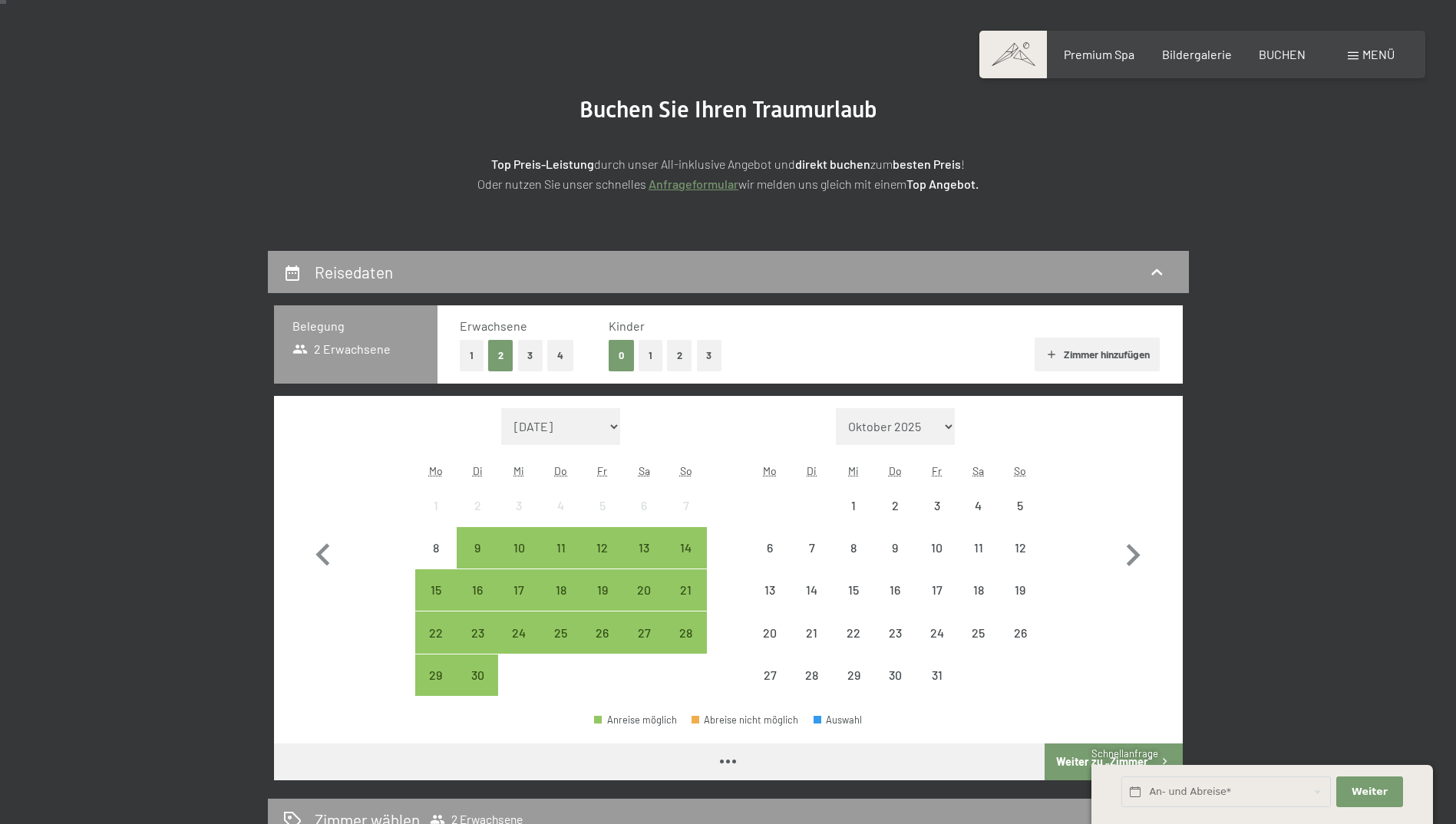
scroll to position [230, 0]
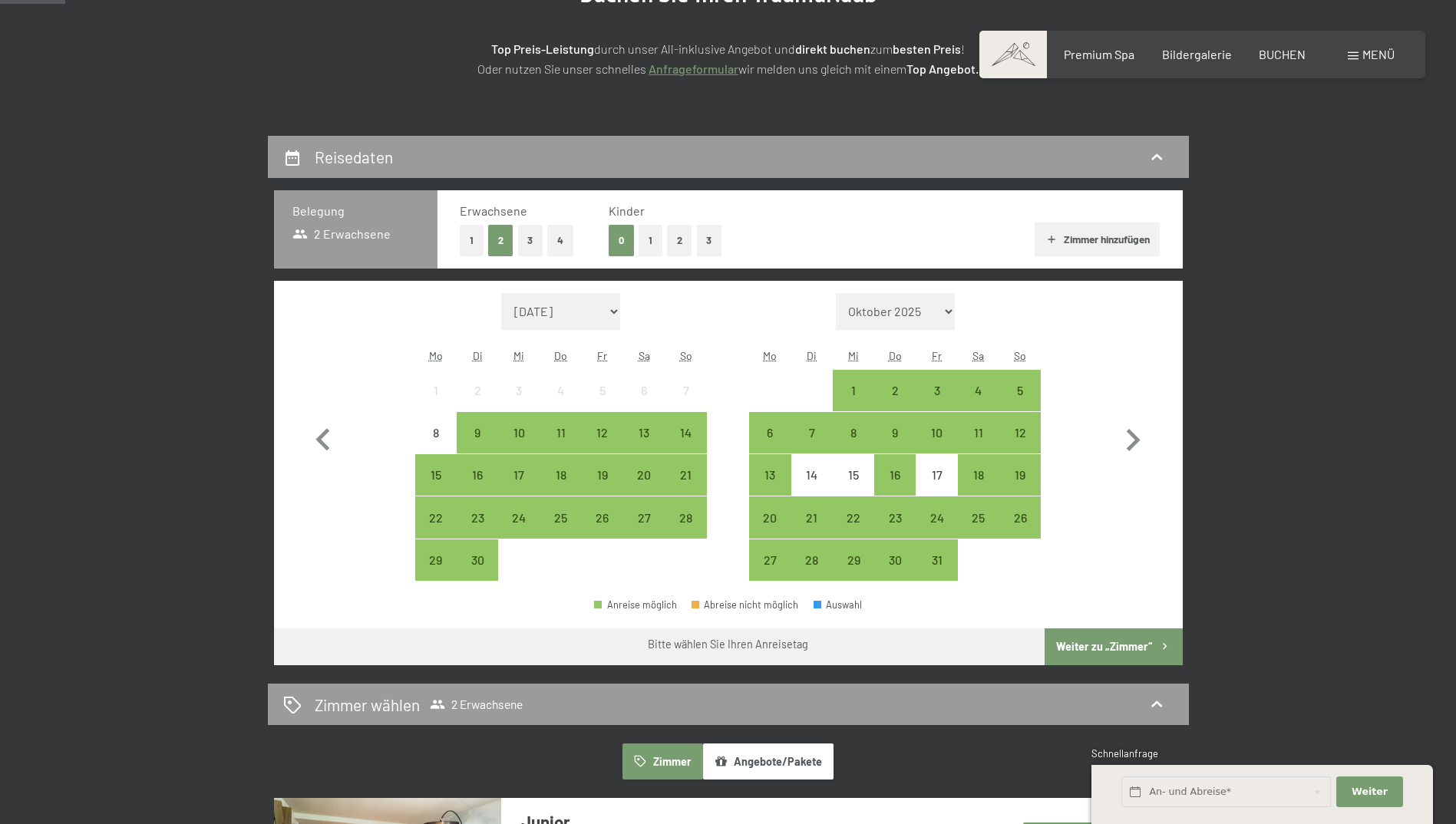
click at [551, 243] on button "4" at bounding box center [561, 240] width 26 height 31
drag, startPoint x: 1132, startPoint y: 434, endPoint x: 1079, endPoint y: 441, distance: 53.5
click at [1132, 434] on icon "button" at bounding box center [1133, 439] width 14 height 22
select select "2025-10-01"
select select "2025-11-01"
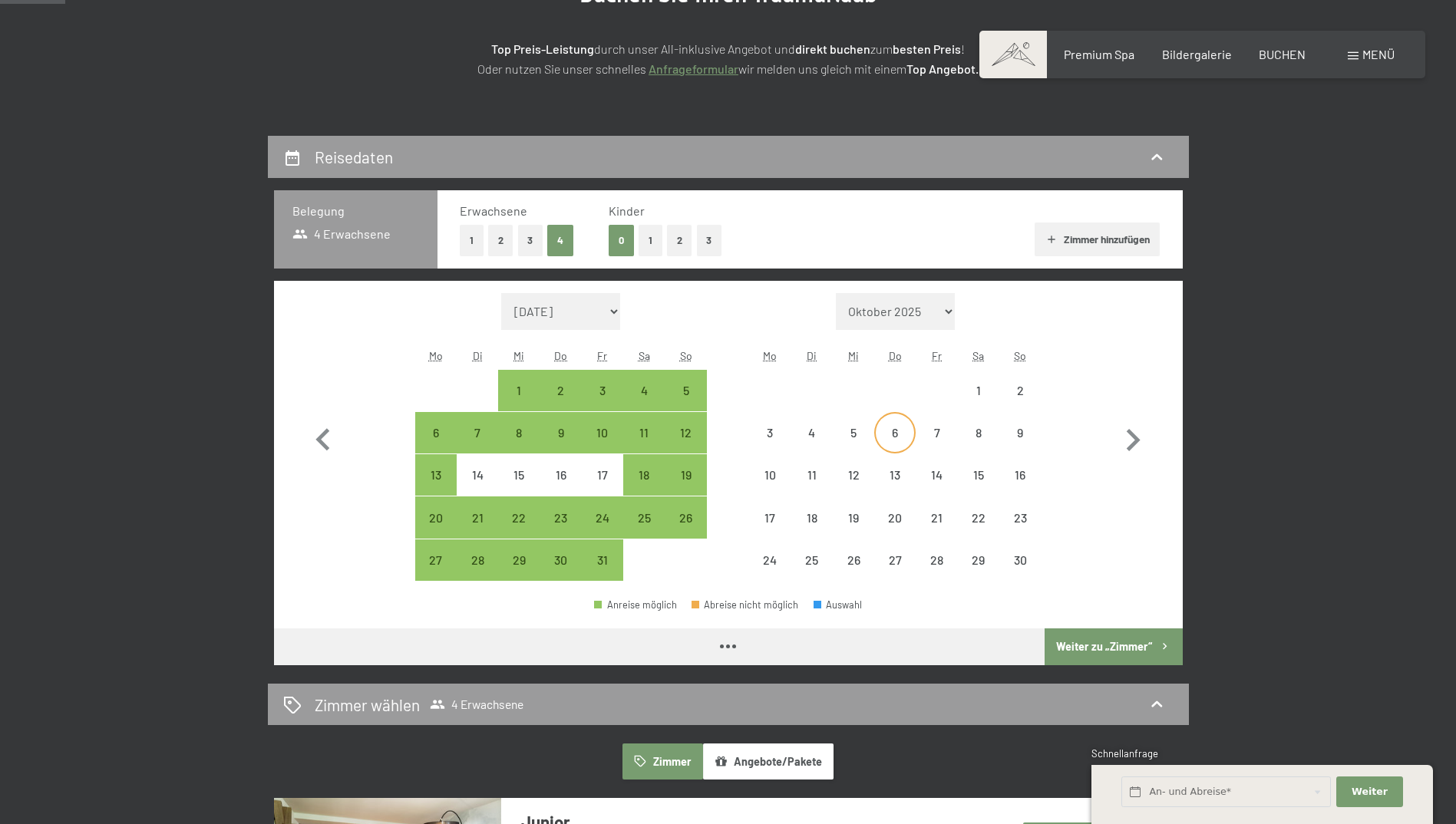
click at [894, 421] on div "6" at bounding box center [894, 432] width 38 height 38
select select "2025-10-01"
select select "2025-11-01"
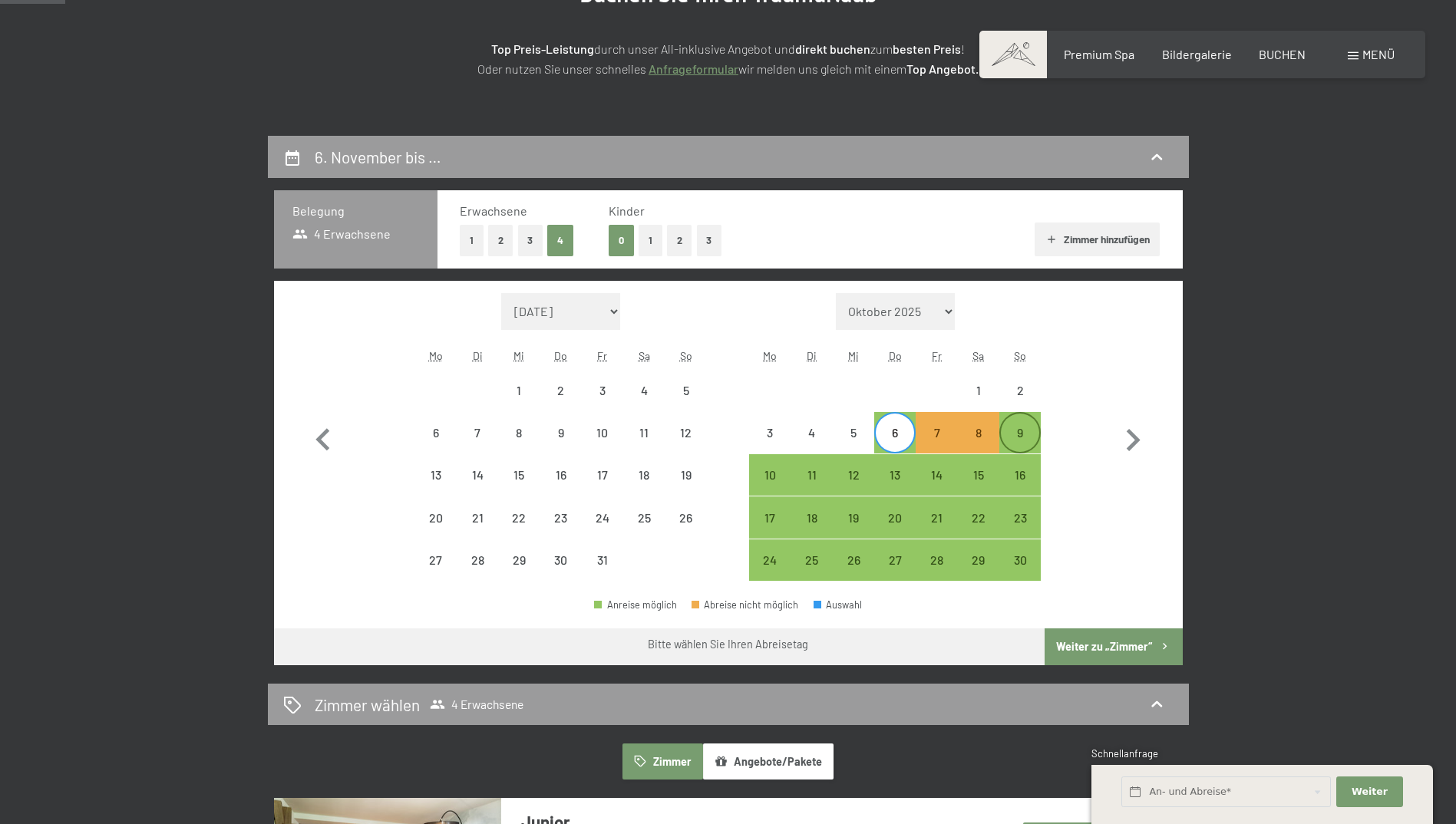
click at [1017, 429] on div "9" at bounding box center [1019, 445] width 38 height 38
select select "2025-10-01"
select select "2025-11-01"
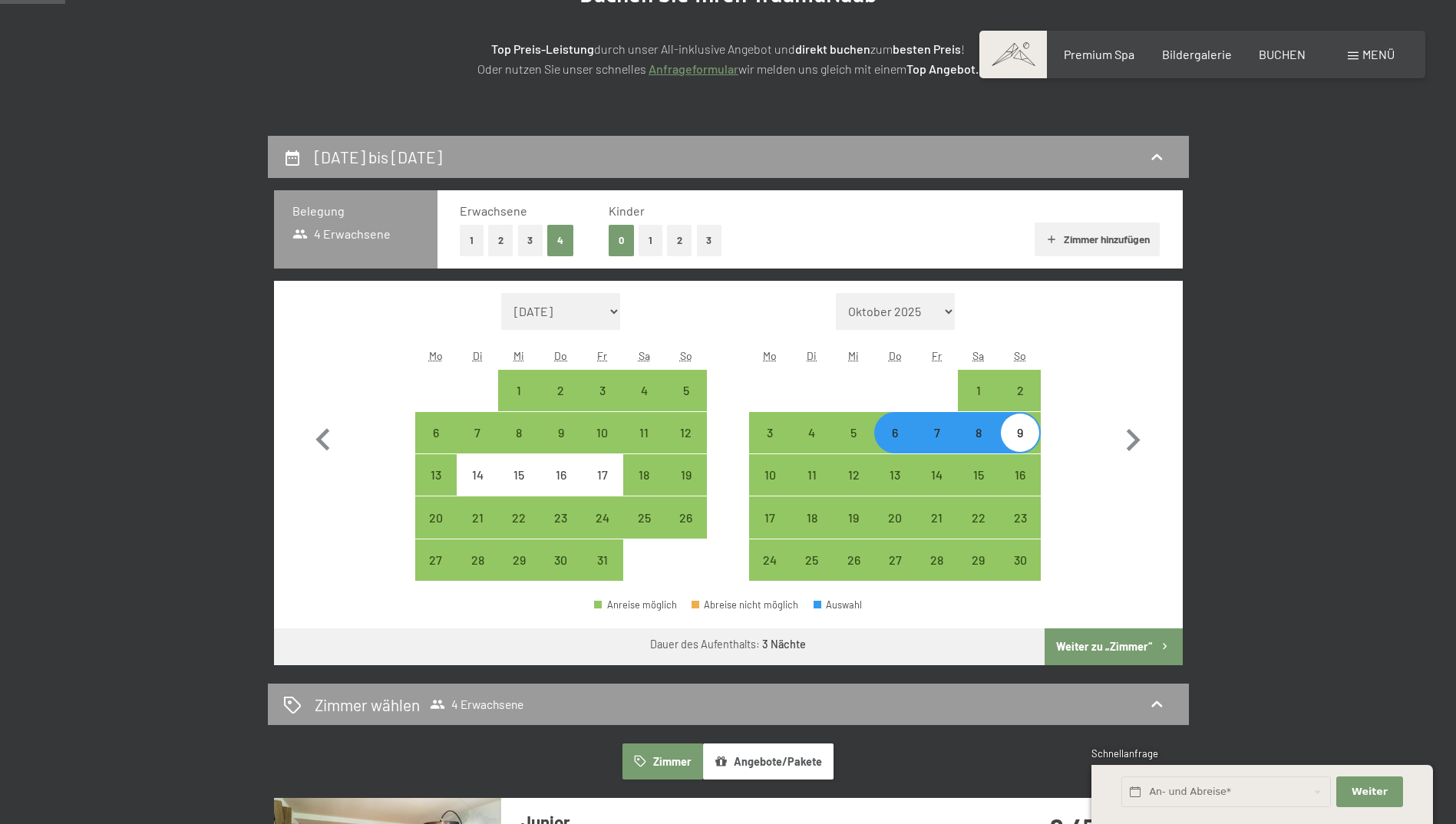
click at [1160, 656] on button "Weiter zu „Zimmer“" at bounding box center [1112, 646] width 137 height 37
select select "2025-10-01"
select select "2025-11-01"
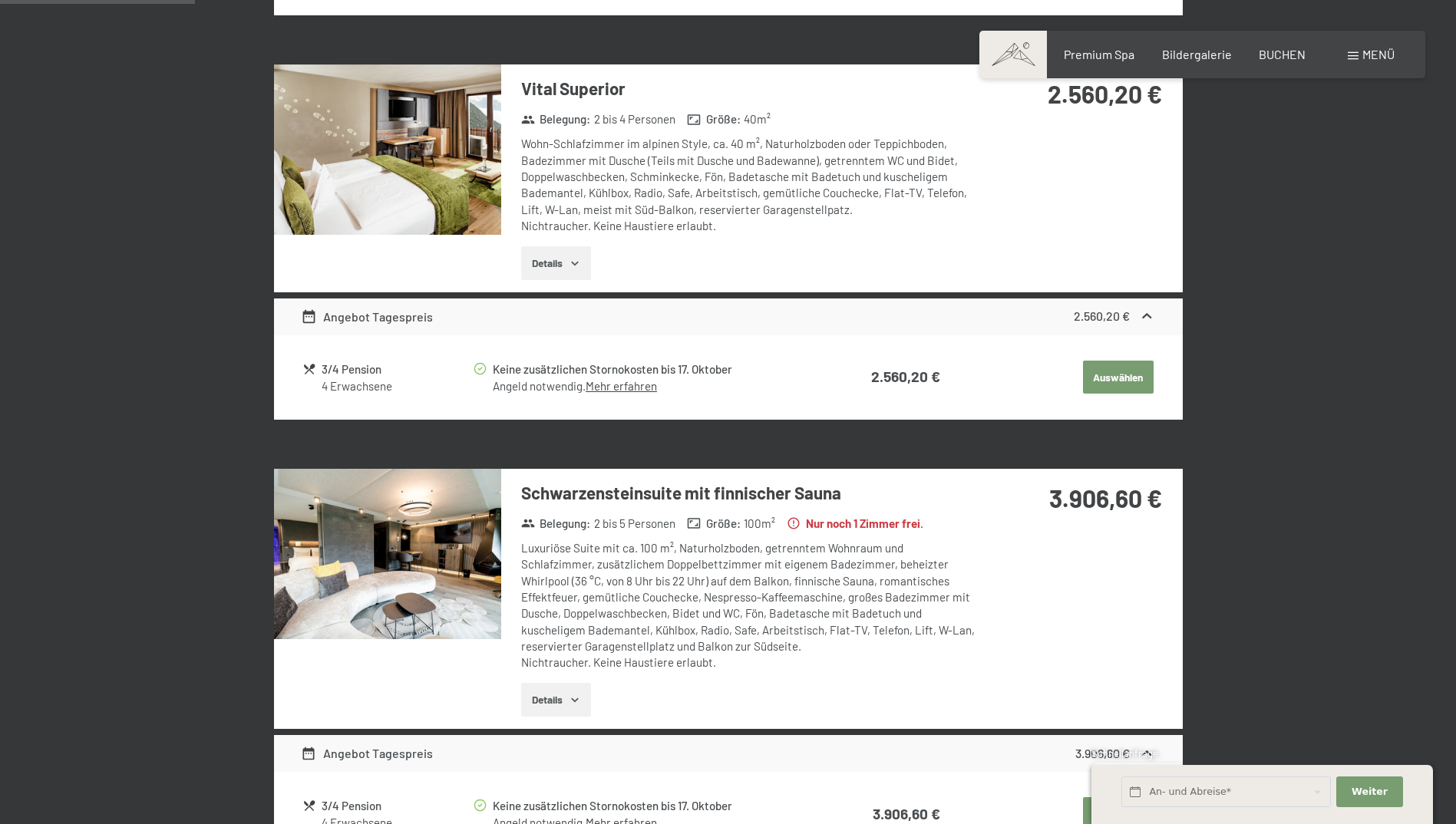
scroll to position [980, 0]
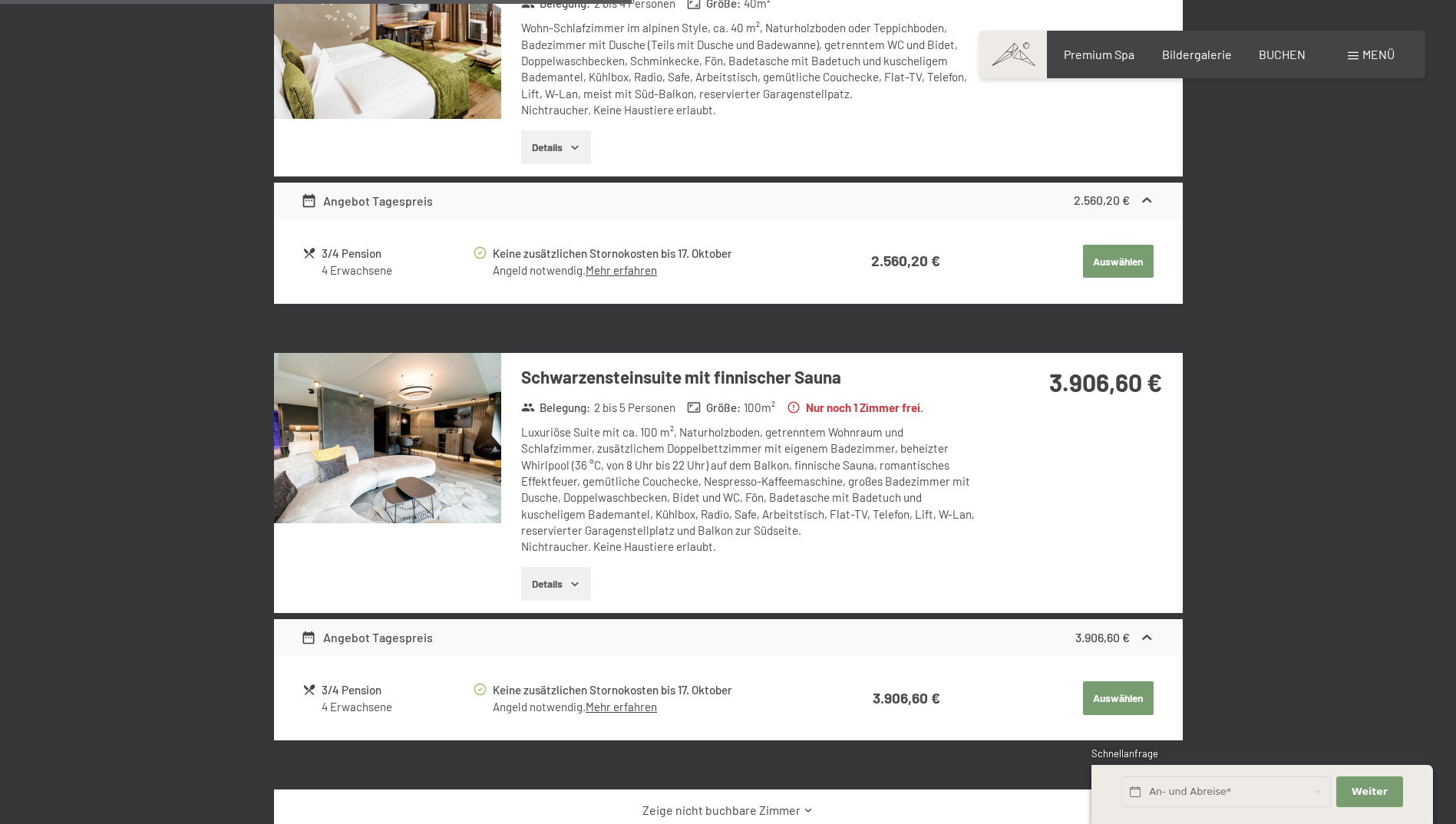
click at [425, 431] on img at bounding box center [387, 437] width 227 height 170
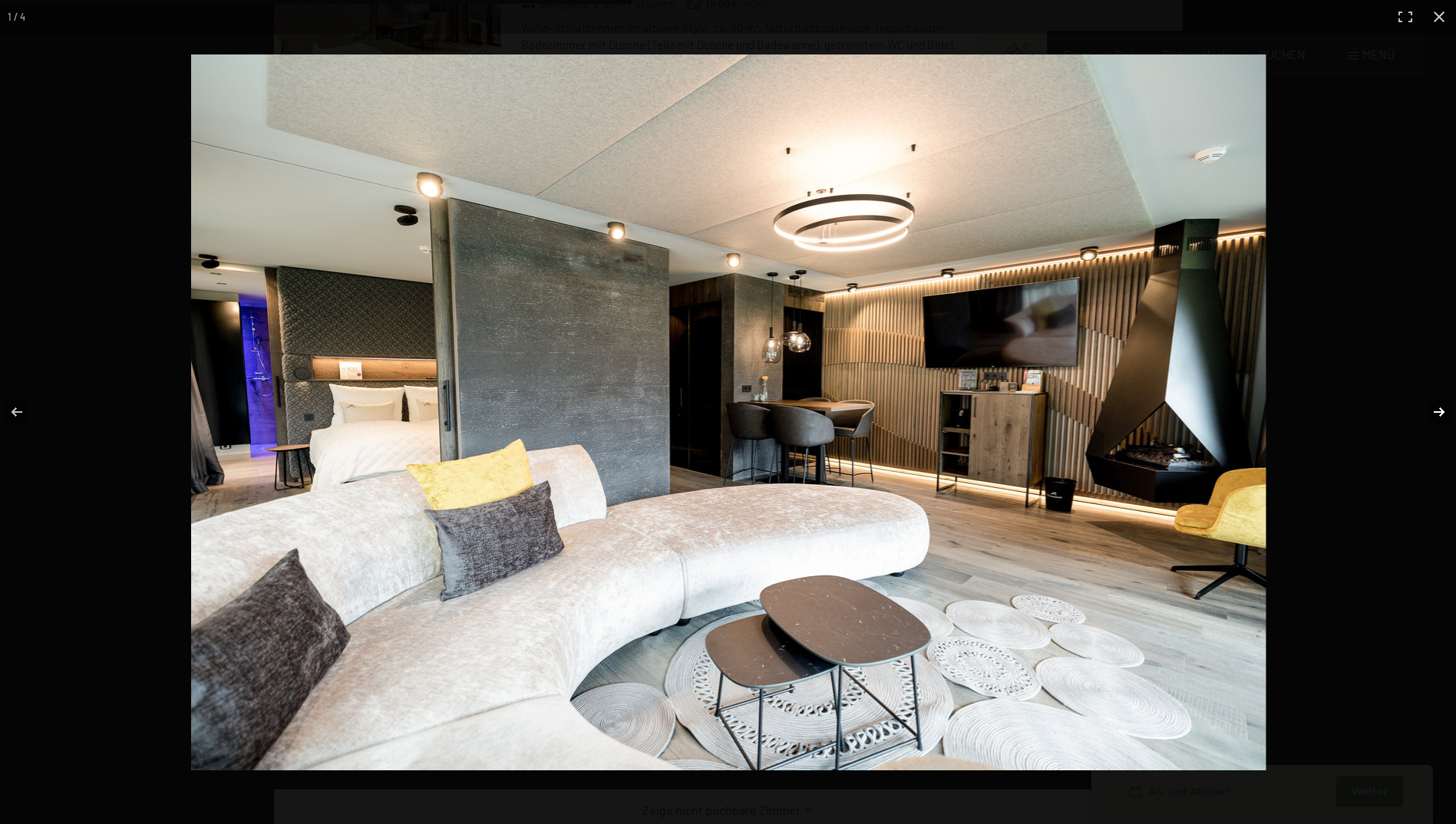
click at [1442, 408] on button "button" at bounding box center [1429, 412] width 54 height 77
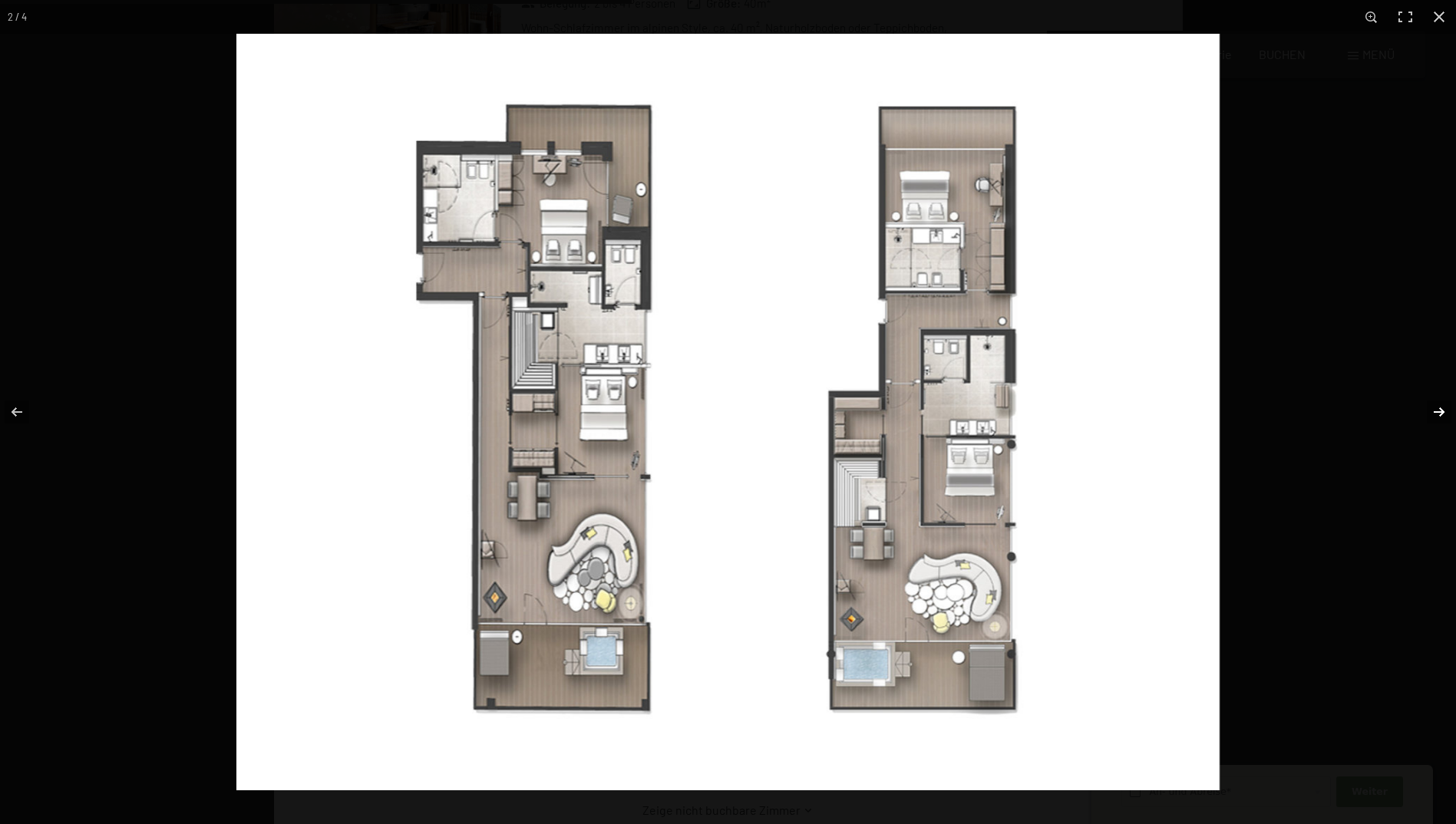
click at [1442, 408] on button "button" at bounding box center [1429, 412] width 54 height 77
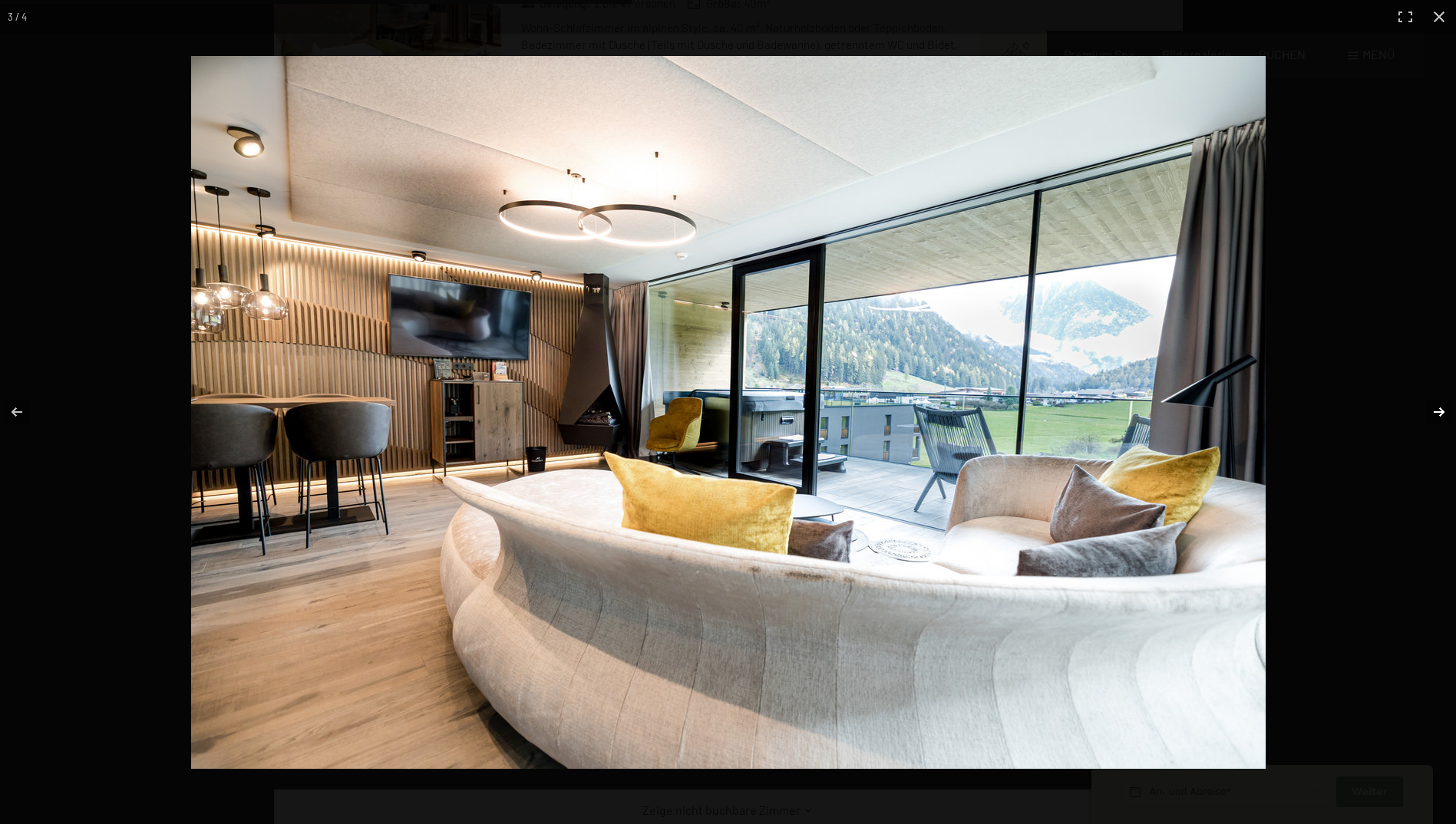
click at [1442, 408] on button "button" at bounding box center [1429, 412] width 54 height 77
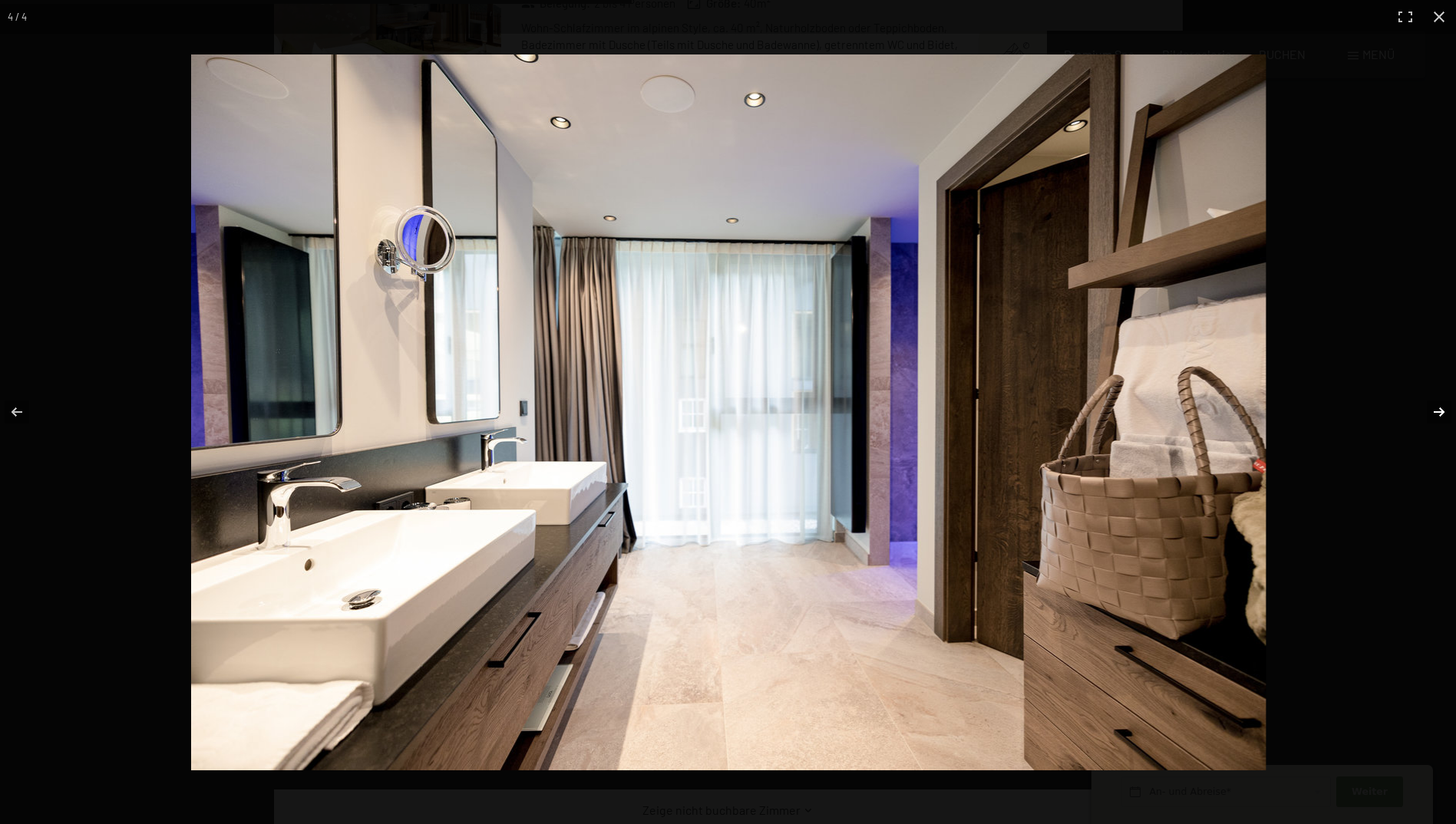
click at [1442, 408] on button "button" at bounding box center [1429, 412] width 54 height 77
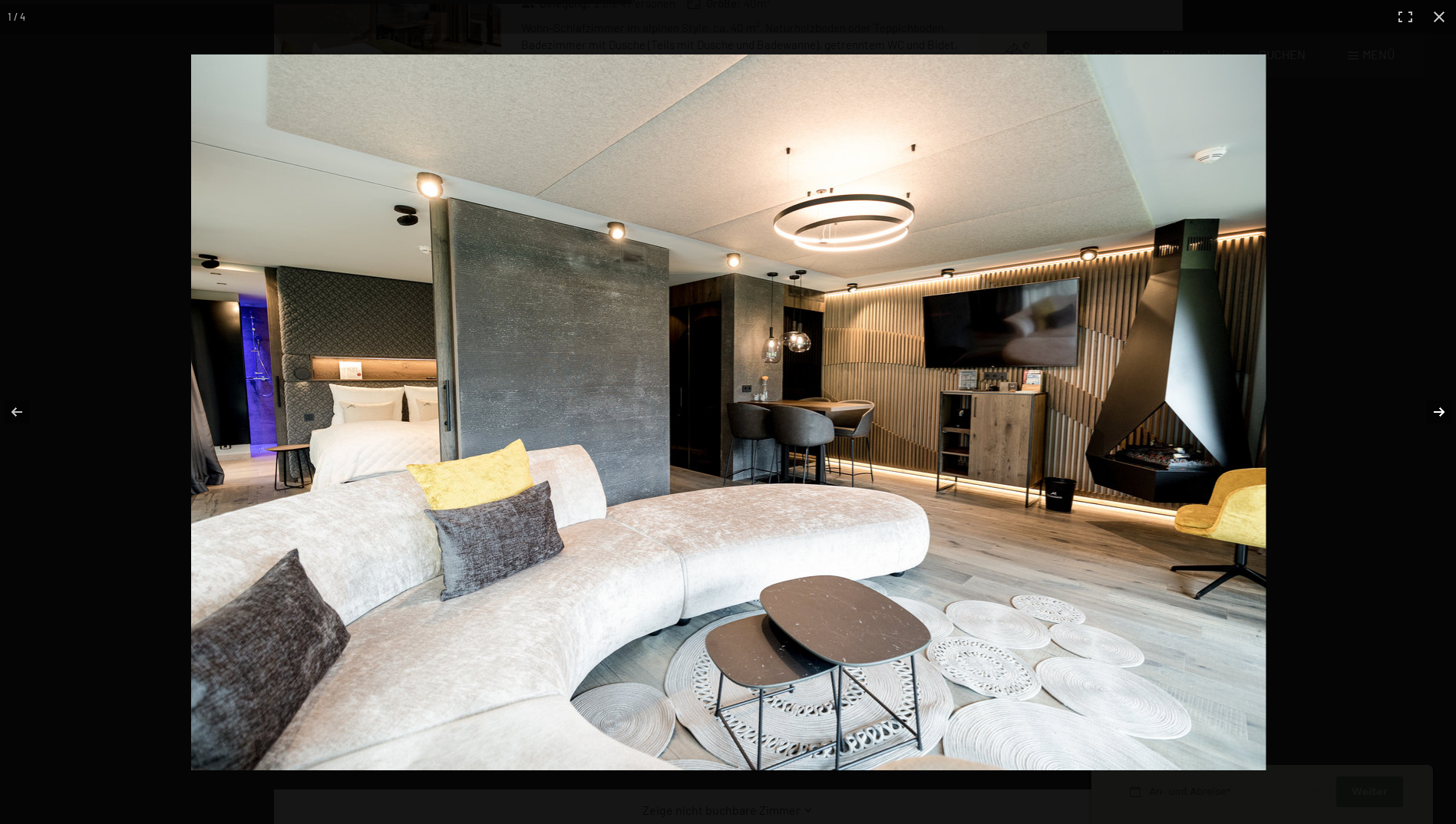
click at [1442, 408] on button "button" at bounding box center [1429, 412] width 54 height 77
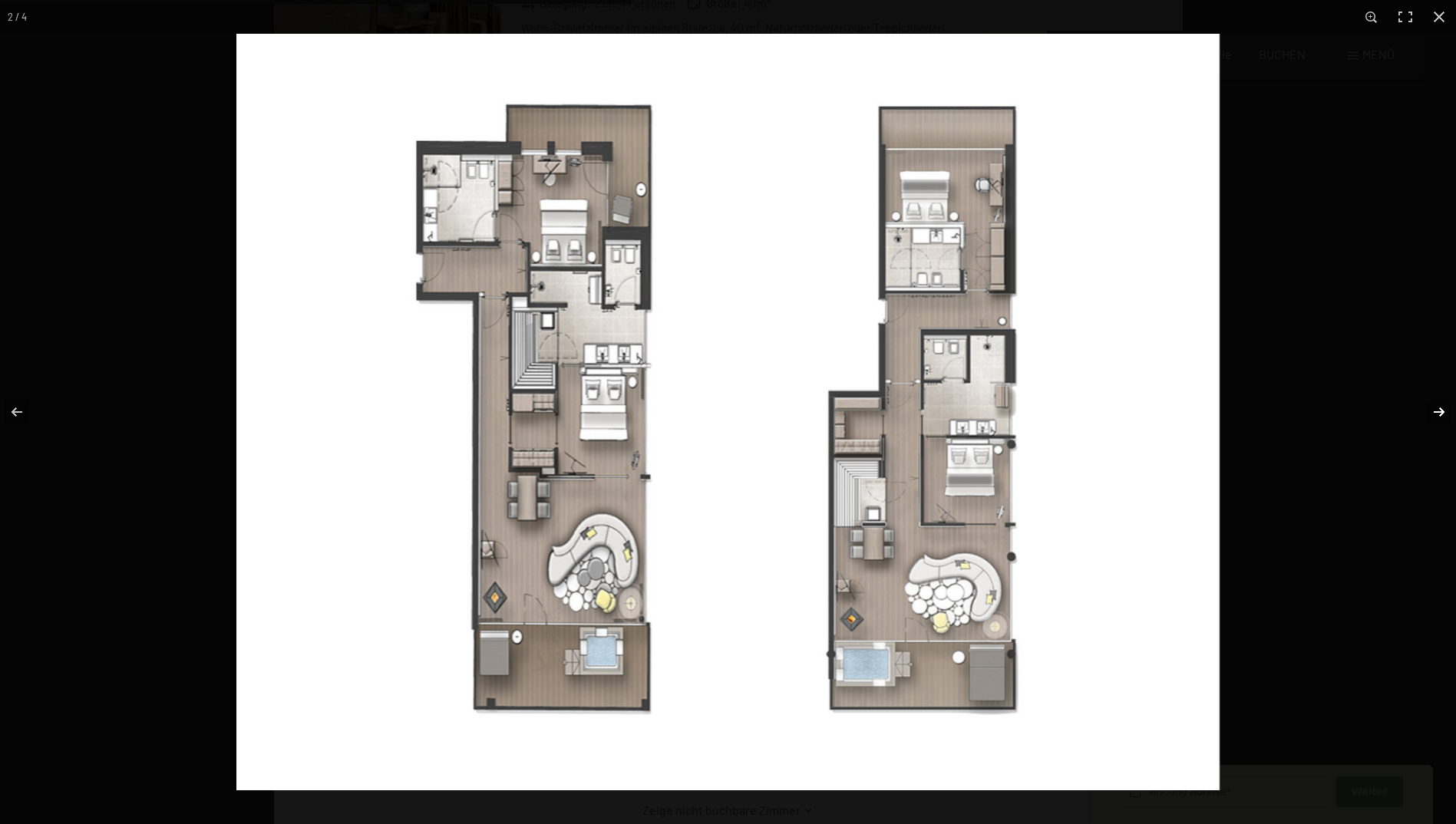
click at [1442, 408] on button "button" at bounding box center [1429, 412] width 54 height 77
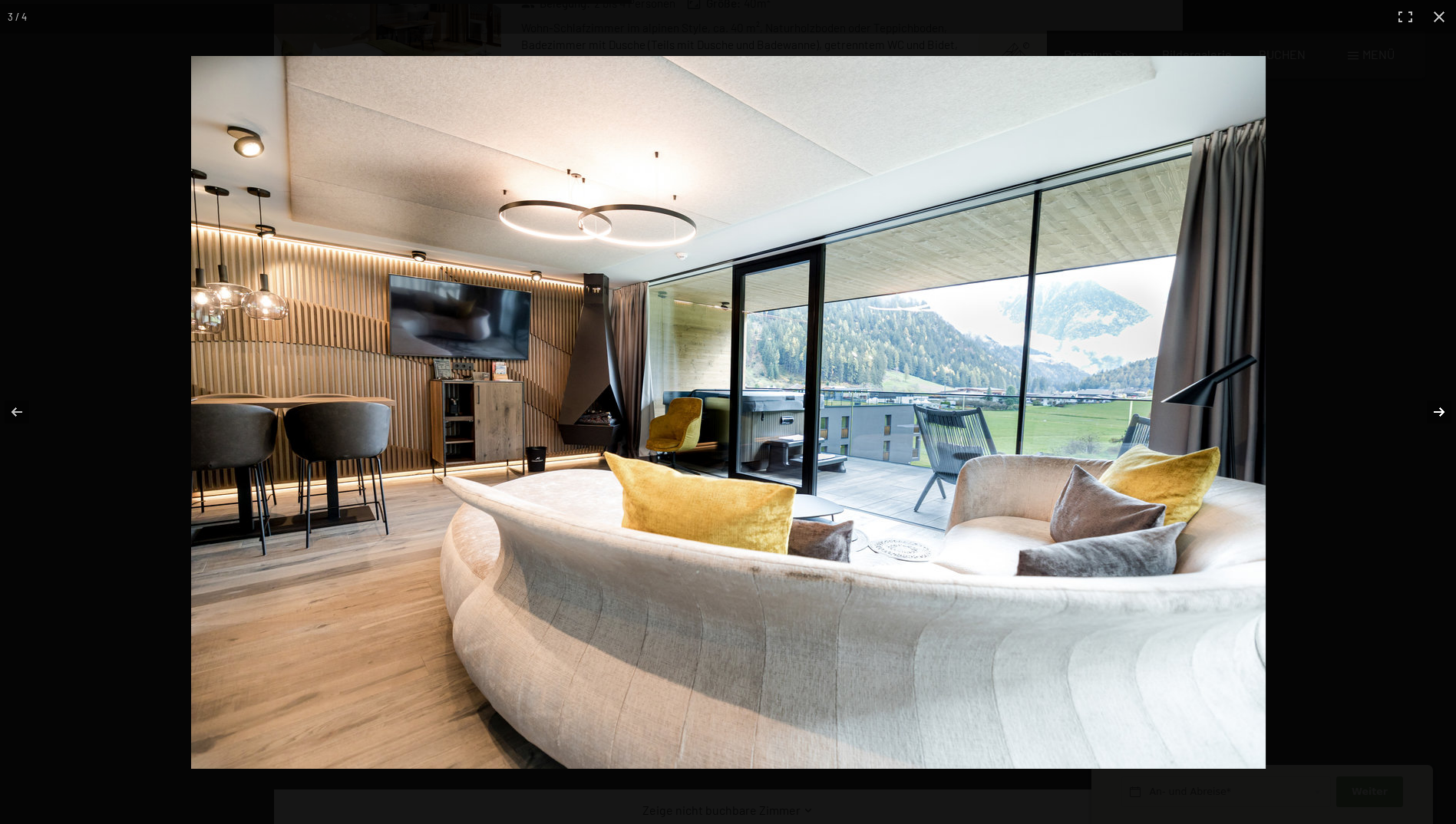
click at [1442, 408] on button "button" at bounding box center [1429, 412] width 54 height 77
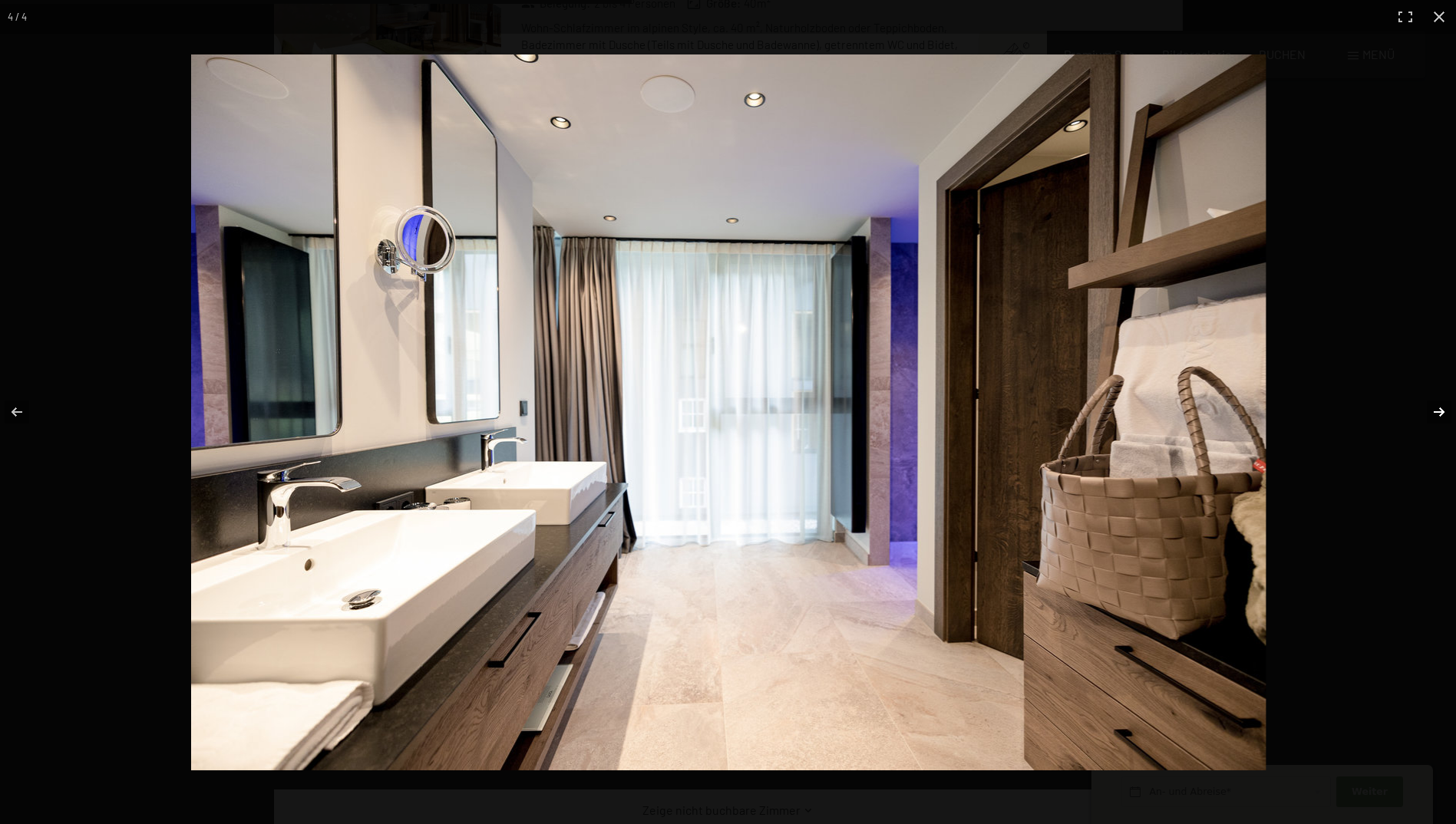
click at [1442, 408] on button "button" at bounding box center [1429, 412] width 54 height 77
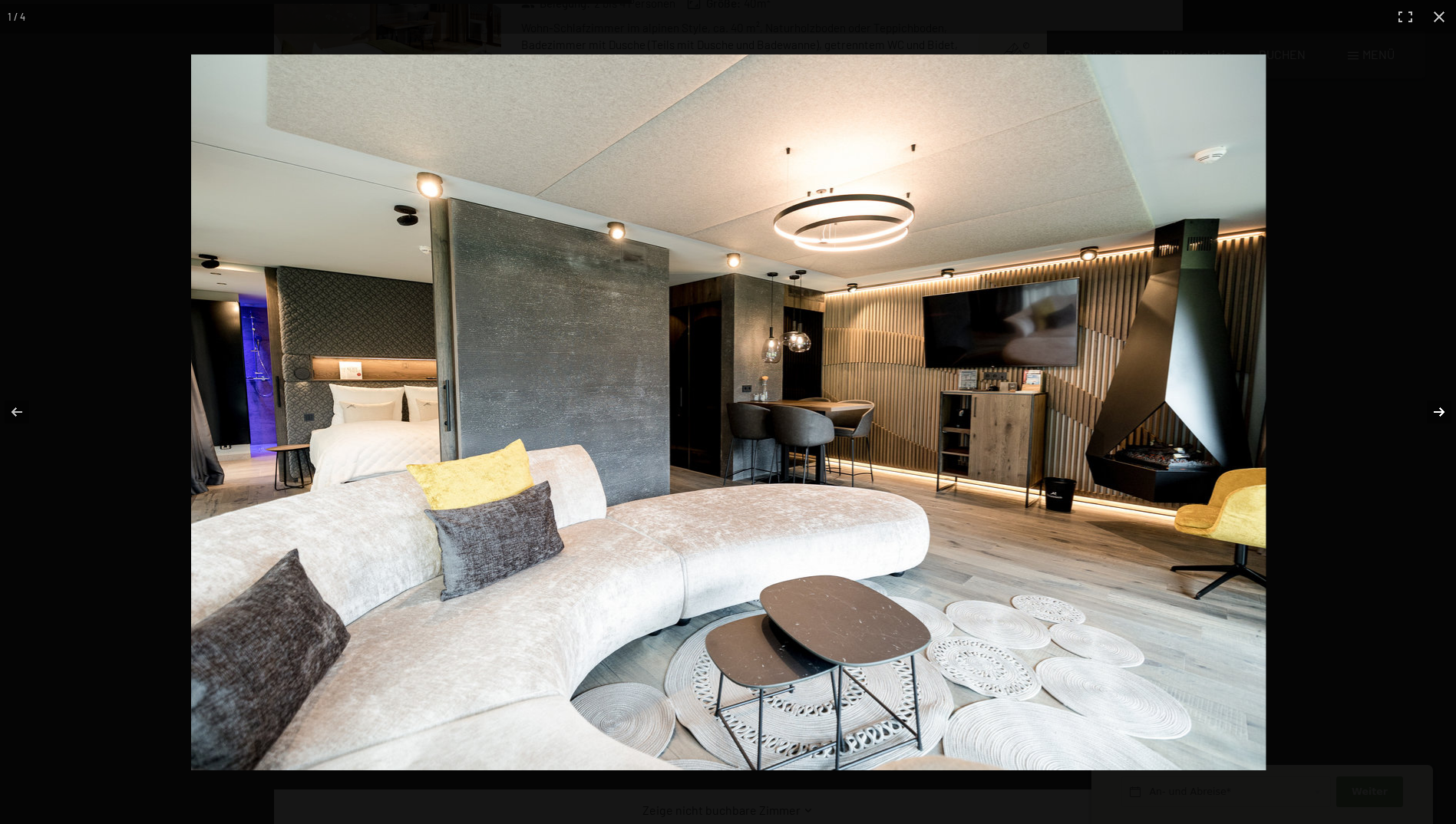
click at [1442, 408] on button "button" at bounding box center [1429, 412] width 54 height 77
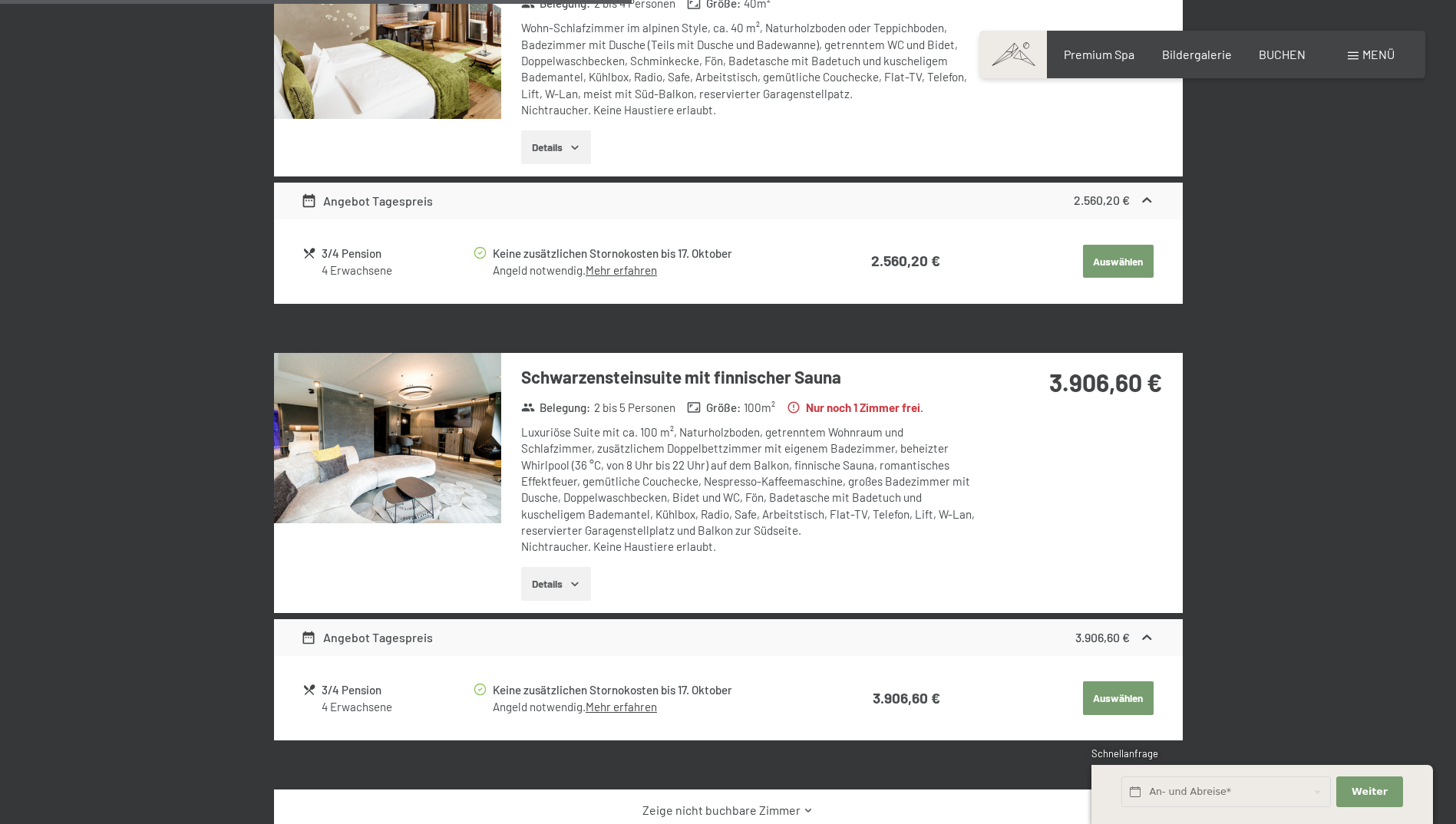
click at [0, 0] on button "button" at bounding box center [0, 0] width 0 height 0
click at [552, 589] on button "Details" at bounding box center [556, 584] width 70 height 34
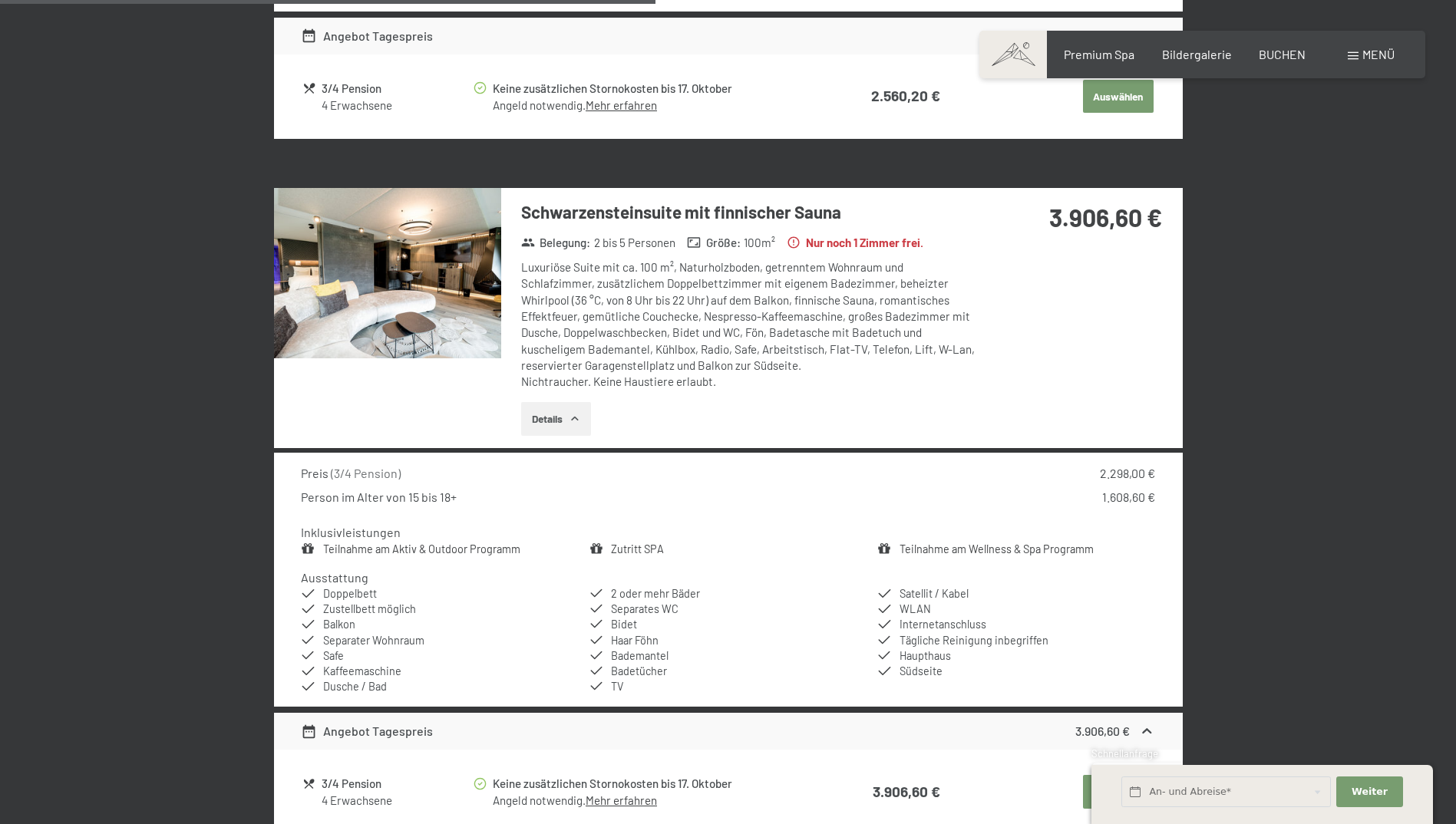
scroll to position [1133, 0]
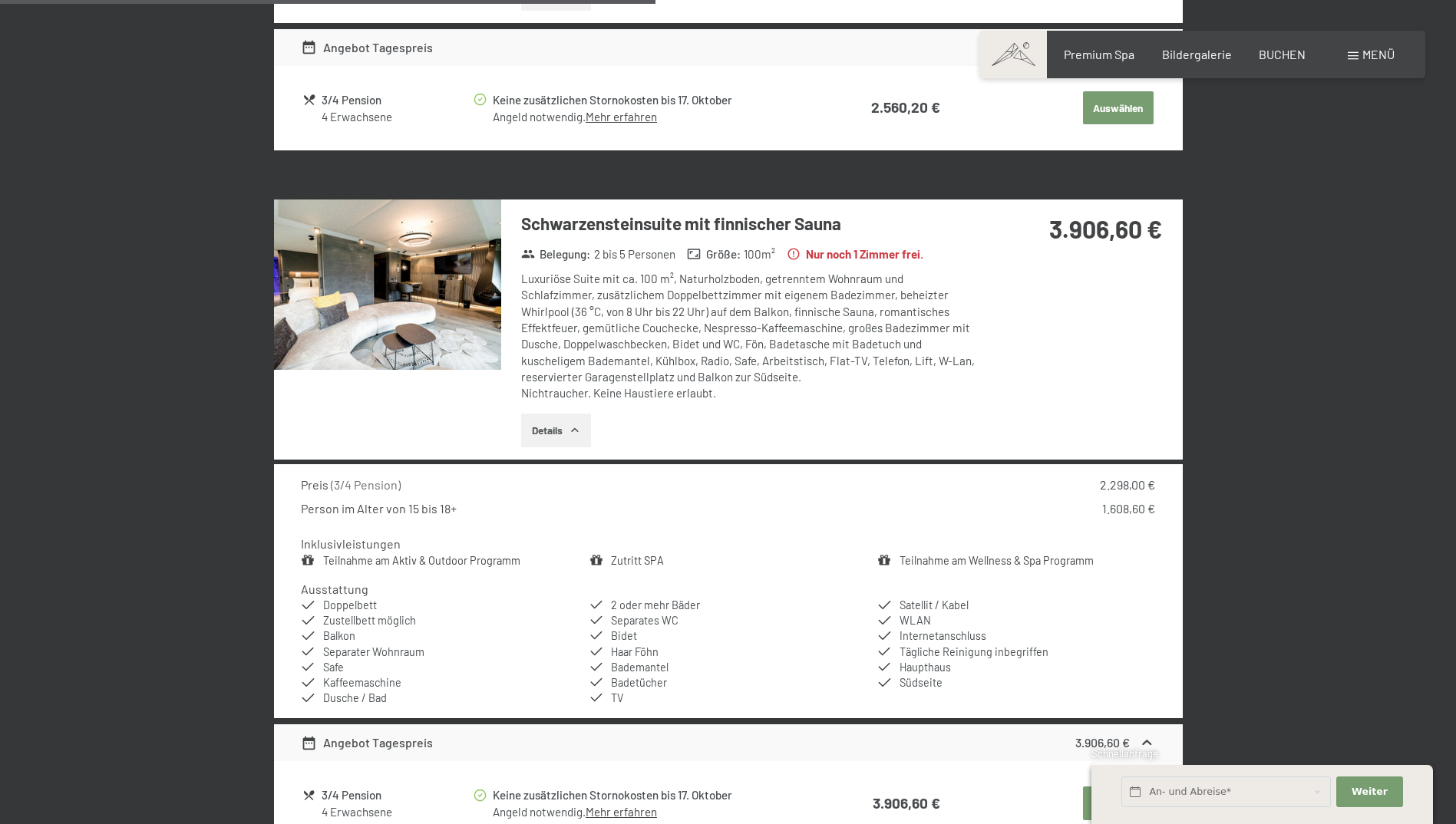
click at [429, 284] on img at bounding box center [387, 285] width 227 height 170
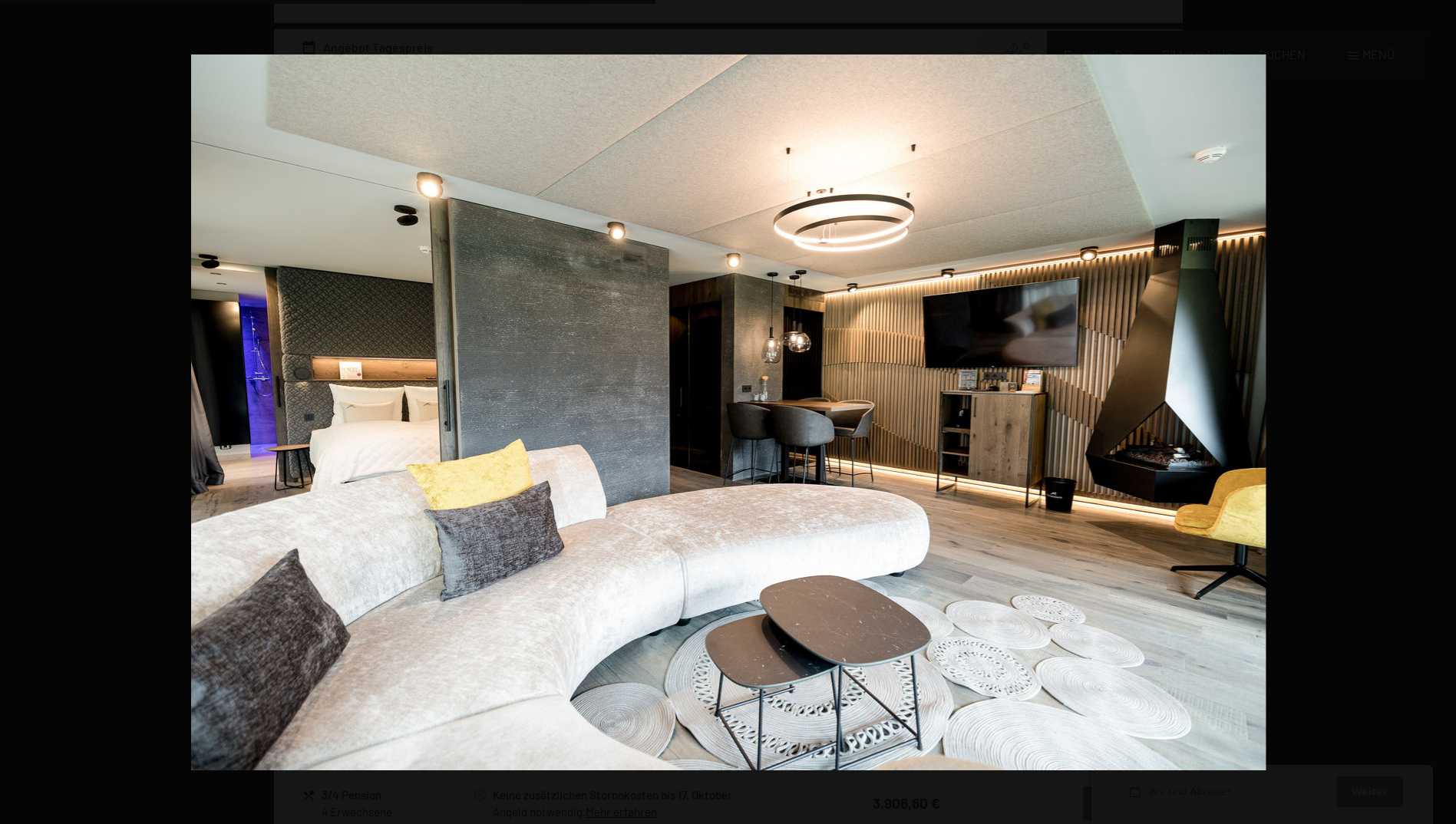
click at [1436, 413] on button "button" at bounding box center [1429, 412] width 54 height 77
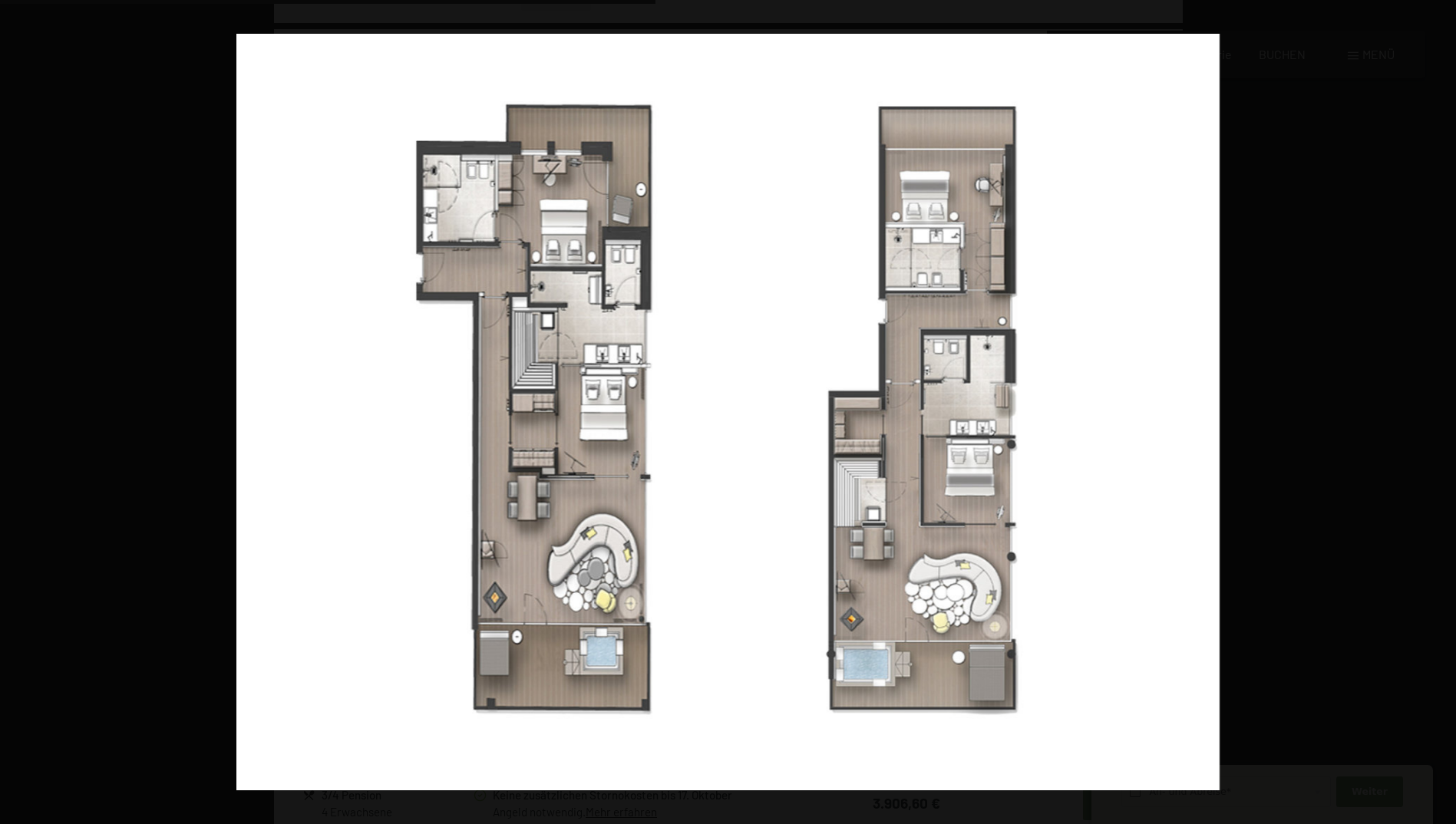
click at [1436, 413] on button "button" at bounding box center [1429, 412] width 54 height 77
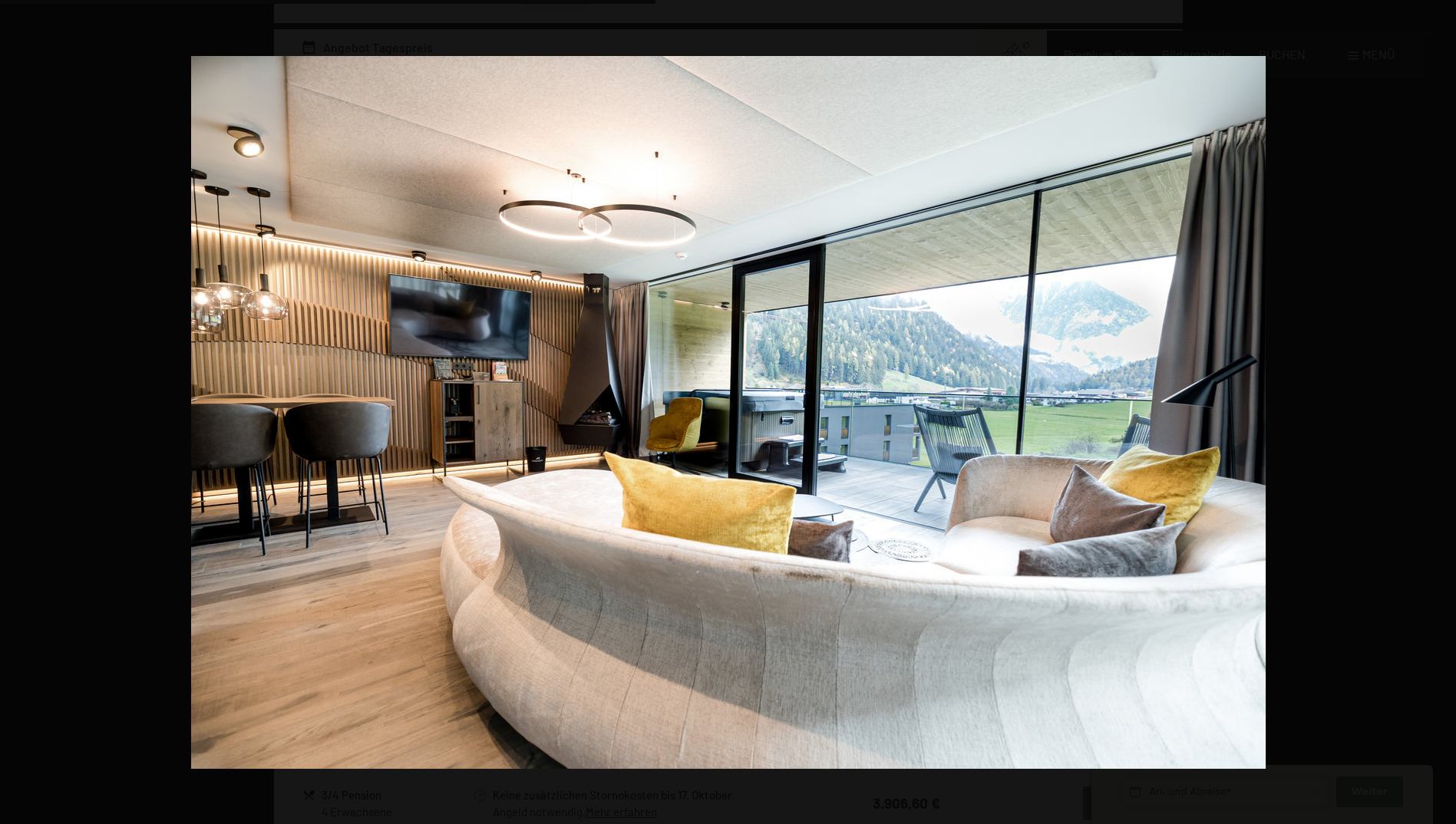
click at [1436, 413] on button "button" at bounding box center [1429, 412] width 54 height 77
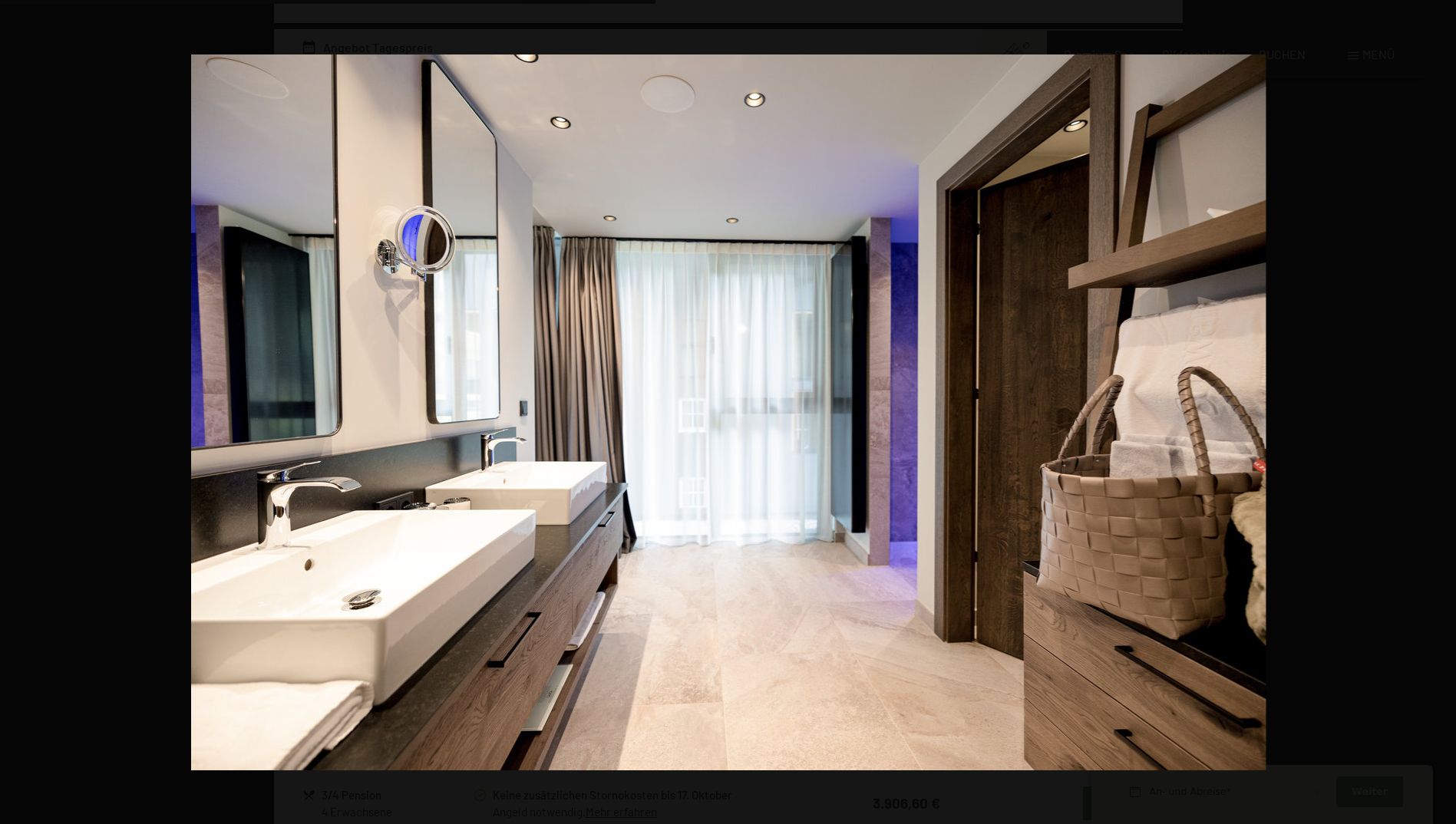
click at [1436, 413] on button "button" at bounding box center [1429, 412] width 54 height 77
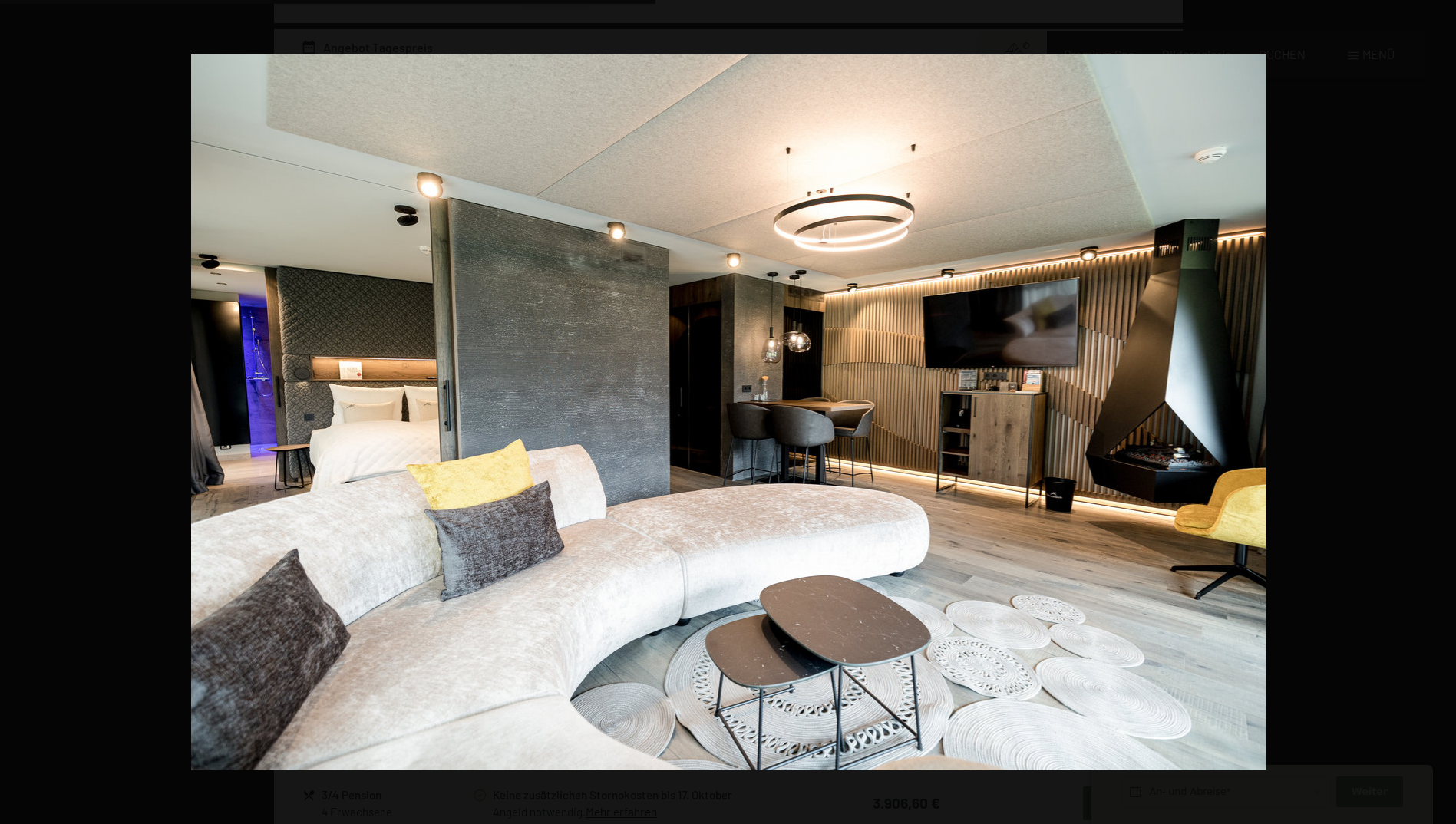
click at [1436, 413] on button "button" at bounding box center [1429, 412] width 54 height 77
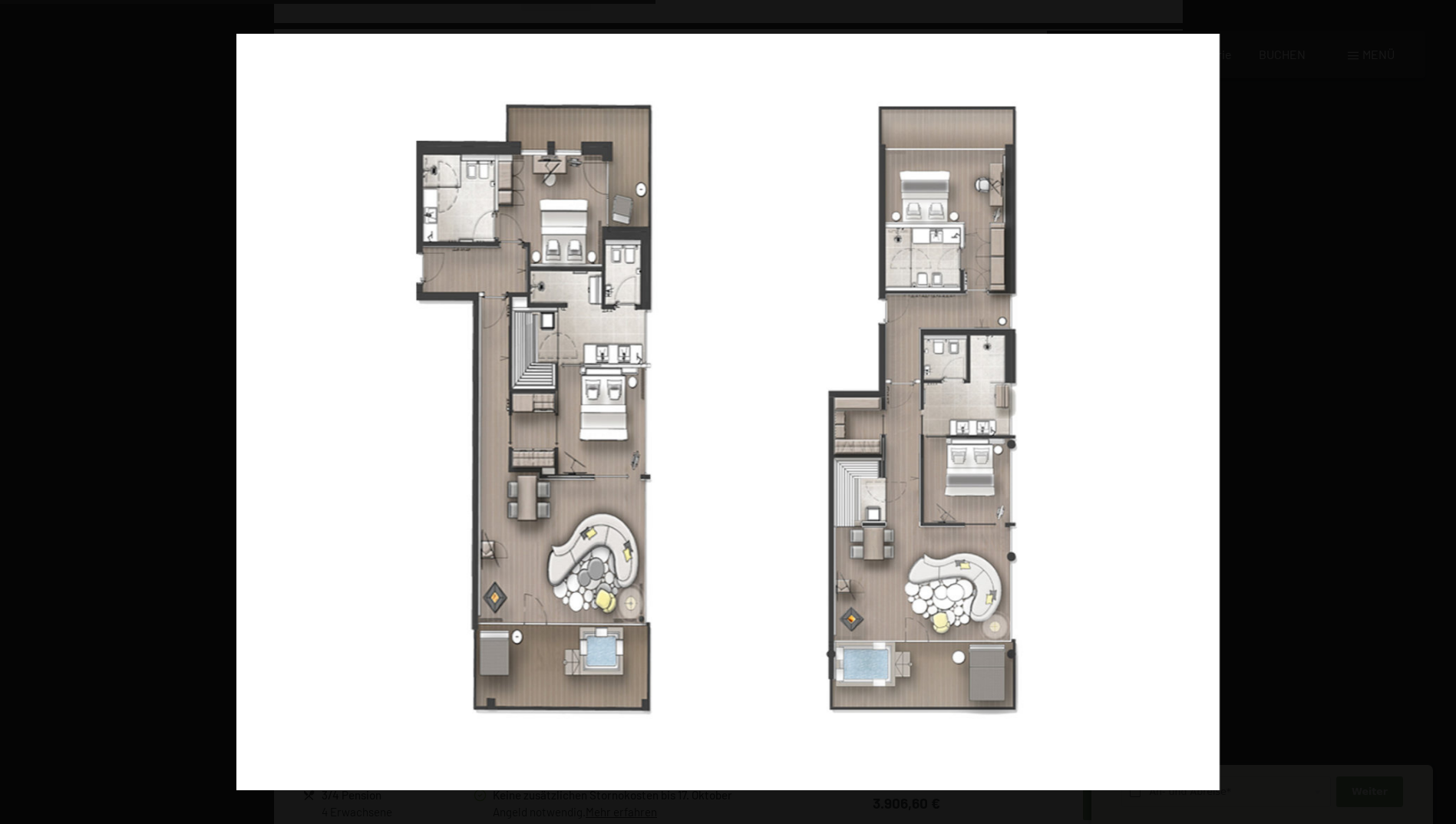
click at [1436, 413] on button "button" at bounding box center [1429, 412] width 54 height 77
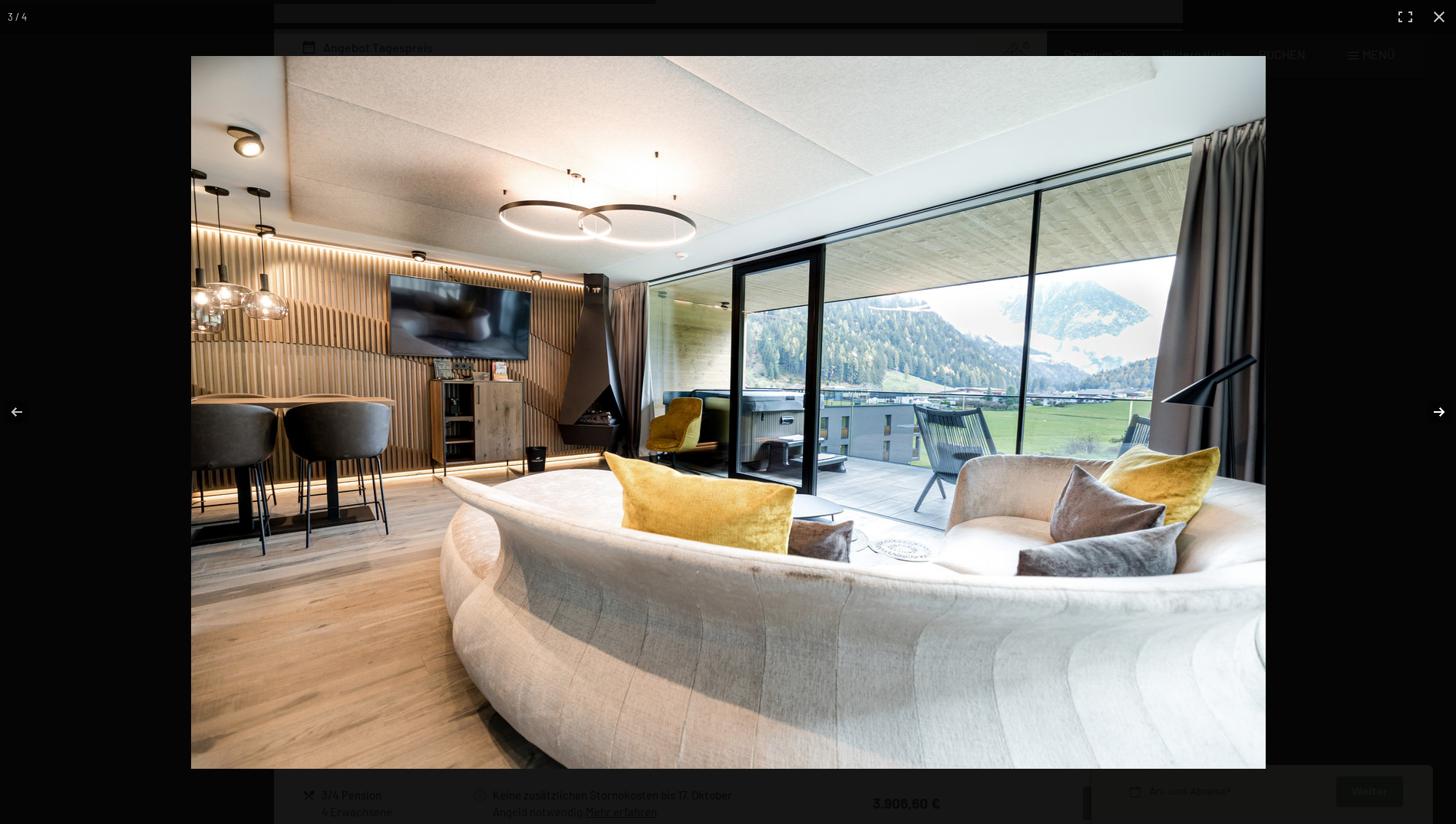
click at [1446, 413] on button "button" at bounding box center [1429, 412] width 54 height 77
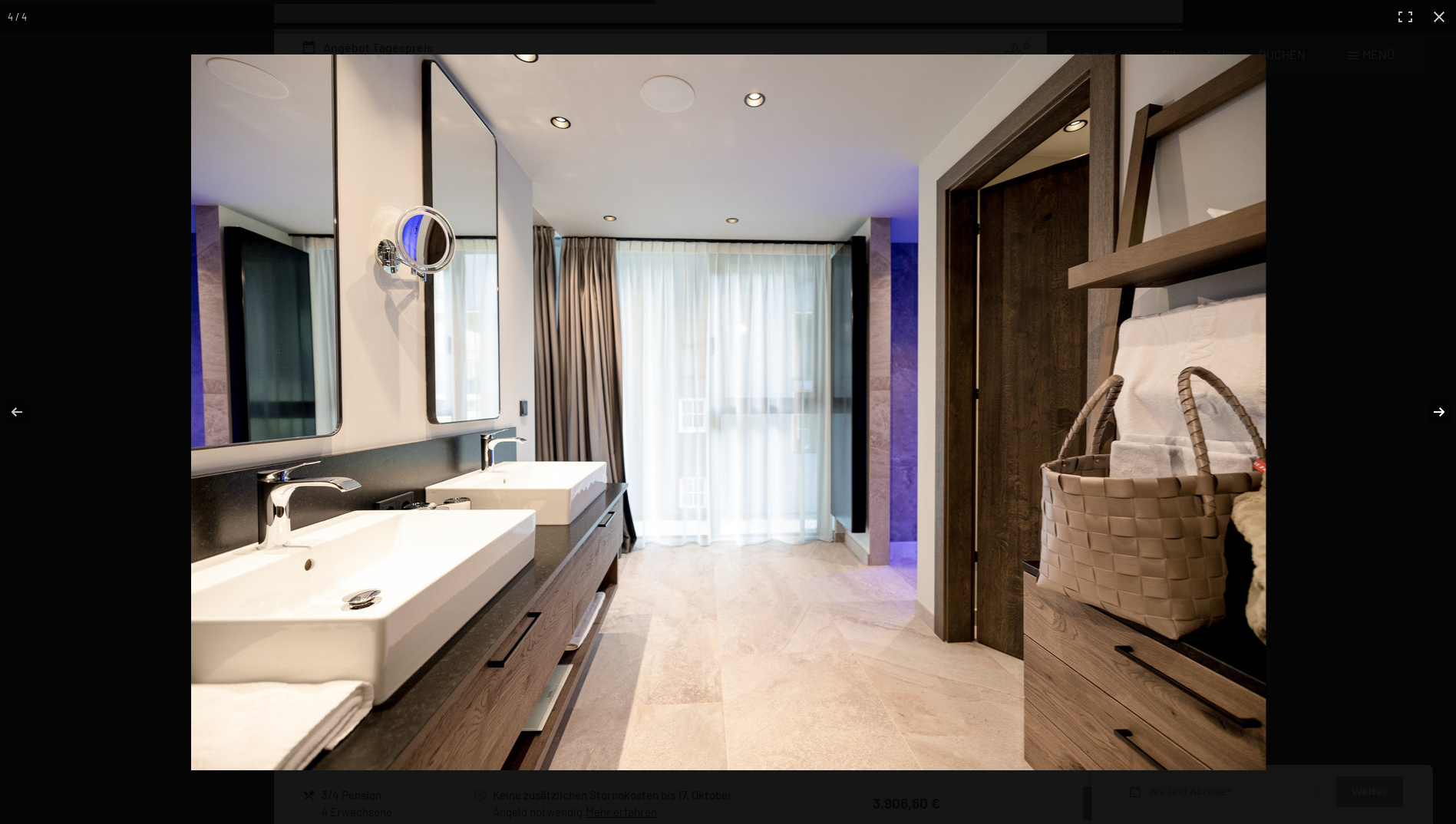
click at [1446, 413] on button "button" at bounding box center [1429, 412] width 54 height 77
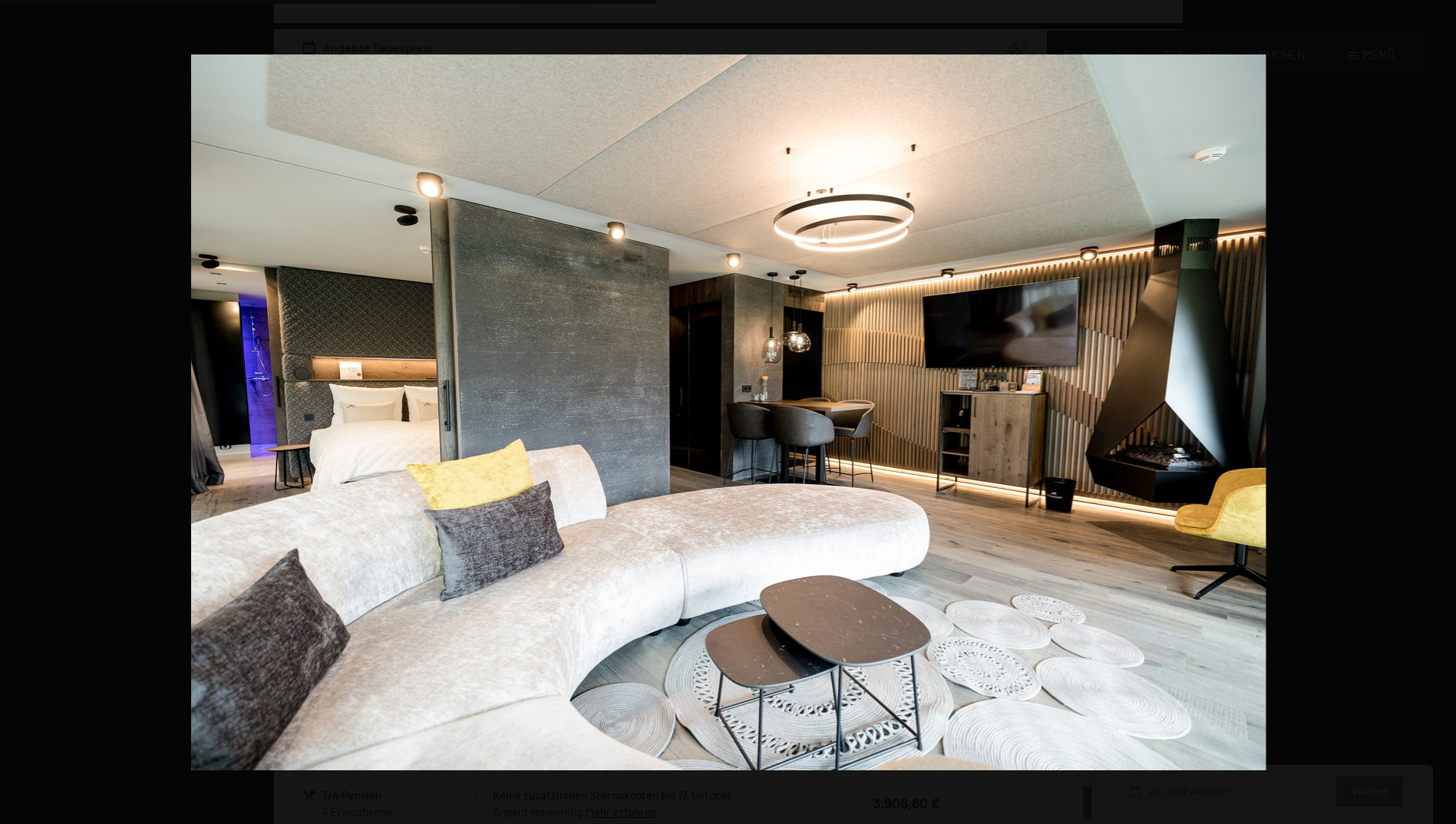
click at [1444, 413] on button "button" at bounding box center [1429, 412] width 54 height 77
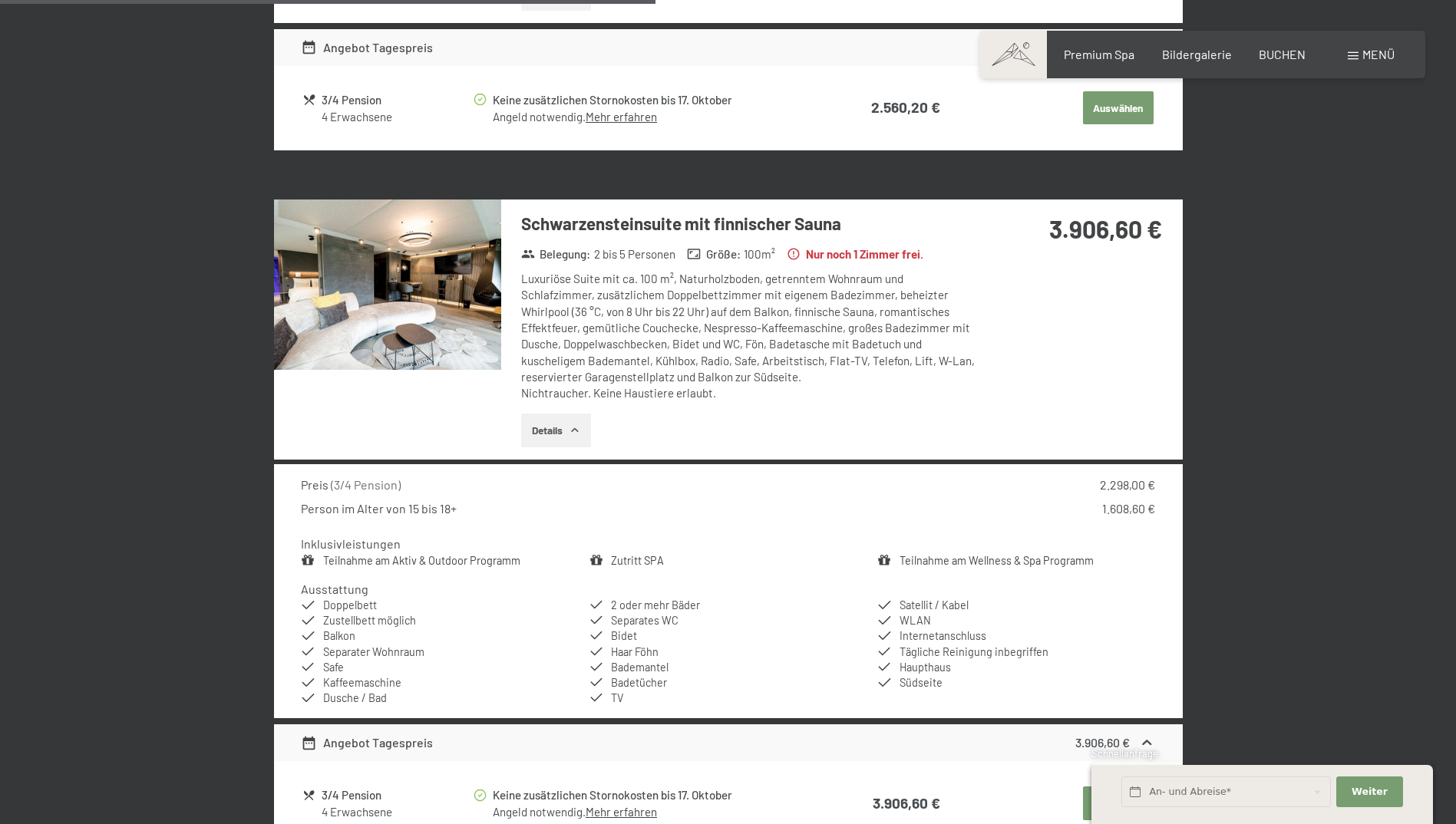
click at [0, 0] on button "button" at bounding box center [0, 0] width 0 height 0
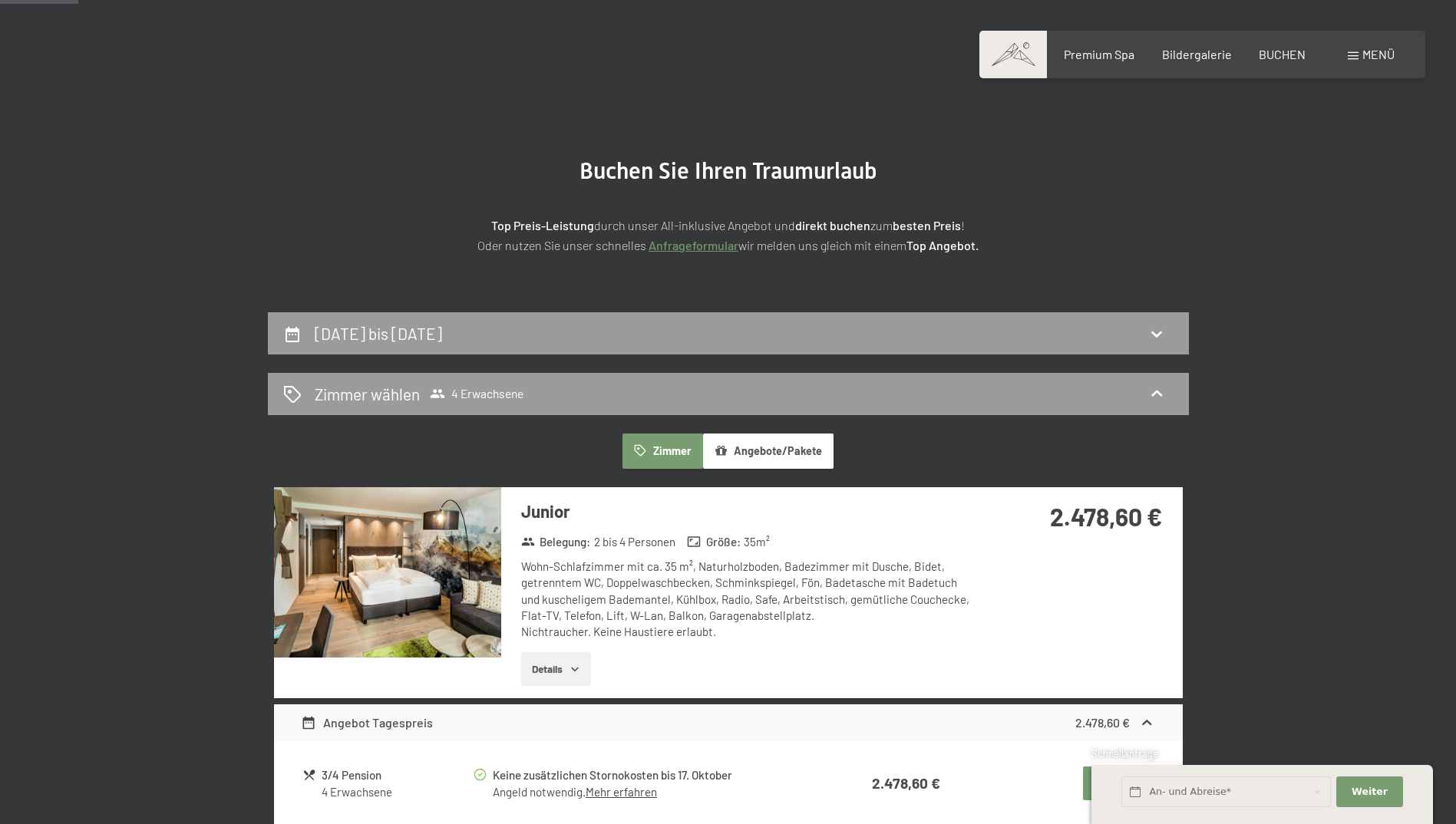
scroll to position [0, 0]
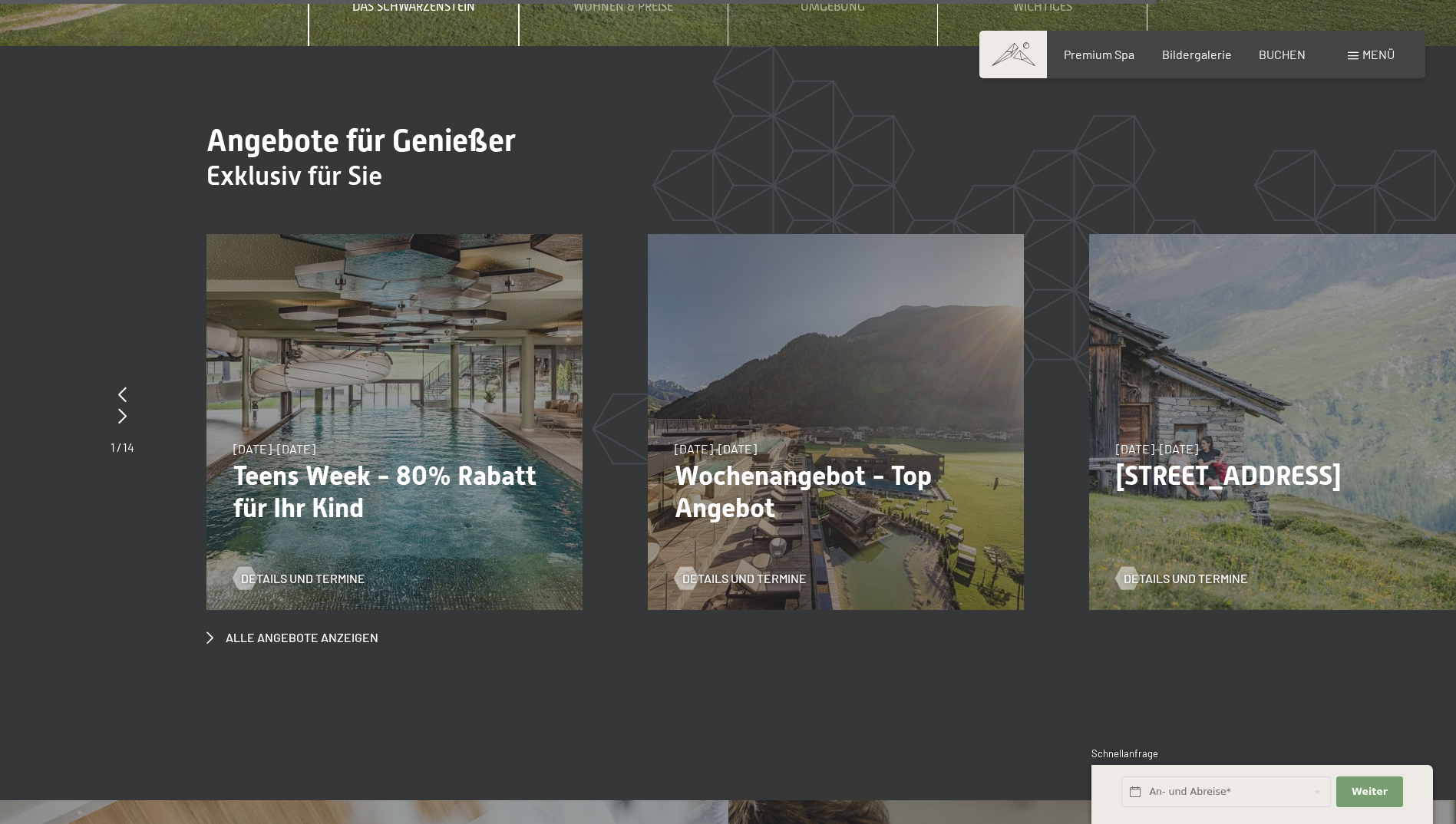
scroll to position [6137, 0]
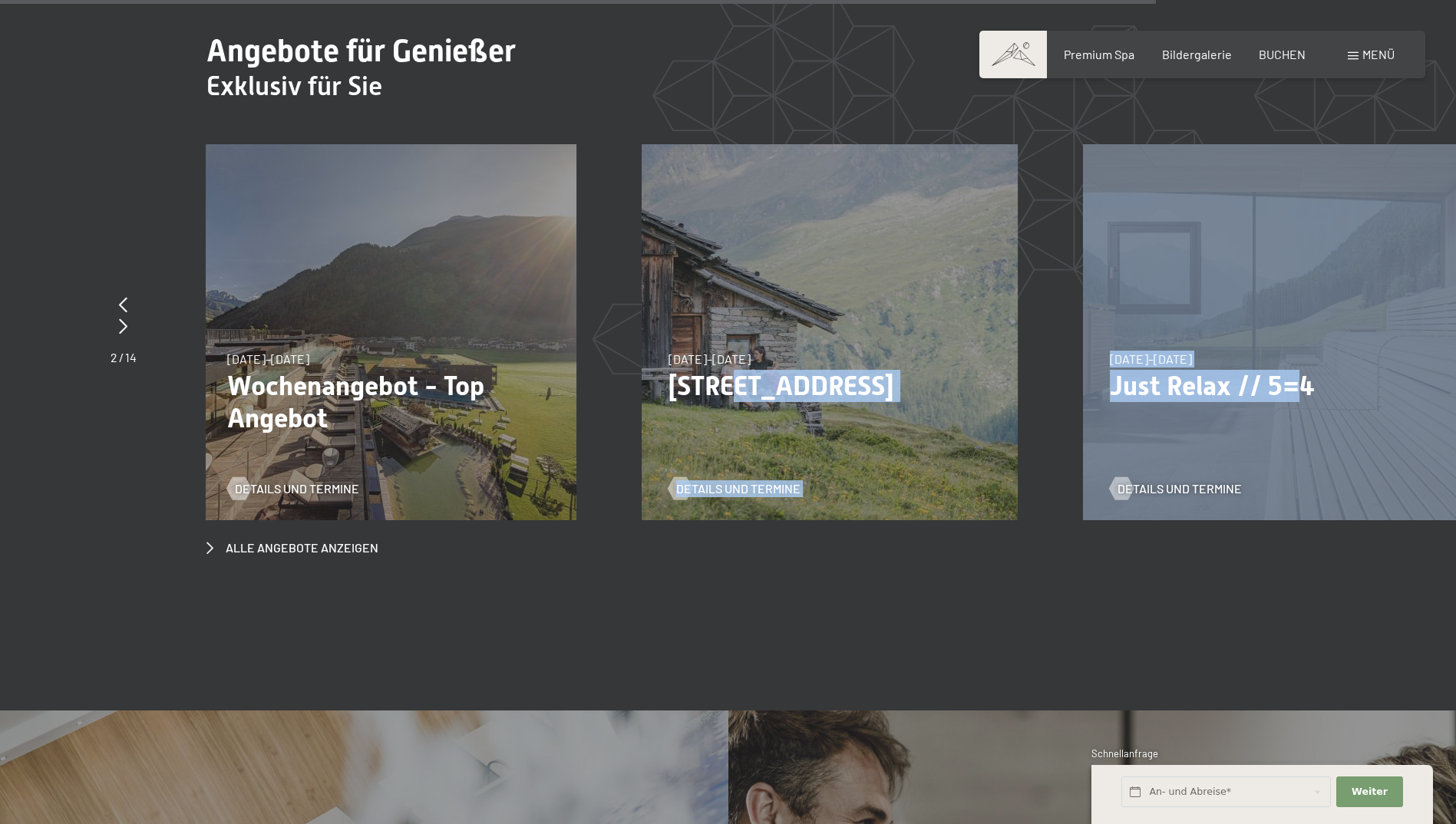
drag, startPoint x: 1308, startPoint y: 319, endPoint x: 720, endPoint y: 307, distance: 588.1
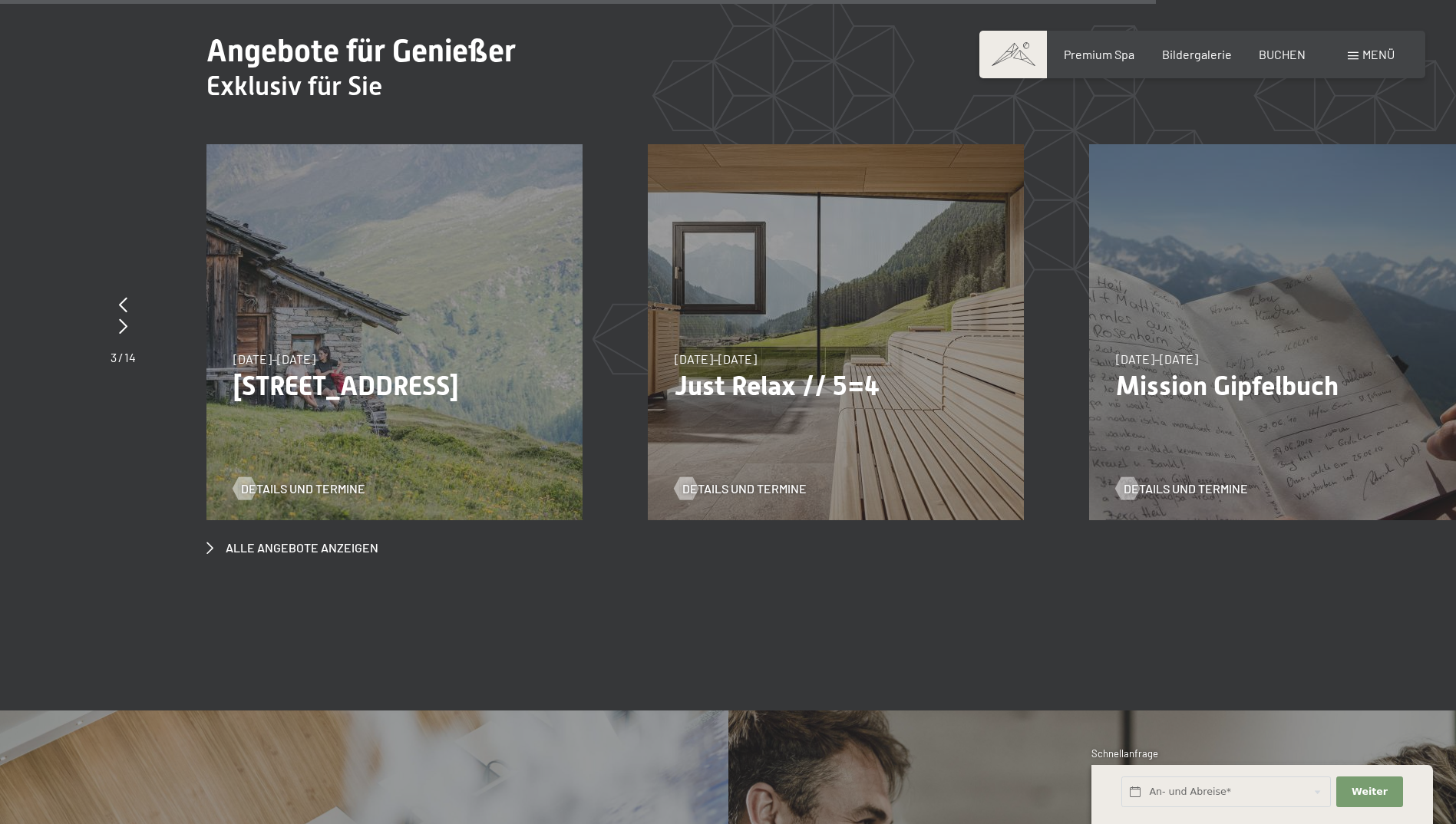
click at [270, 465] on div "Alle Angebote anzeigen" at bounding box center [835, 350] width 1258 height 412
click at [266, 539] on span "Alle Angebote anzeigen" at bounding box center [302, 547] width 153 height 17
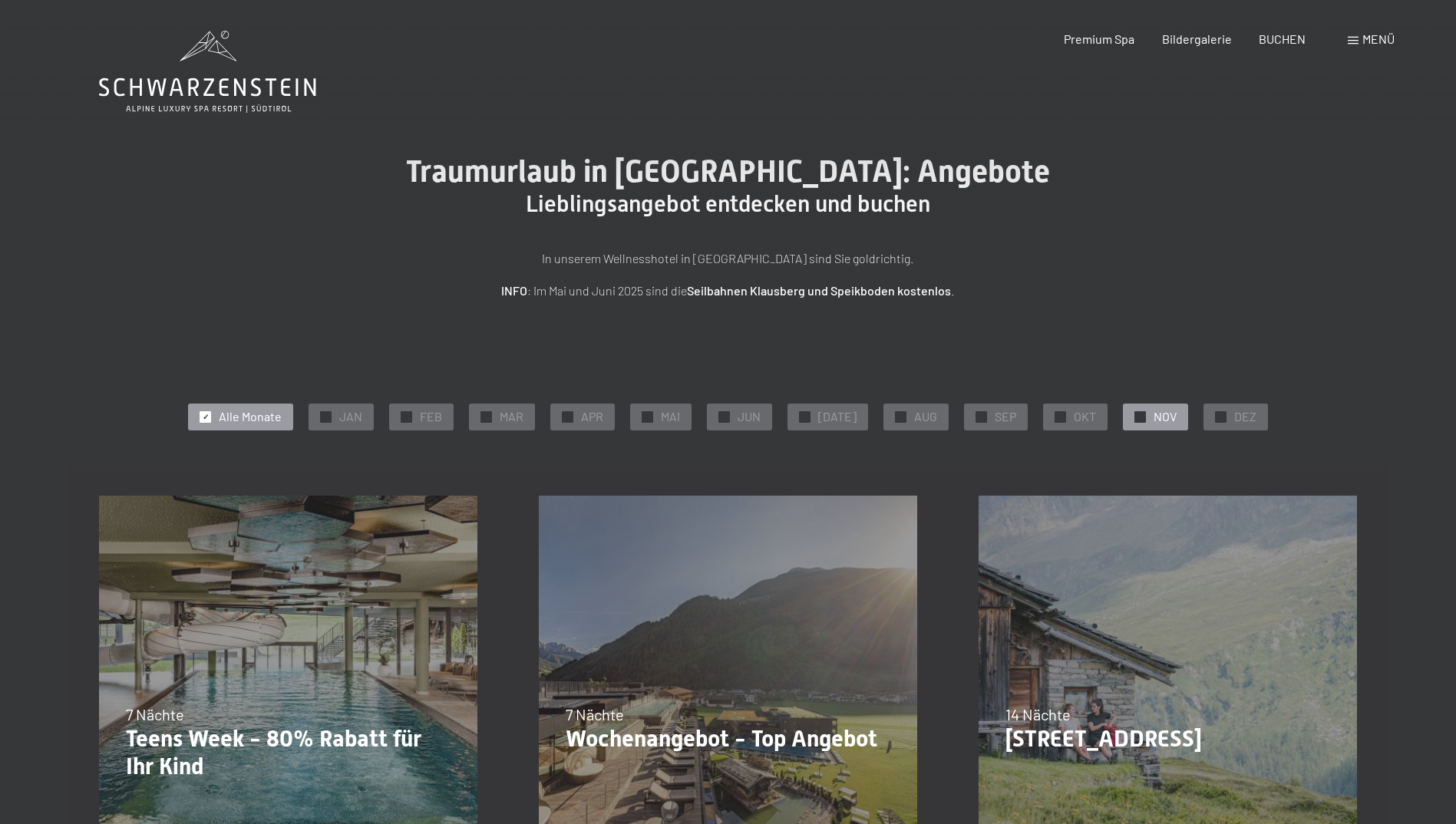
click at [1145, 429] on div "✓ NOV" at bounding box center [1155, 416] width 65 height 26
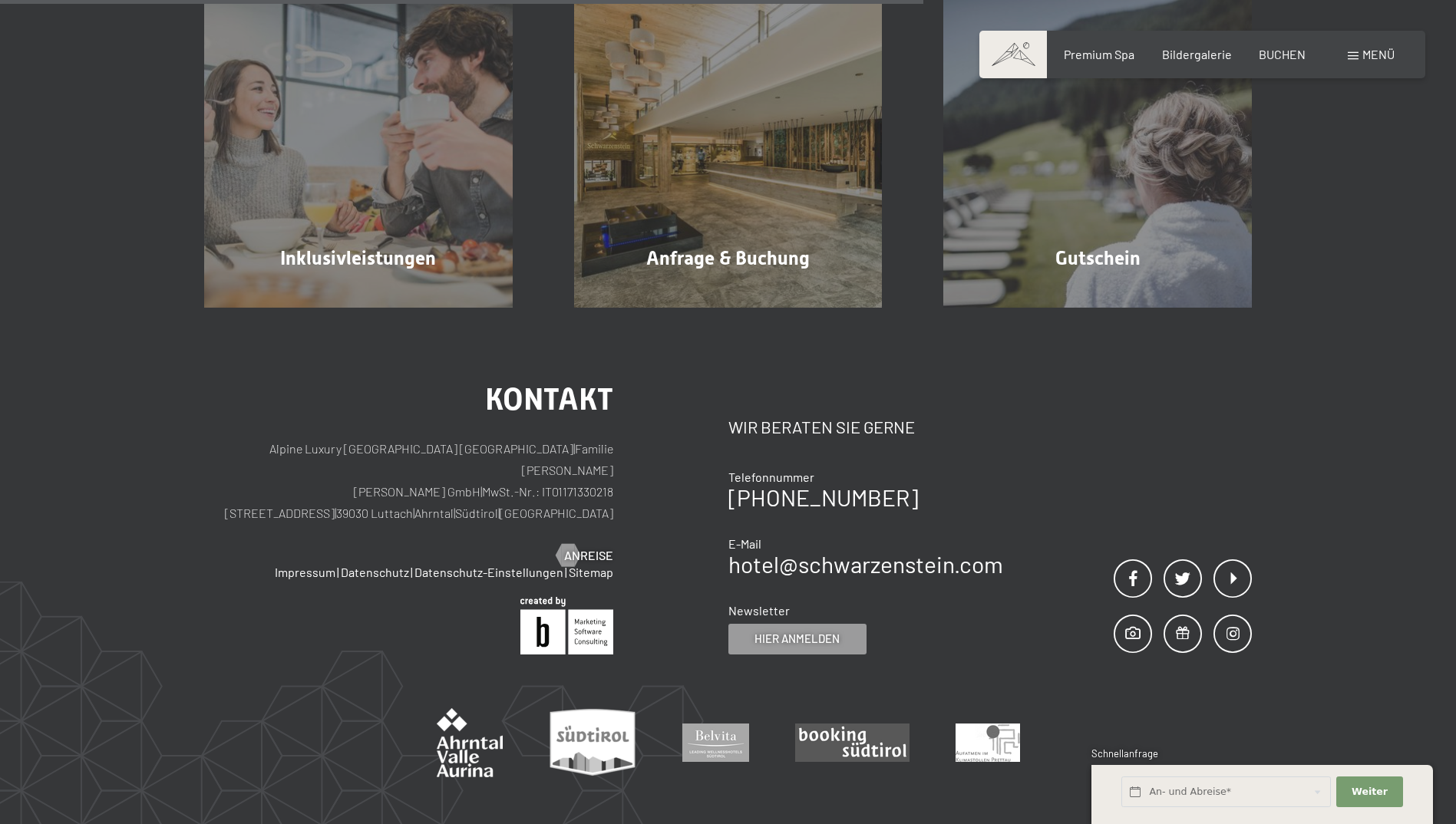
scroll to position [1687, 0]
